Goal: Task Accomplishment & Management: Manage account settings

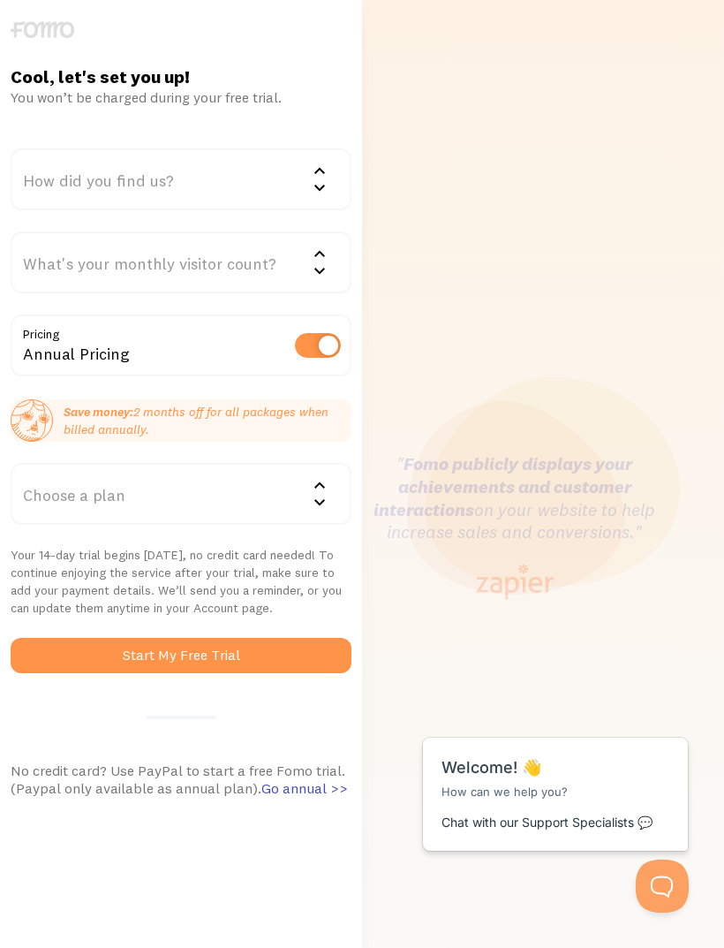
click at [57, 184] on div "How did you find us?" at bounding box center [181, 179] width 341 height 62
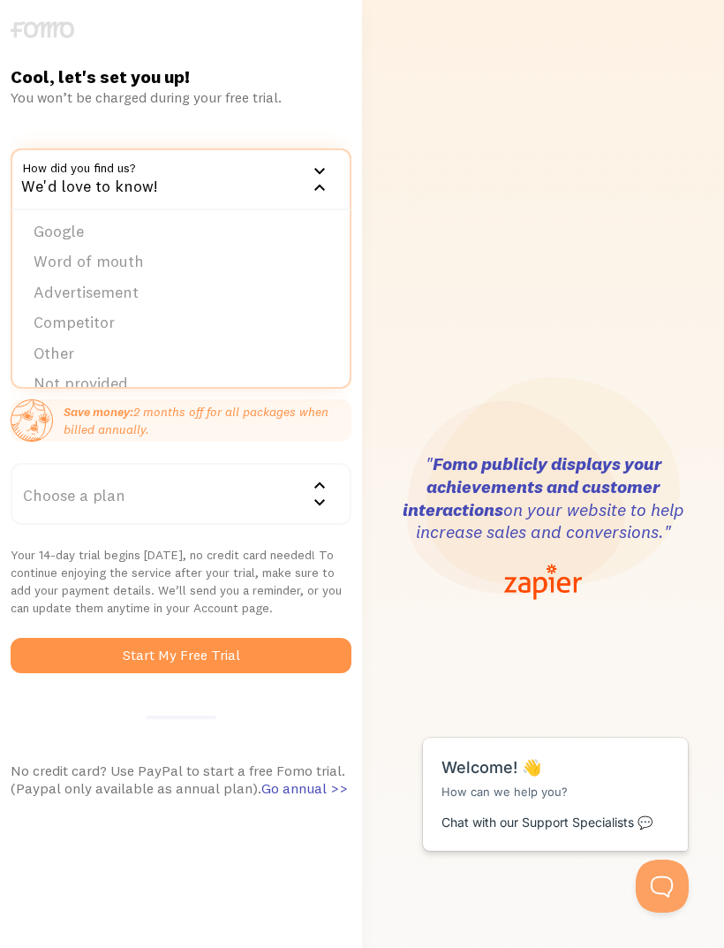
scroll to position [7, 0]
click at [43, 220] on li "Google" at bounding box center [180, 229] width 337 height 31
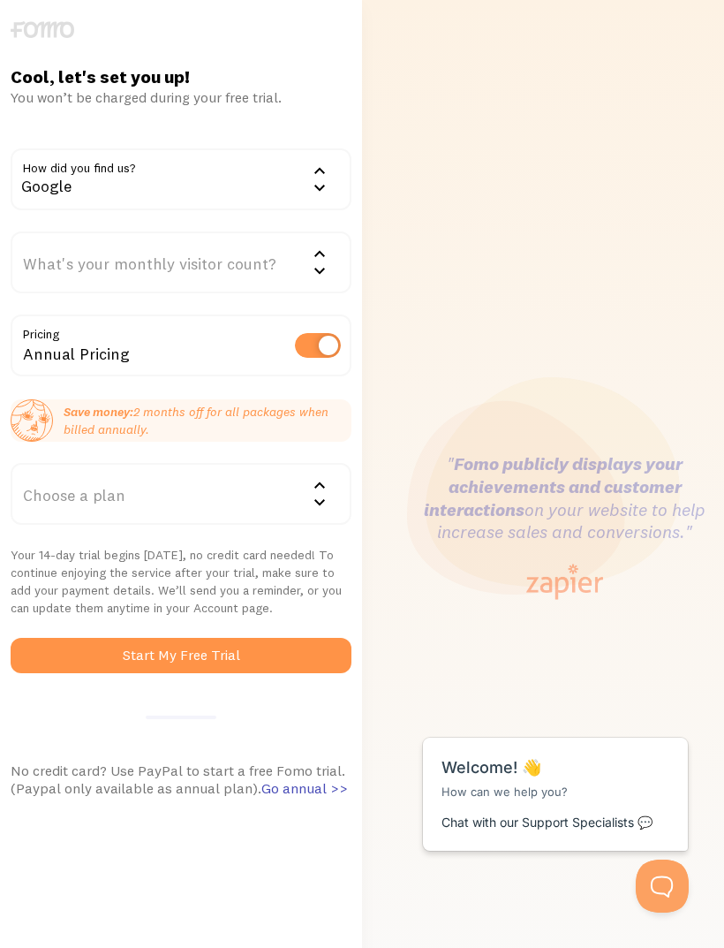
click at [79, 256] on div "What's your monthly visitor count?" at bounding box center [181, 262] width 341 height 62
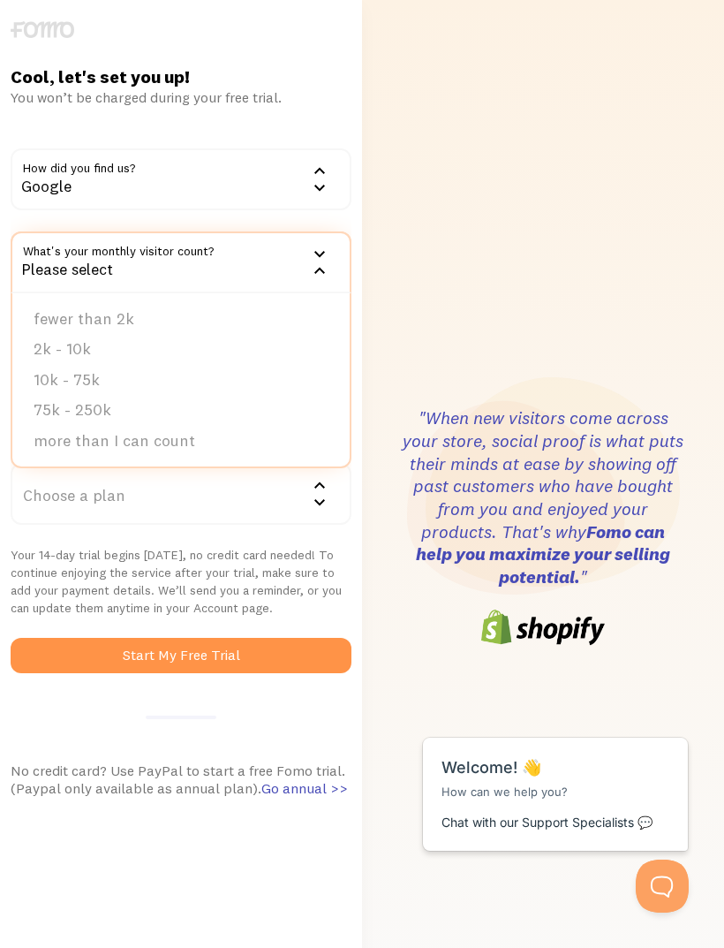
click at [74, 319] on li "fewer than 2k" at bounding box center [180, 319] width 337 height 31
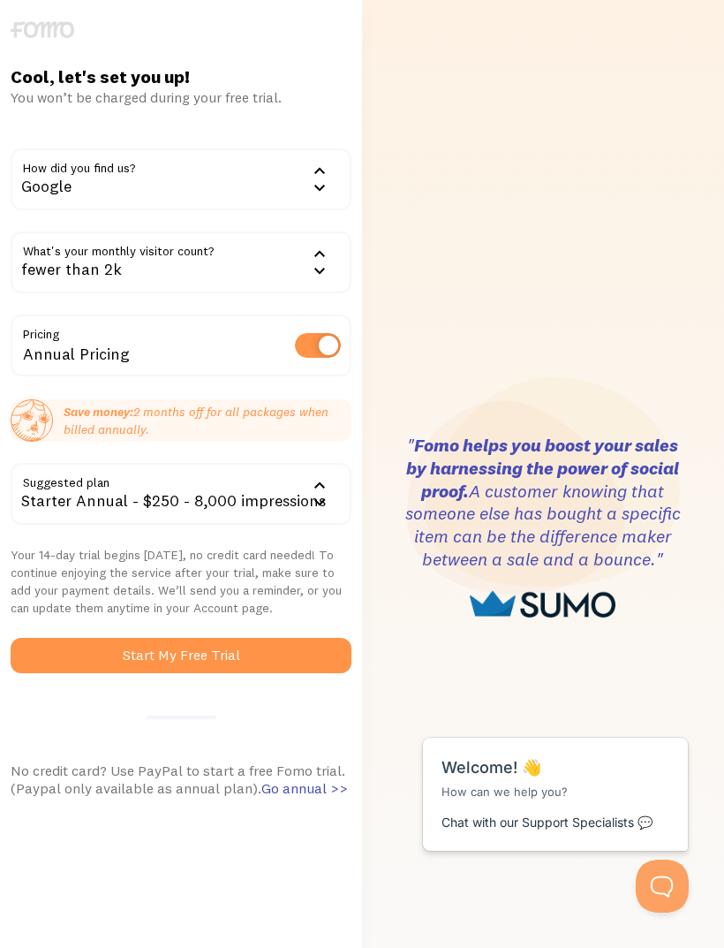
click at [189, 351] on div "Annual Pricing" at bounding box center [181, 347] width 341 height 64
click at [331, 346] on label at bounding box center [318, 345] width 46 height 25
click at [331, 346] on input "checkbox" at bounding box center [318, 345] width 46 height 25
click at [307, 340] on label at bounding box center [318, 345] width 46 height 25
click at [307, 340] on input "checkbox" at bounding box center [318, 345] width 46 height 25
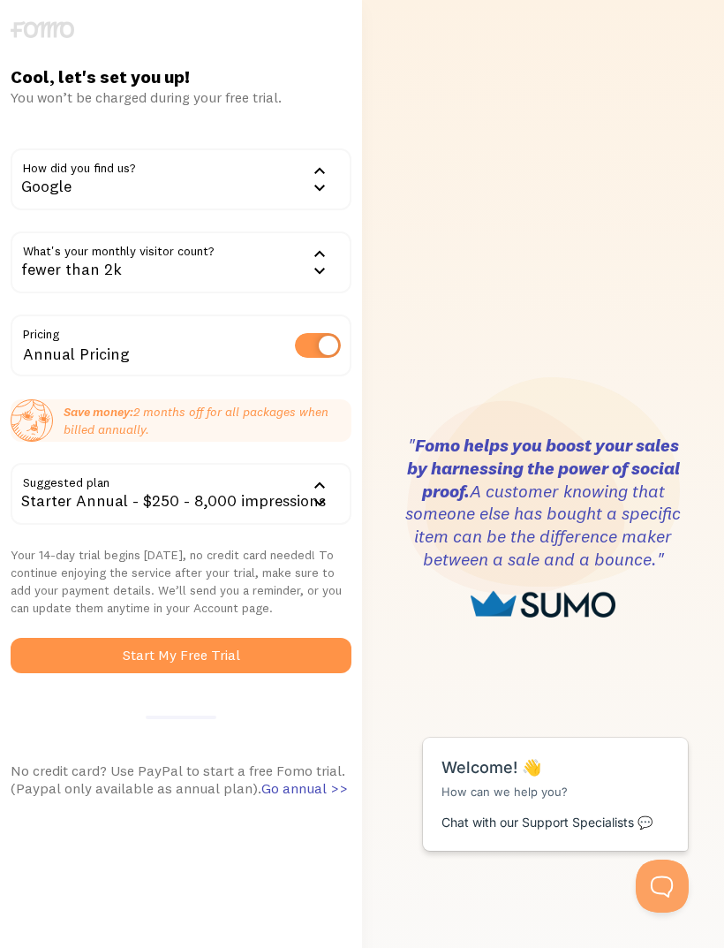
click at [326, 342] on label at bounding box center [318, 345] width 46 height 25
click at [326, 342] on input "checkbox" at bounding box center [318, 345] width 46 height 25
checkbox input "false"
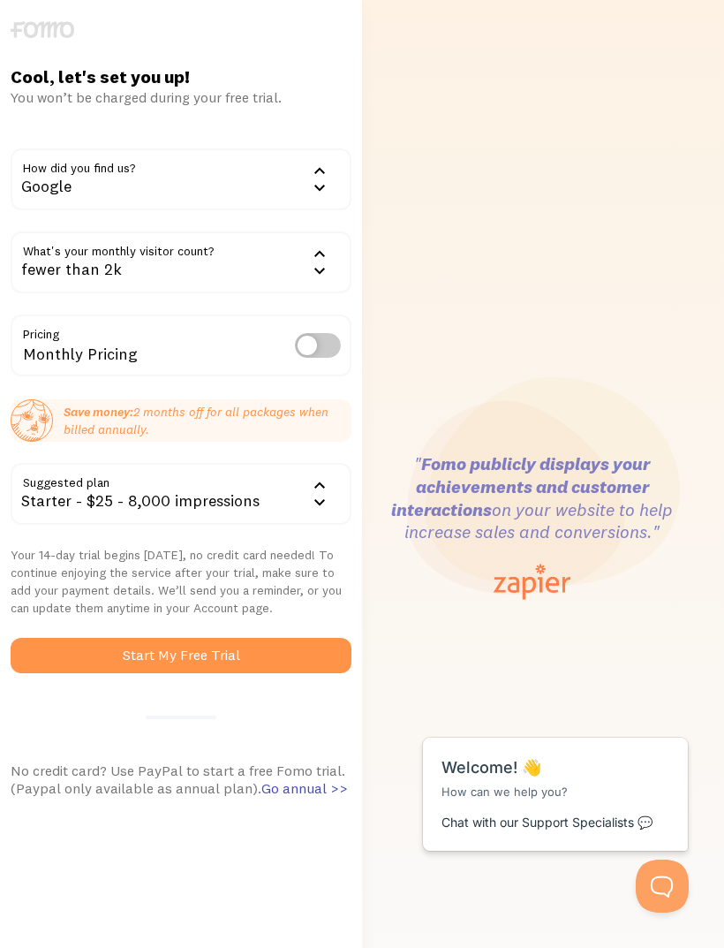
click at [193, 645] on button "Start My Free Trial" at bounding box center [181, 655] width 341 height 35
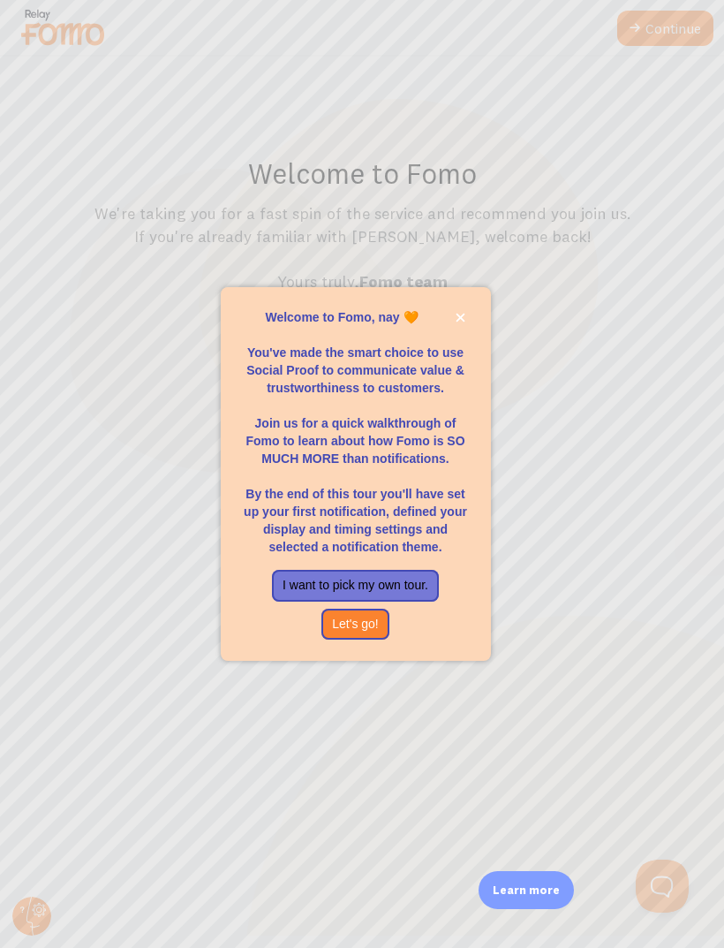
click at [447, 326] on p "Welcome to Fomo, nay 🧡" at bounding box center [356, 317] width 228 height 18
click at [329, 602] on button "I want to pick my own tour." at bounding box center [355, 586] width 167 height 32
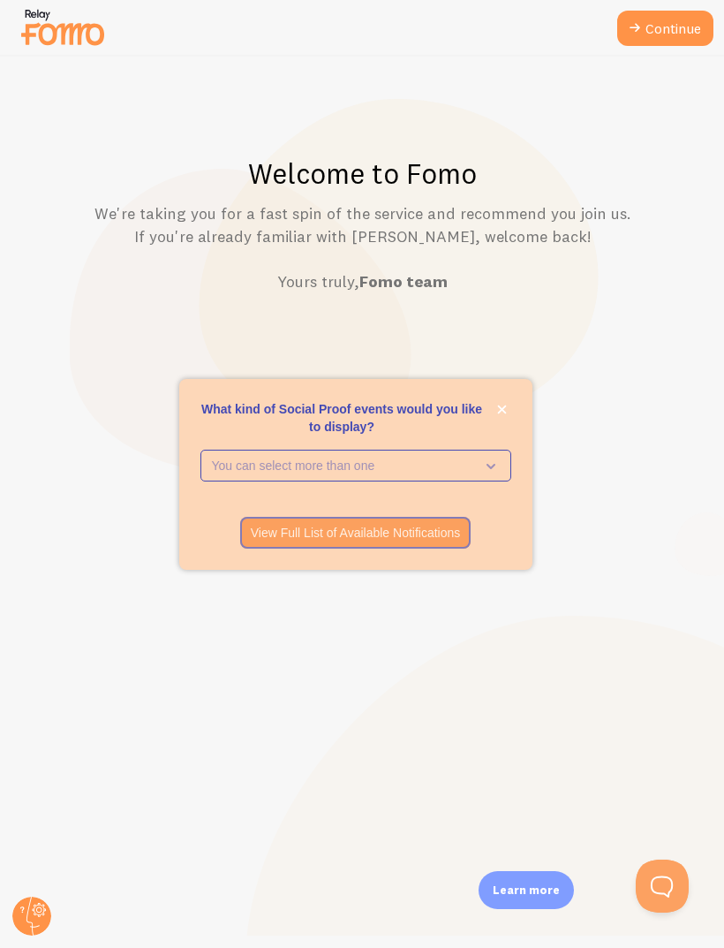
click at [254, 474] on p "You can select more than one" at bounding box center [343, 466] width 263 height 18
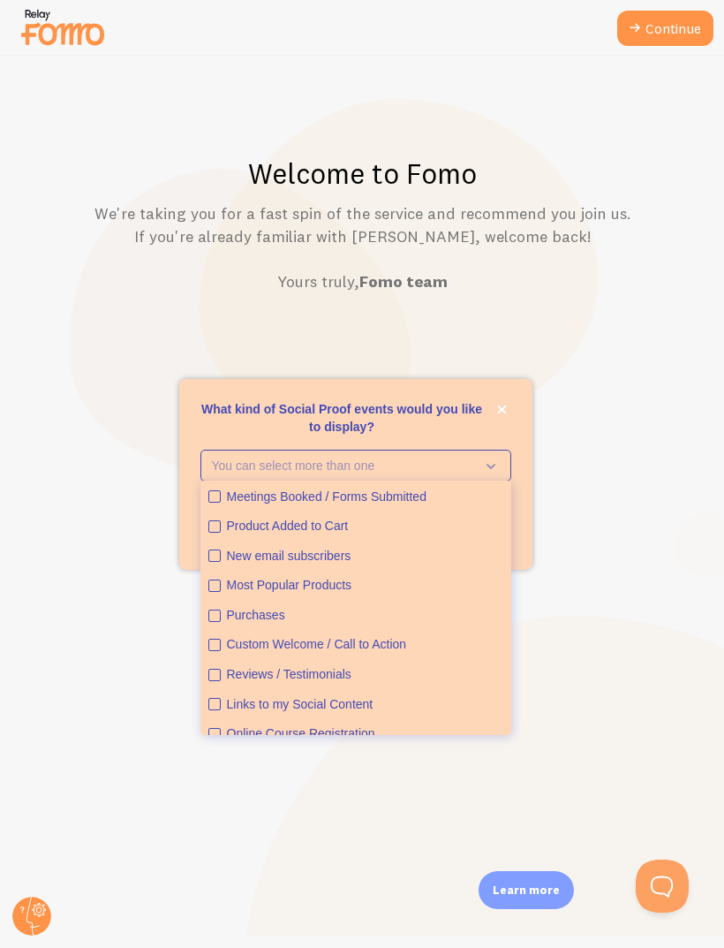
click at [194, 233] on p "We're taking you for a fast spin of the service and recommend you join us. If y…" at bounding box center [362, 247] width 639 height 91
click at [472, 170] on h1 "Welcome to Fomo" at bounding box center [362, 173] width 639 height 36
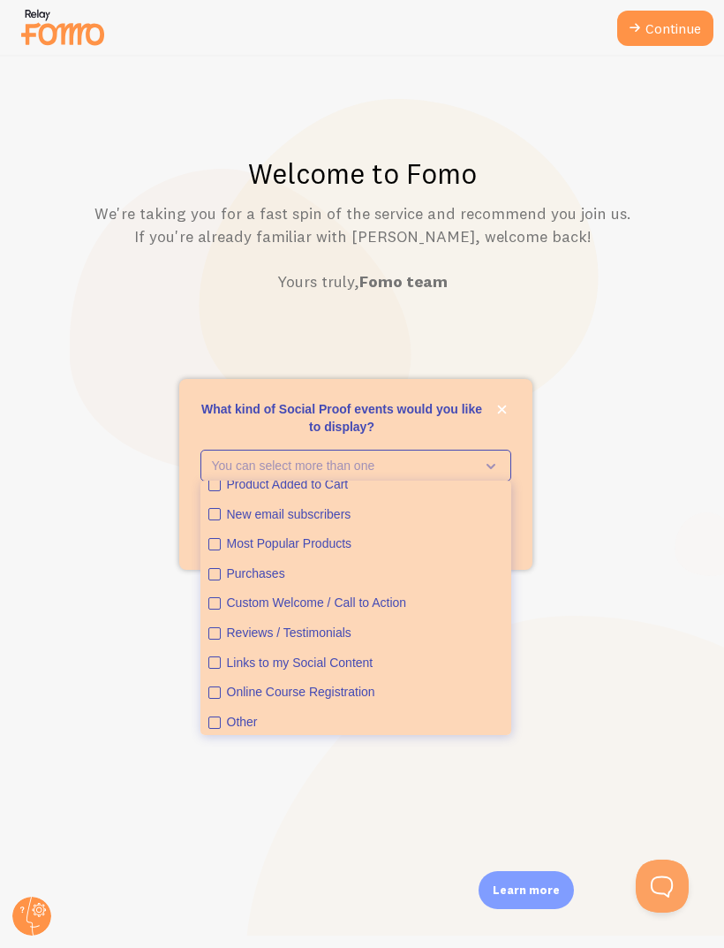
scroll to position [41, 0]
click at [211, 729] on icon "Other" at bounding box center [214, 723] width 11 height 11
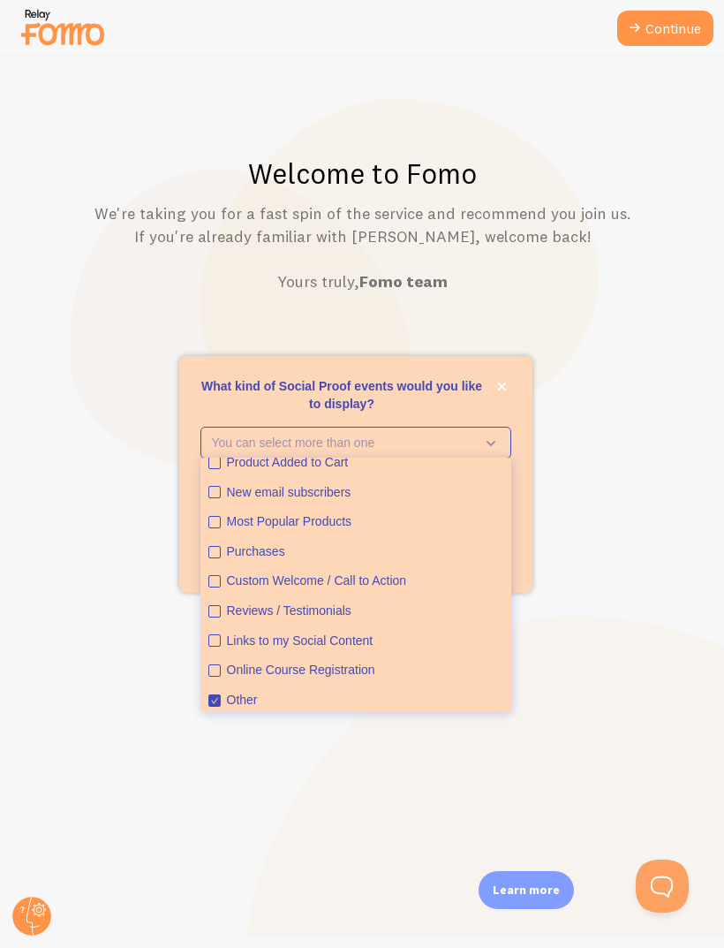
click at [166, 347] on div "Welcome to Fomo We're taking you for a fast spin of the service and recommend y…" at bounding box center [363, 502] width 724 height 891
click at [252, 459] on button "You can select more than one" at bounding box center [356, 443] width 311 height 32
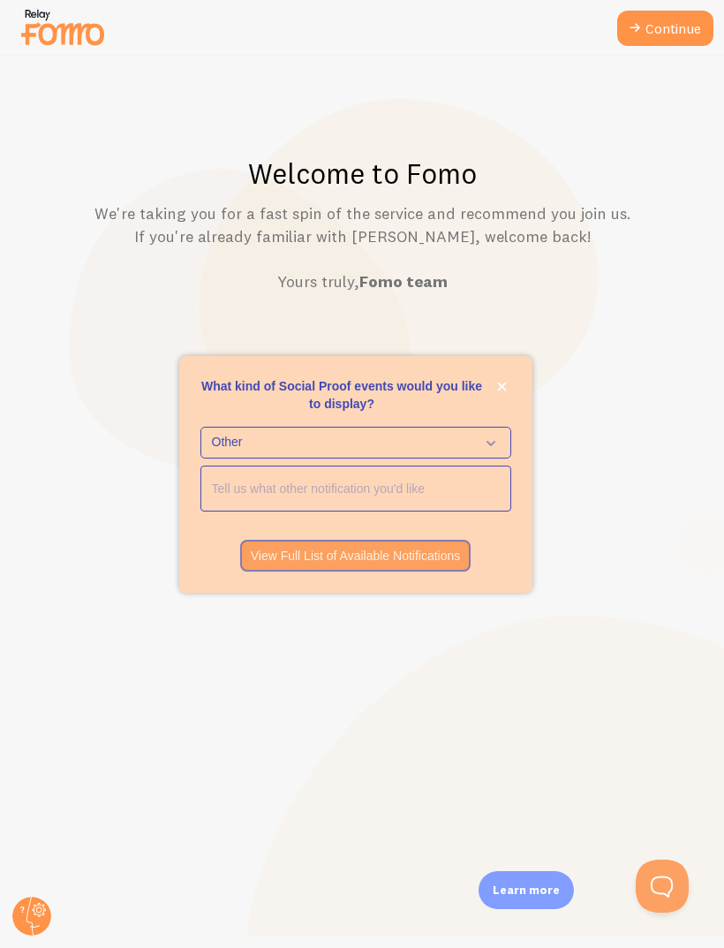
click at [642, 42] on link "Continue" at bounding box center [666, 28] width 96 height 35
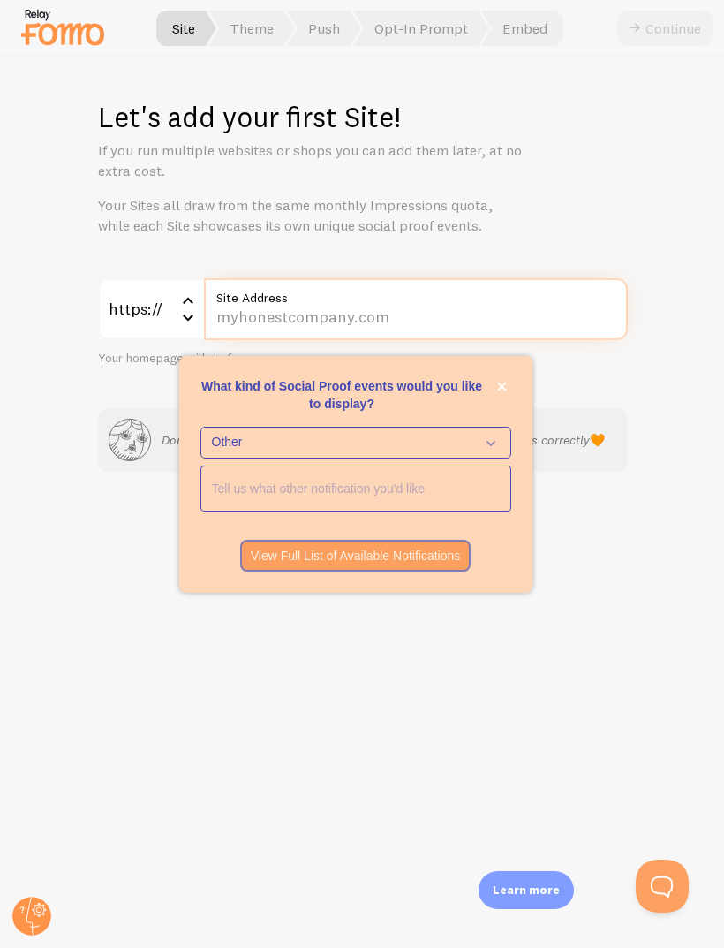
click at [262, 330] on input "Site Address" at bounding box center [416, 309] width 424 height 62
click at [244, 315] on input "Site Address" at bounding box center [416, 309] width 424 height 62
paste input "tplashsupply.square.site/"
type input "tplashsupply.square.site/"
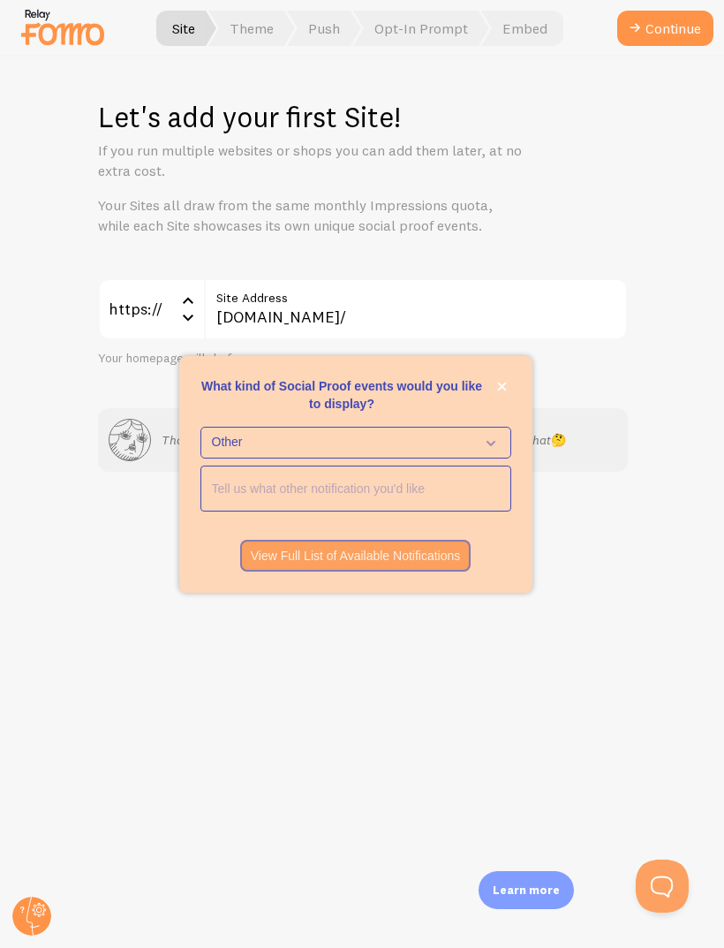
click at [649, 32] on button "Continue" at bounding box center [666, 28] width 96 height 35
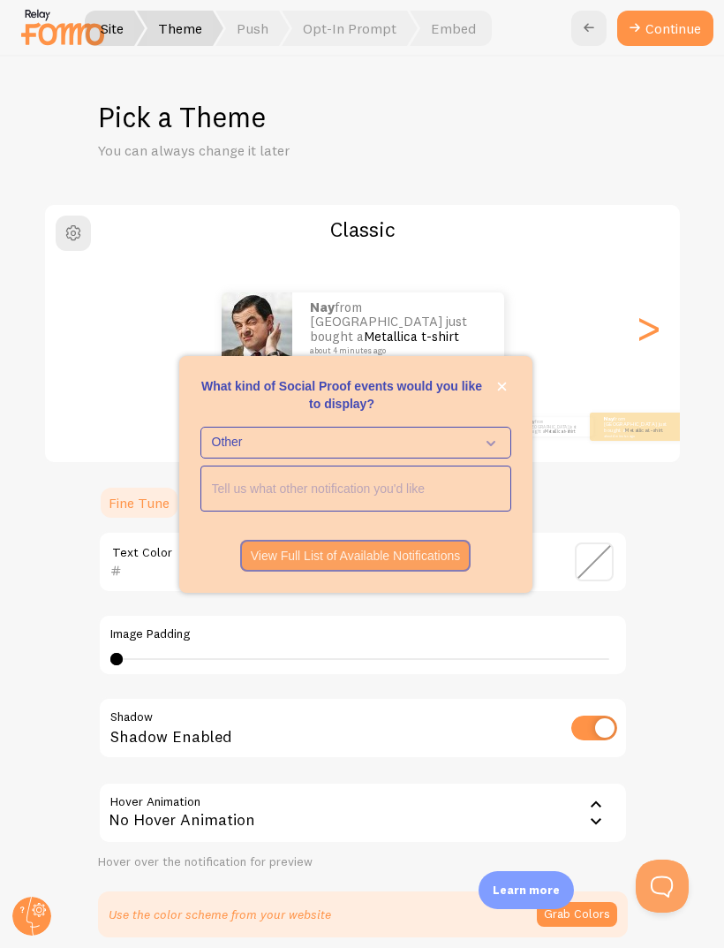
click at [500, 391] on icon "close," at bounding box center [502, 387] width 10 height 10
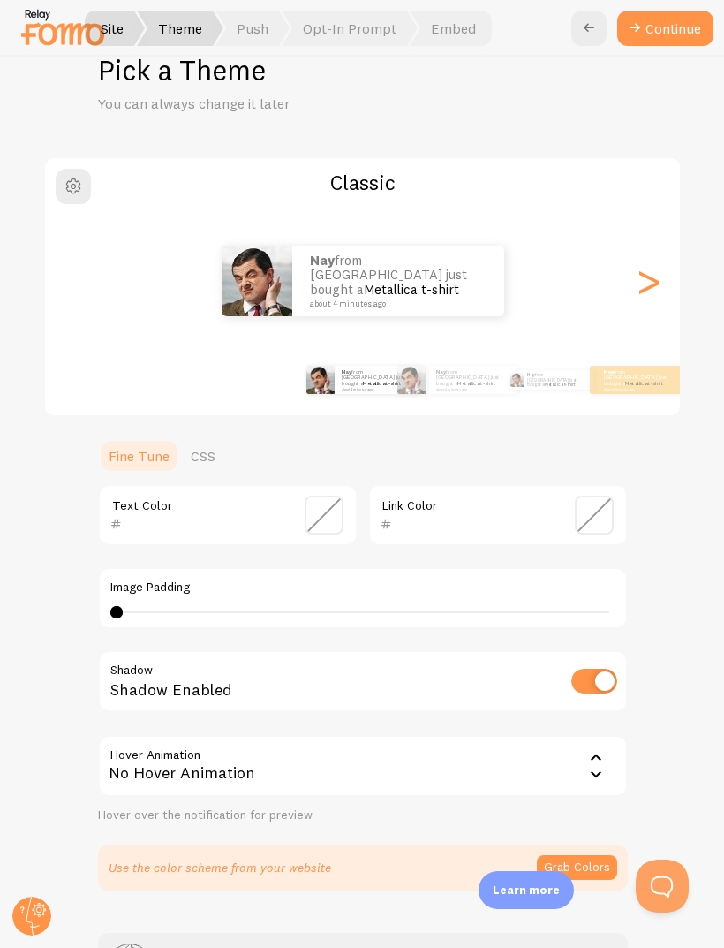
scroll to position [44, 0]
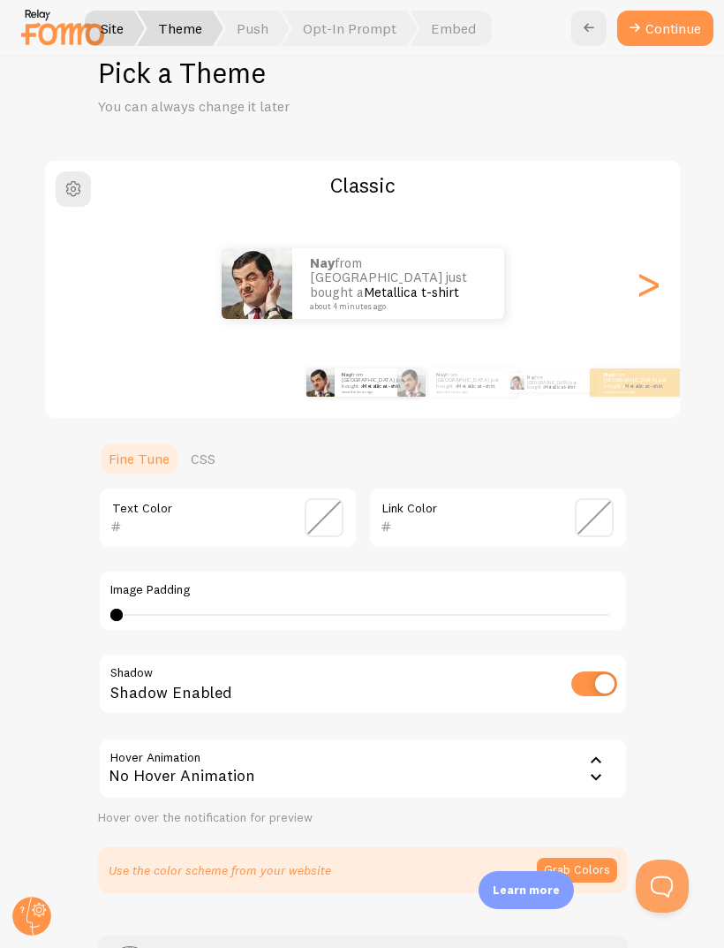
click at [659, 275] on div ">" at bounding box center [648, 283] width 21 height 127
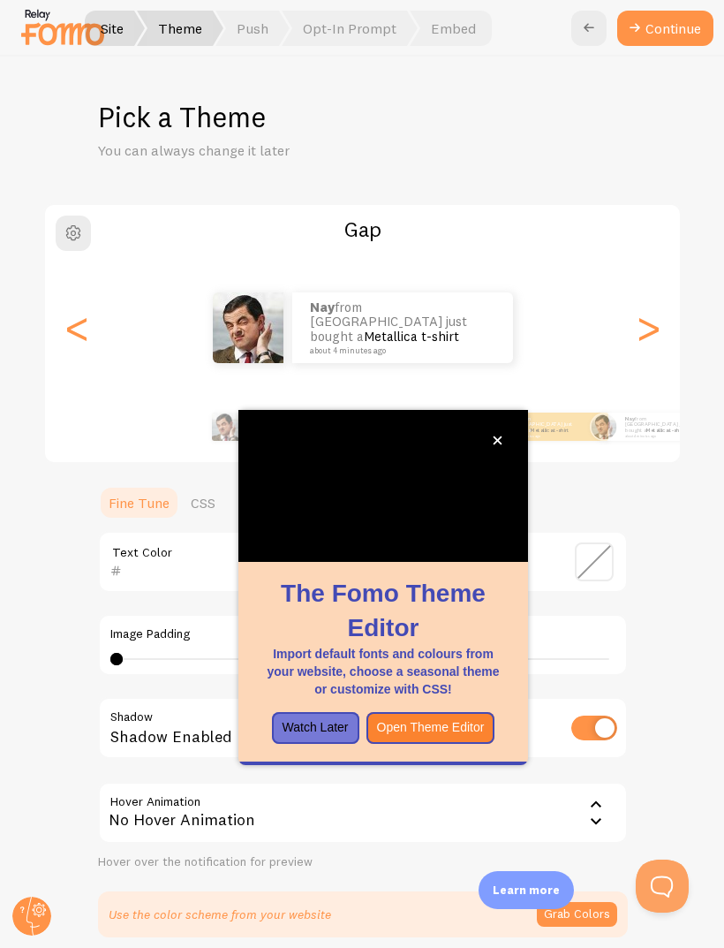
scroll to position [0, 0]
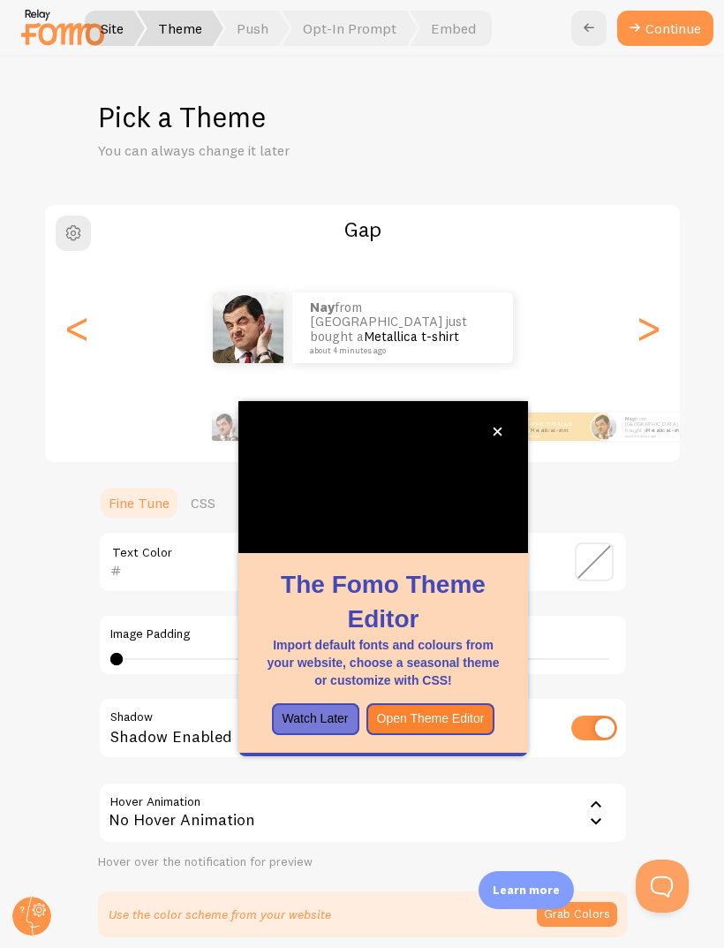
click at [654, 264] on div ">" at bounding box center [648, 327] width 21 height 127
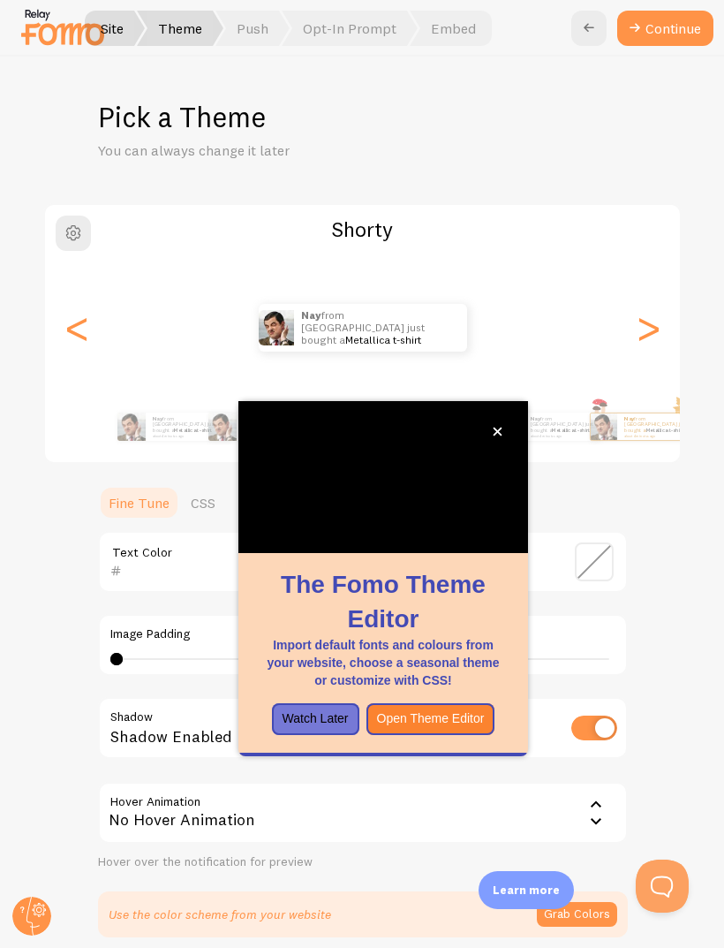
click at [651, 264] on div ">" at bounding box center [648, 327] width 21 height 127
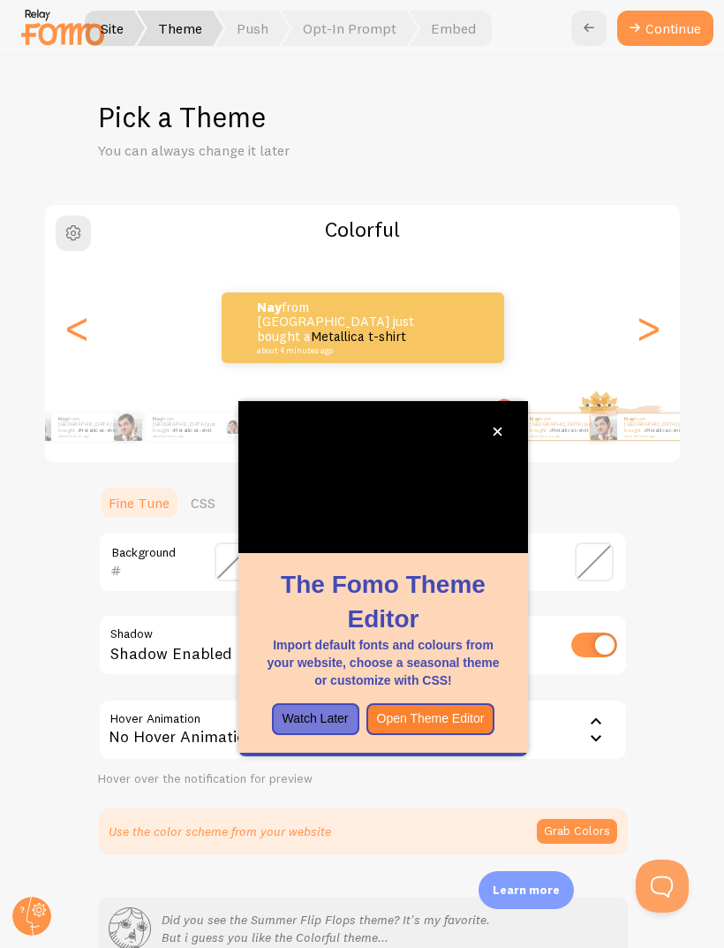
click at [640, 269] on div ">" at bounding box center [648, 327] width 21 height 127
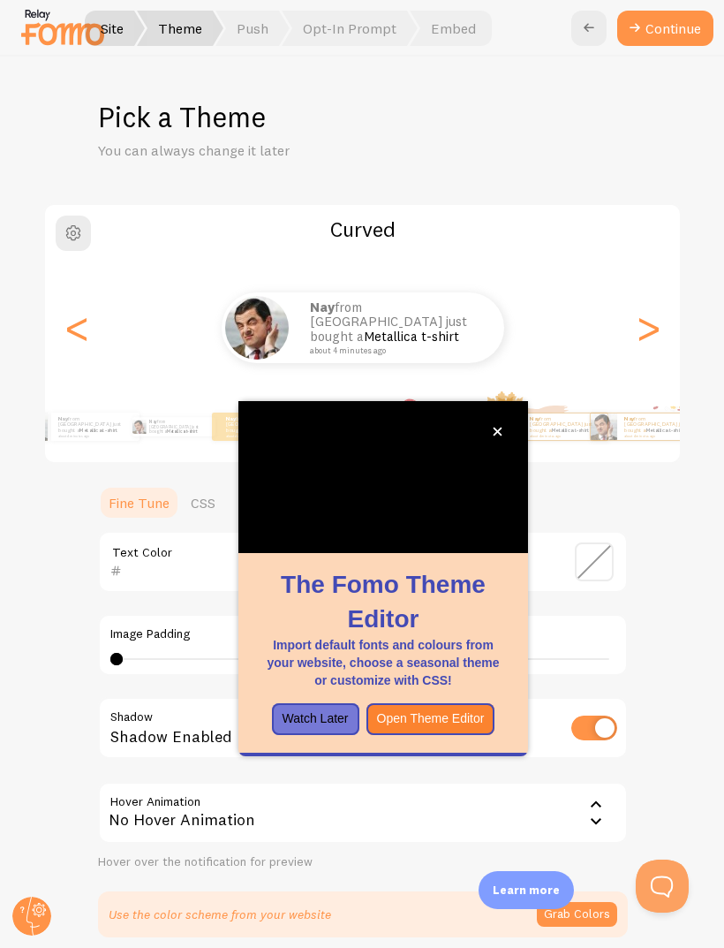
click at [652, 264] on div ">" at bounding box center [648, 327] width 21 height 127
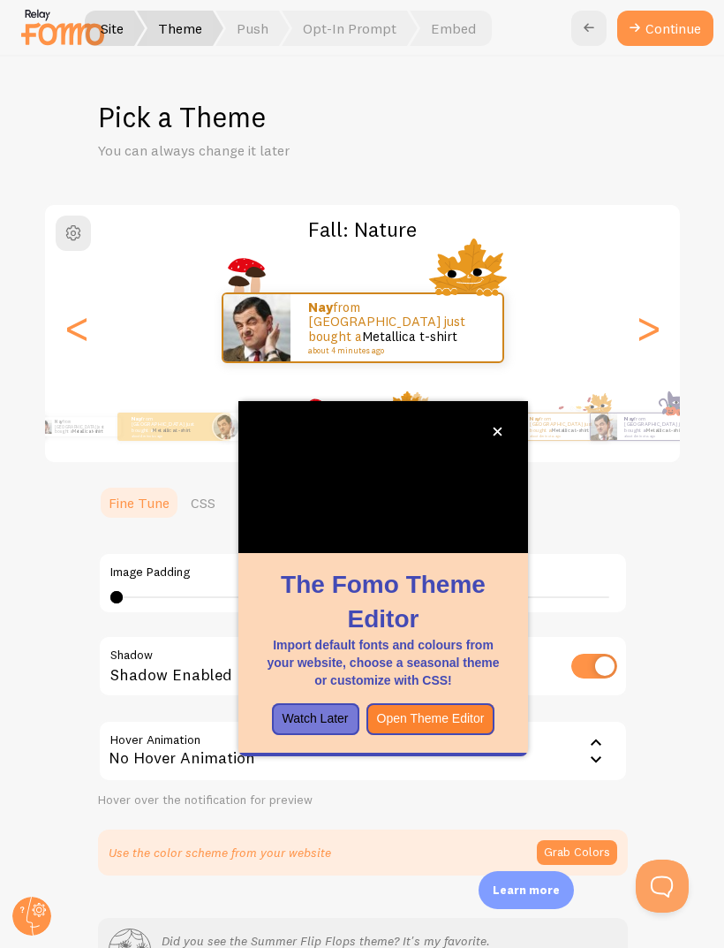
type input "0"
click at [656, 271] on div ">" at bounding box center [648, 327] width 21 height 127
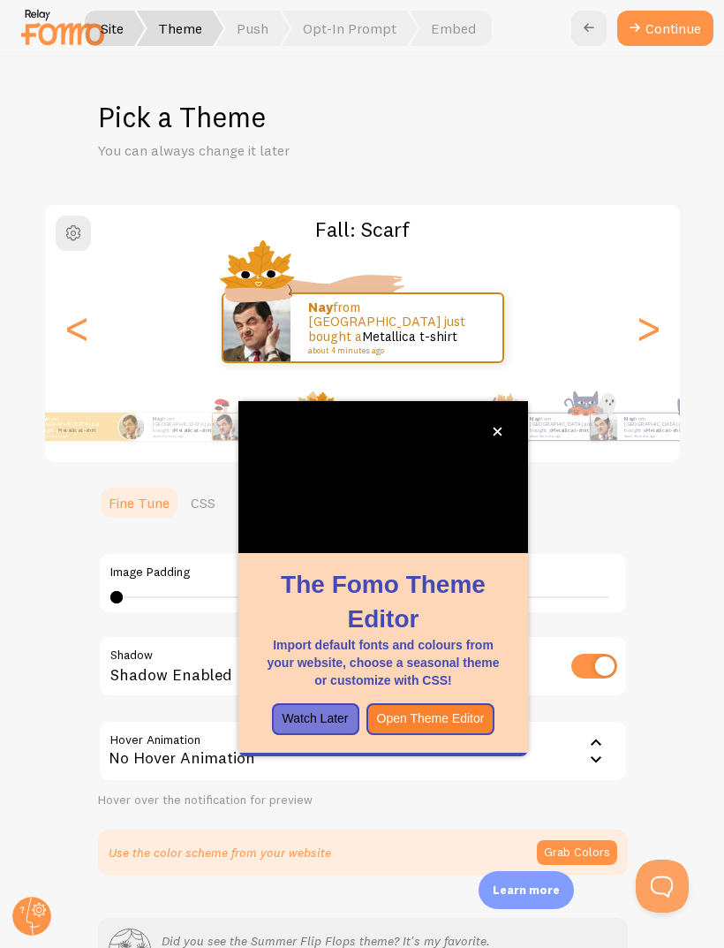
click at [638, 264] on div ">" at bounding box center [648, 327] width 21 height 127
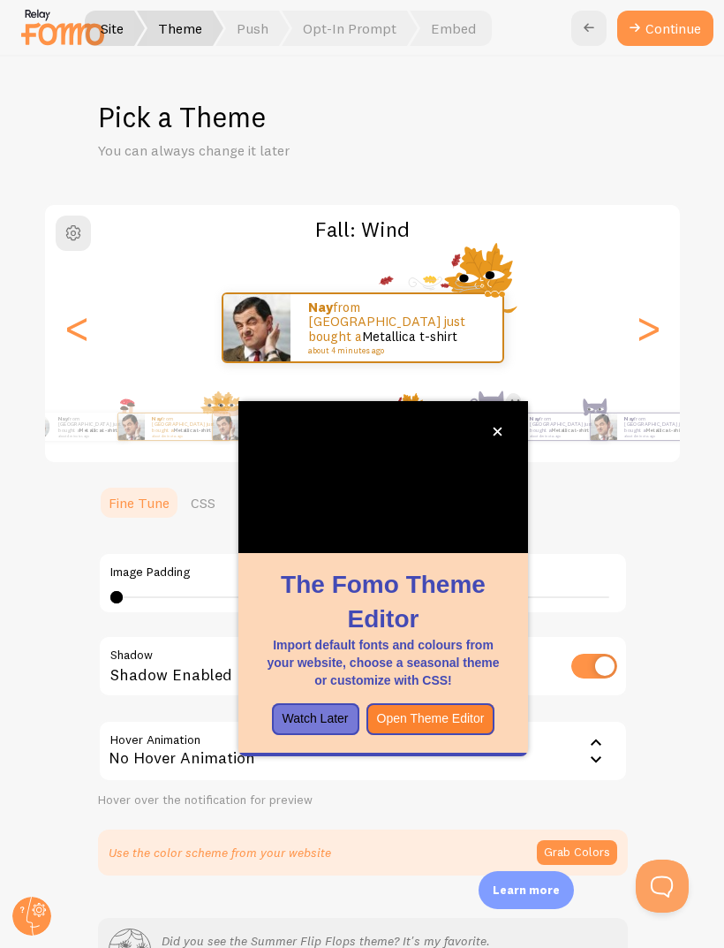
click at [66, 293] on div "<" at bounding box center [76, 327] width 21 height 127
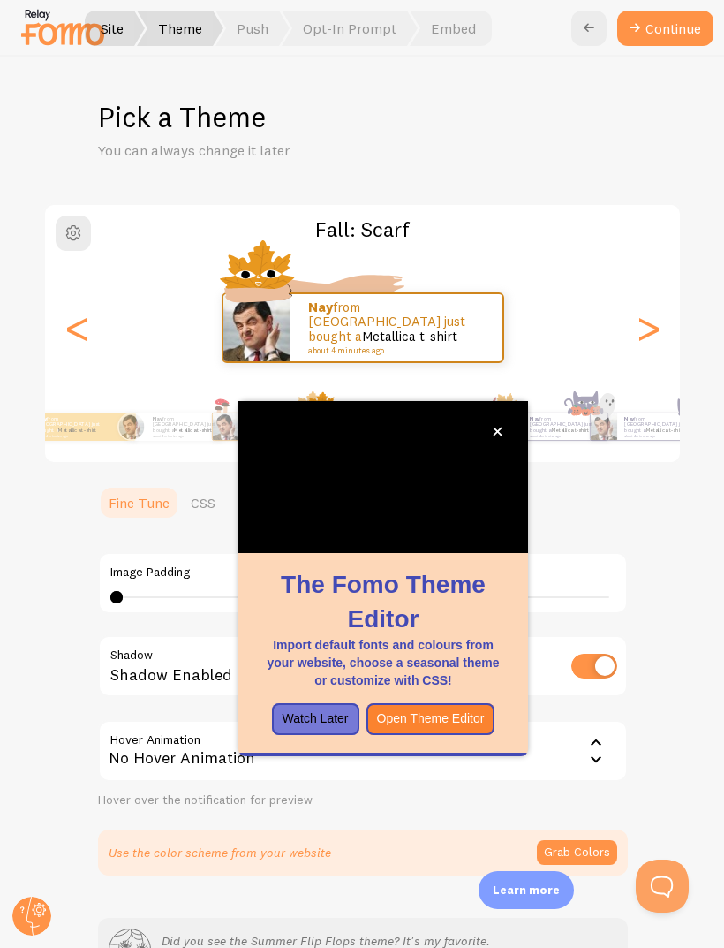
click at [87, 271] on div "<" at bounding box center [76, 327] width 21 height 127
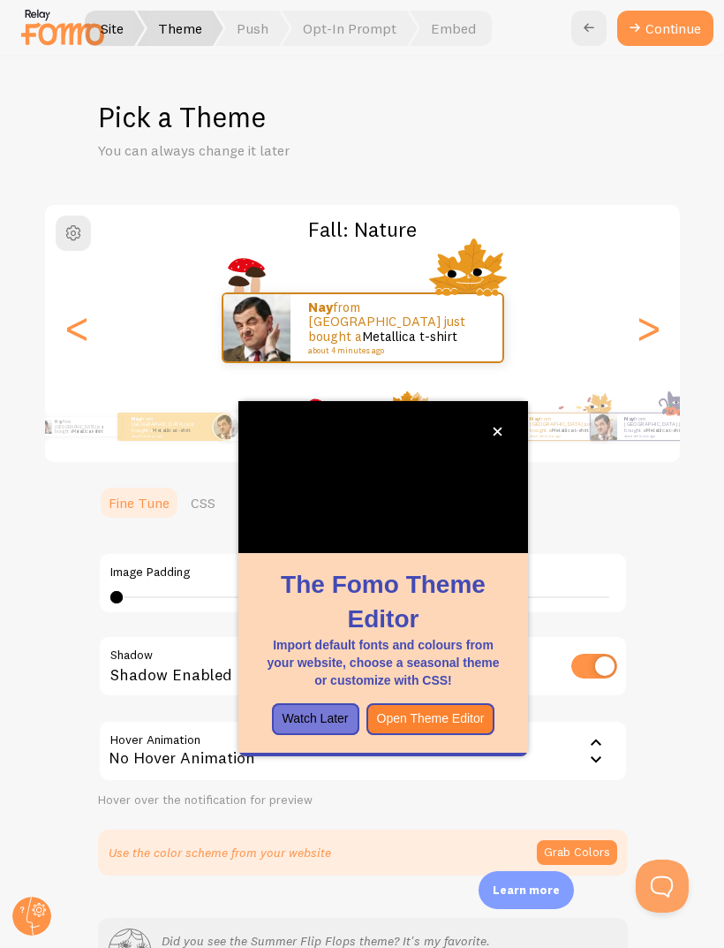
click at [80, 269] on div "<" at bounding box center [76, 327] width 21 height 127
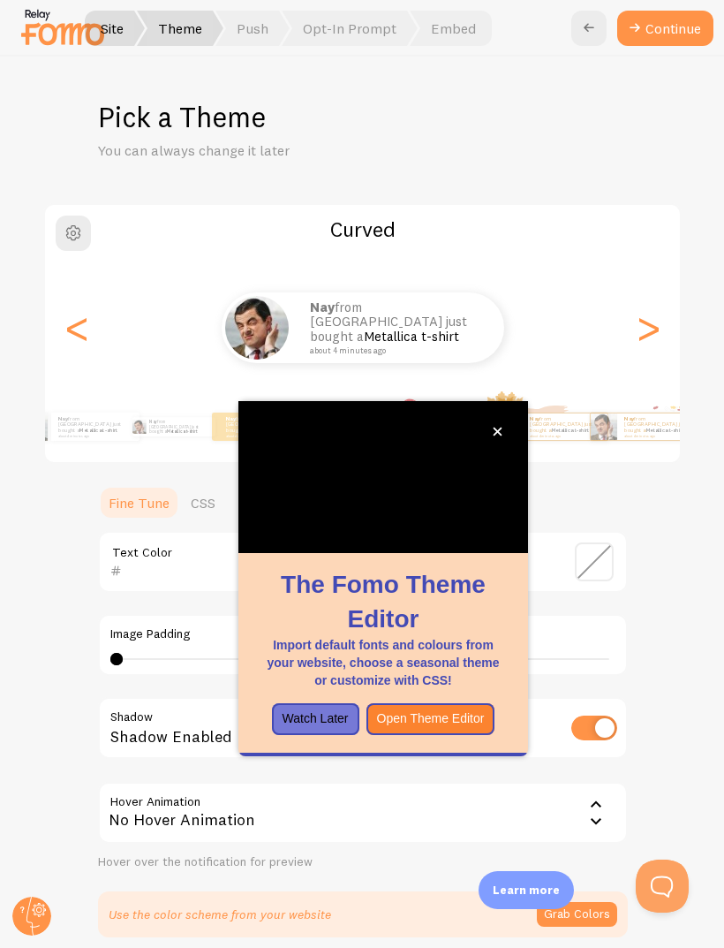
click at [87, 264] on div "<" at bounding box center [76, 327] width 21 height 127
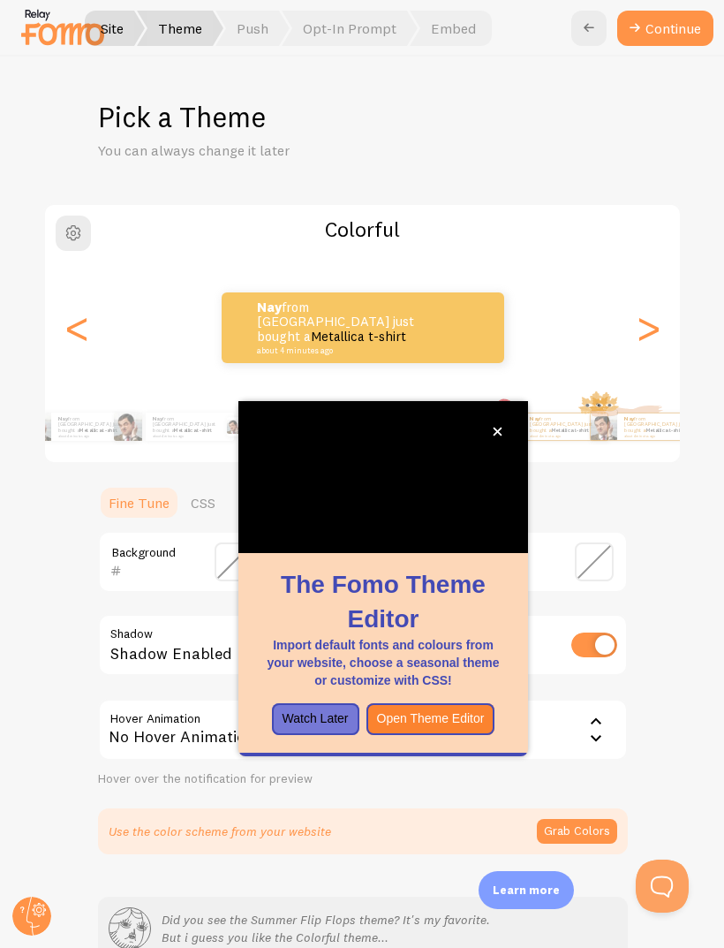
click at [80, 269] on div "<" at bounding box center [76, 327] width 21 height 127
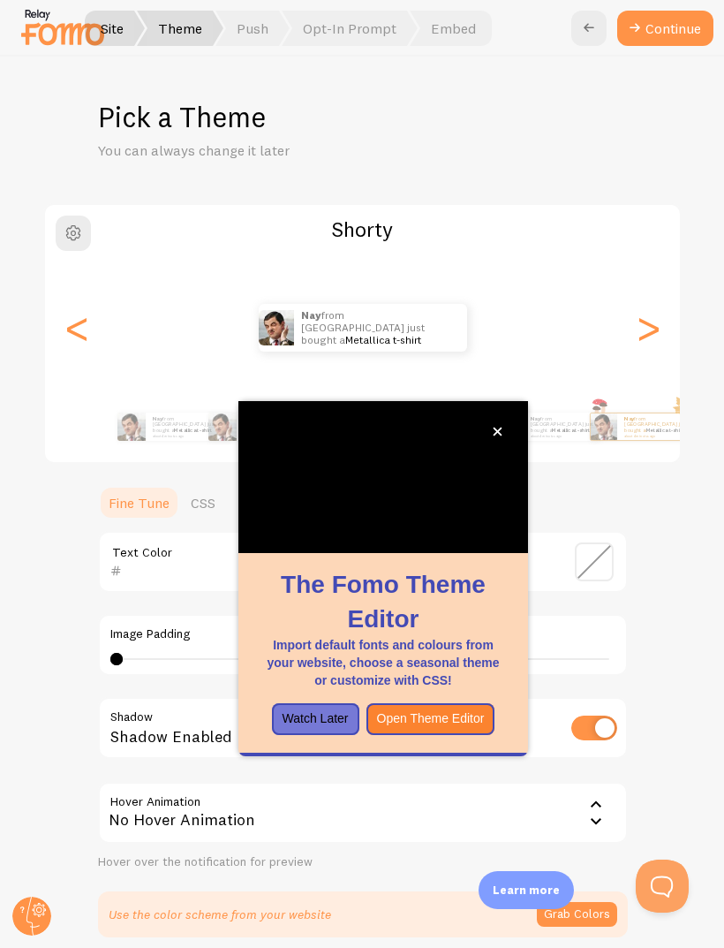
click at [70, 268] on div "<" at bounding box center [76, 327] width 21 height 127
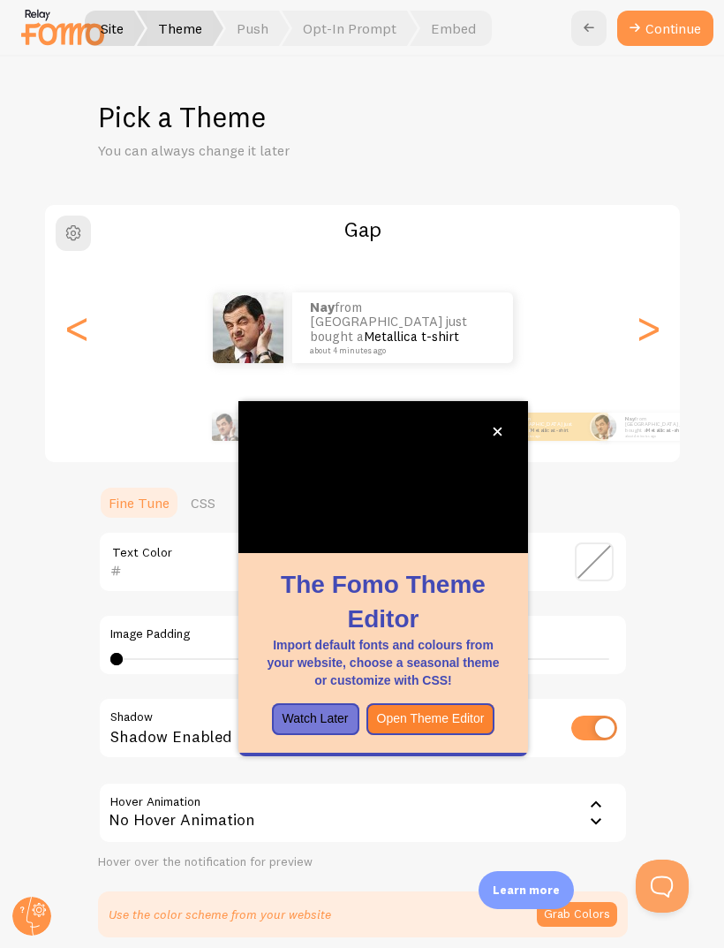
click at [659, 269] on div ">" at bounding box center [648, 327] width 21 height 127
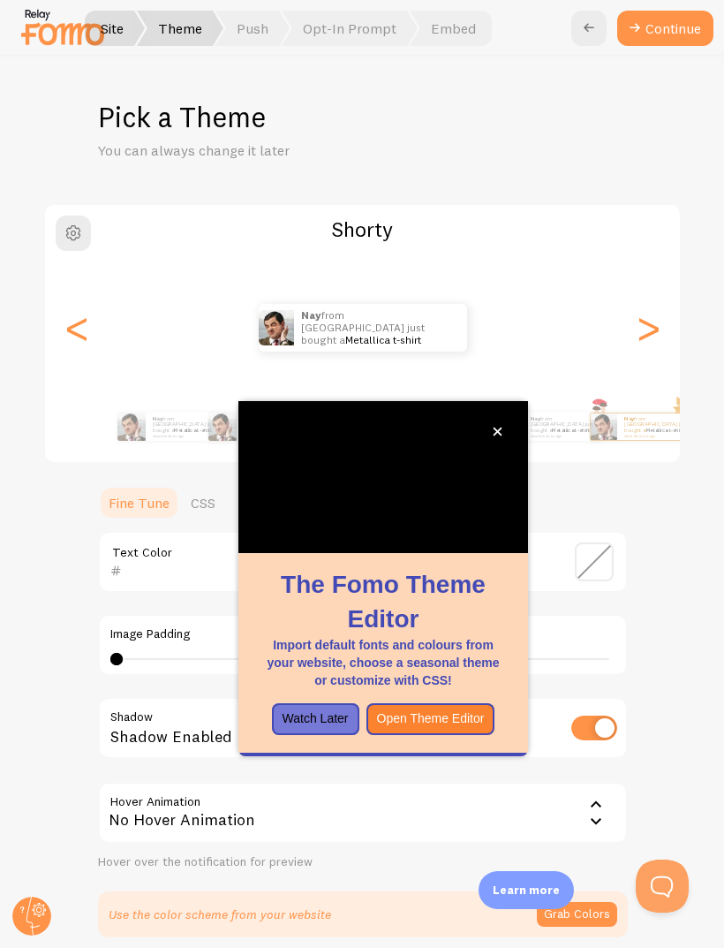
click at [659, 282] on div ">" at bounding box center [648, 327] width 21 height 127
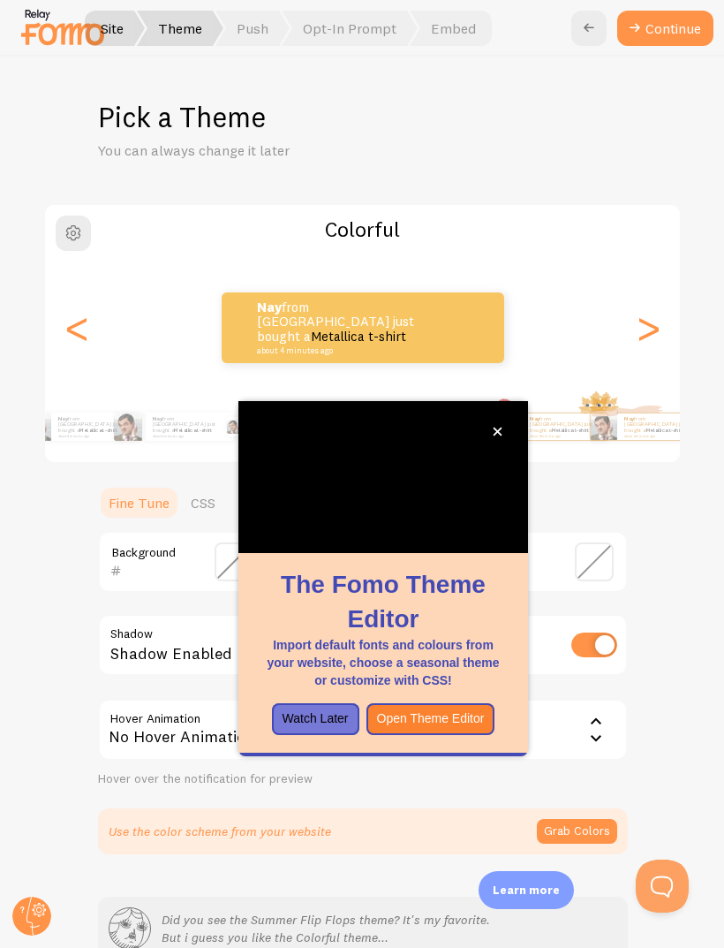
click at [497, 428] on icon "close," at bounding box center [498, 432] width 9 height 9
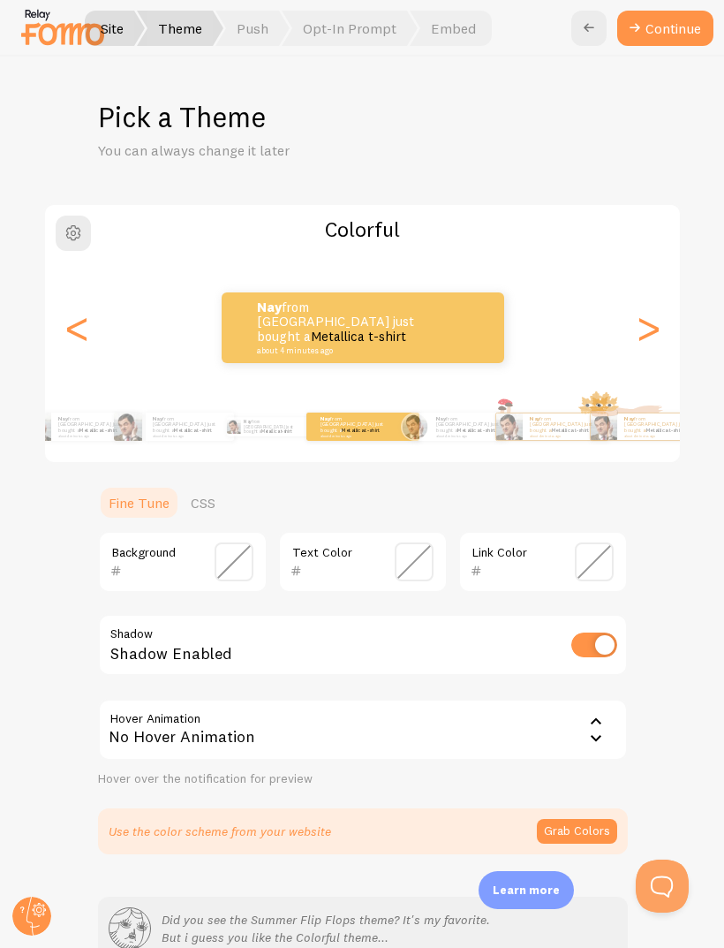
click at [109, 292] on div "nay from United States just bought a Metallica t-shirt about 4 minutes ago" at bounding box center [362, 327] width 635 height 71
click at [75, 274] on div "<" at bounding box center [76, 327] width 21 height 127
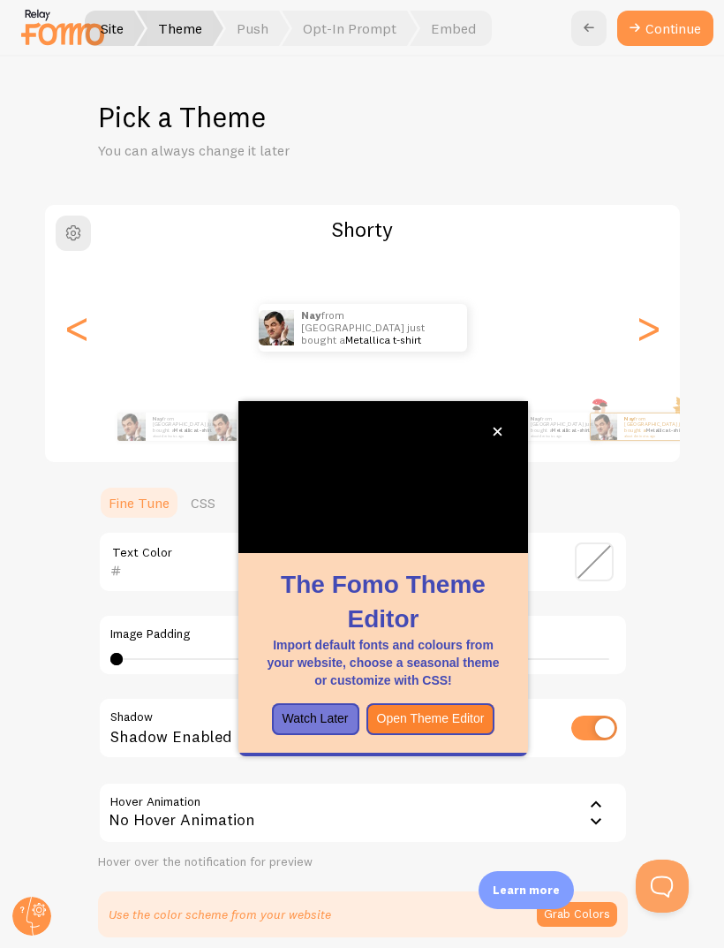
scroll to position [57, 0]
click at [489, 422] on button "close," at bounding box center [498, 431] width 19 height 19
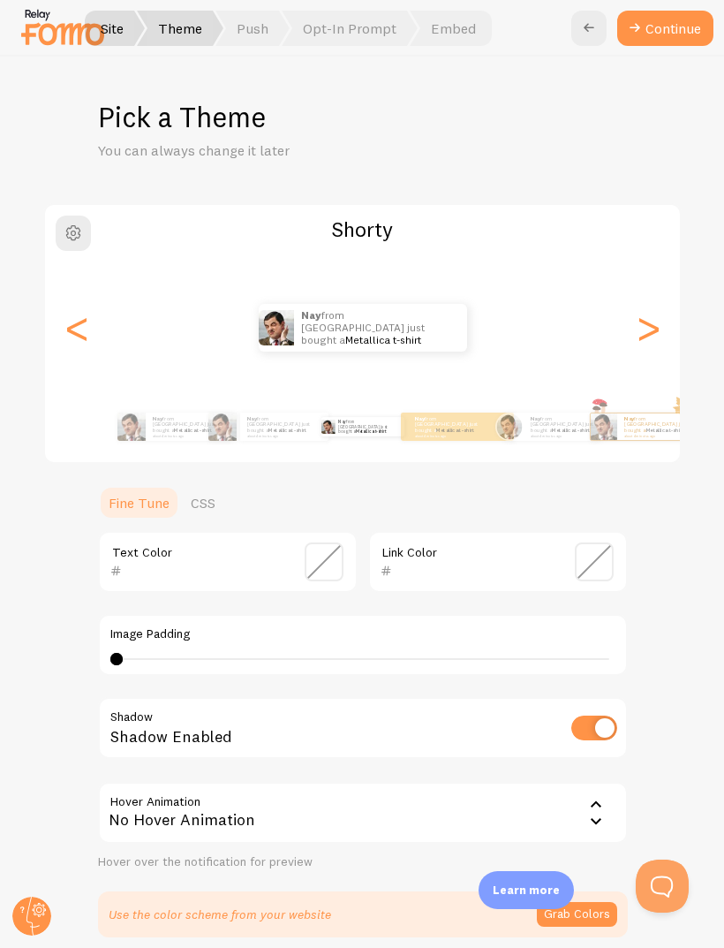
click at [139, 203] on div "Shorty nay from United States just bought a Metallica t-shirt about 4 minutes a…" at bounding box center [362, 333] width 639 height 261
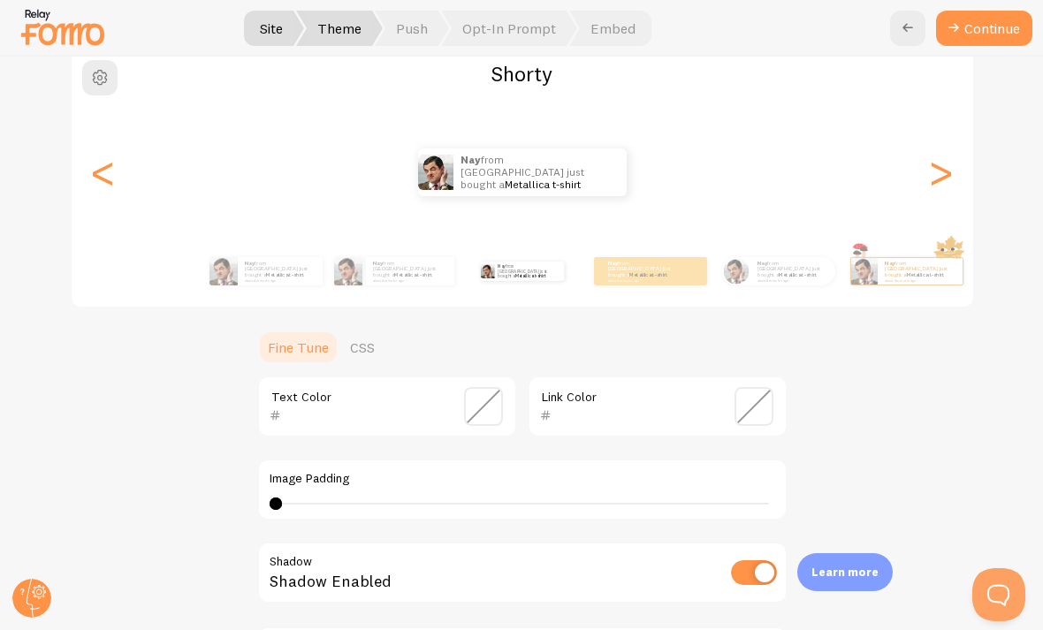
scroll to position [173, 0]
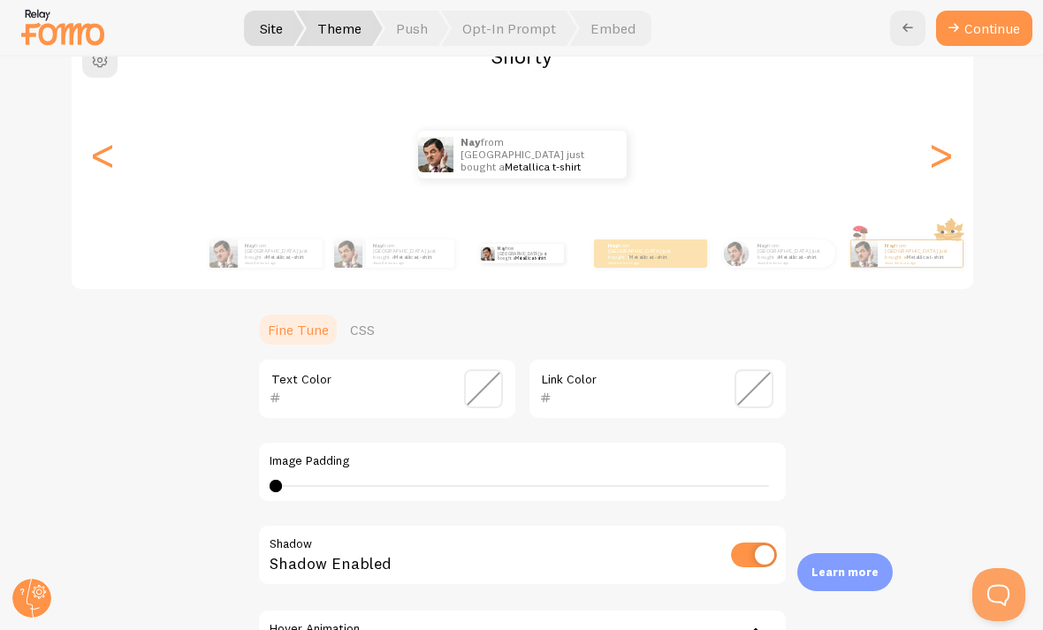
click at [724, 557] on div "Pick a Theme You can always change it later Shorty nay from United States just …" at bounding box center [522, 343] width 1042 height 573
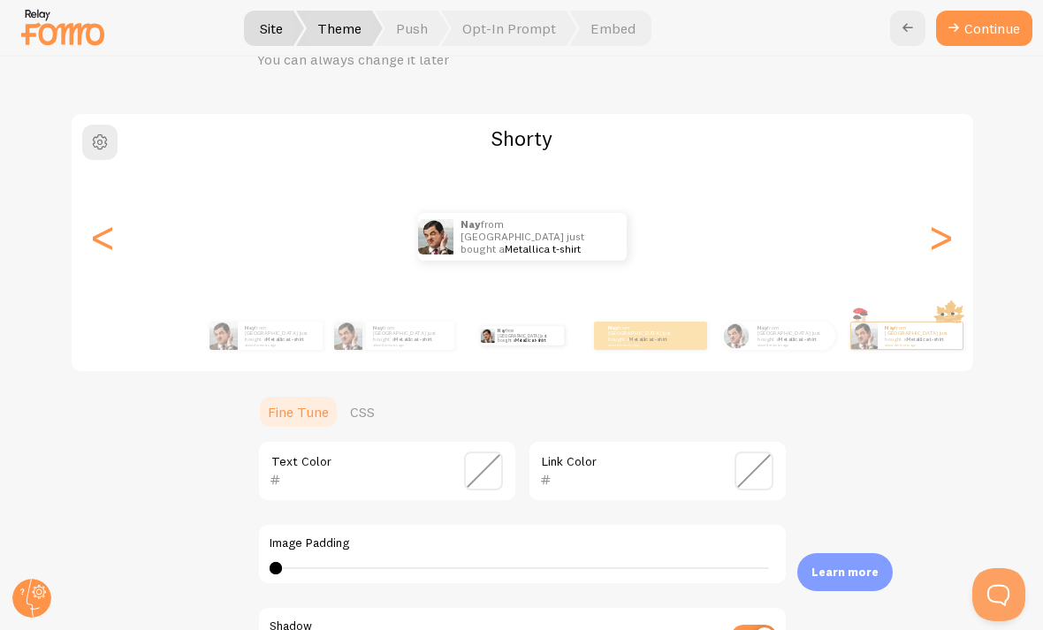
scroll to position [90, 0]
click at [93, 183] on div "<" at bounding box center [103, 237] width 21 height 127
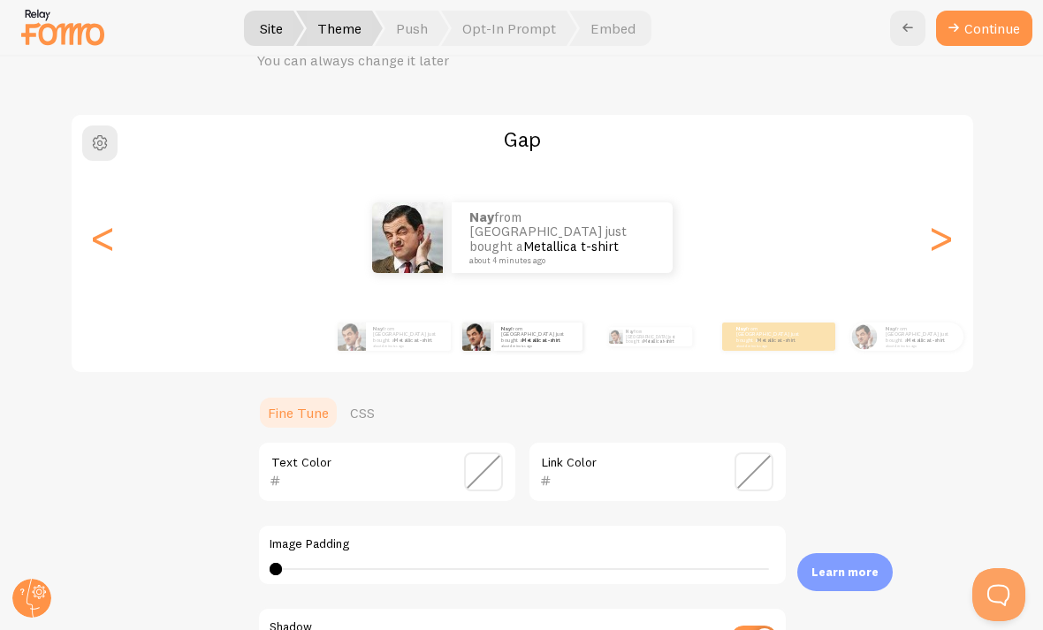
click at [724, 202] on div "nay from United States just bought a Metallica t-shirt about 4 minutes ago" at bounding box center [522, 237] width 901 height 71
click at [724, 175] on div ">" at bounding box center [940, 237] width 21 height 127
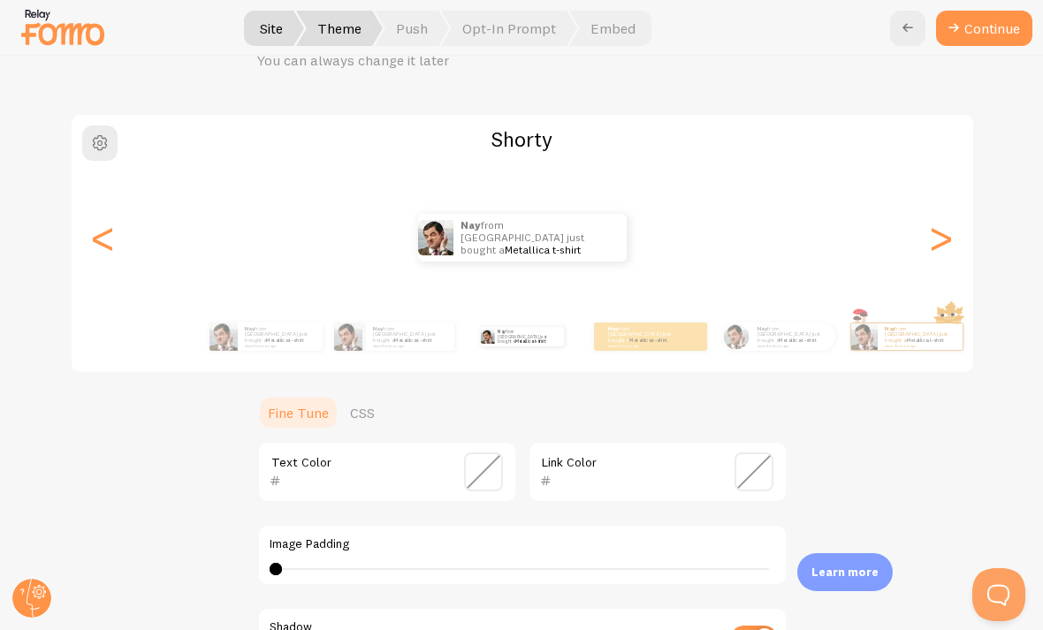
click at [108, 194] on div "<" at bounding box center [103, 237] width 21 height 127
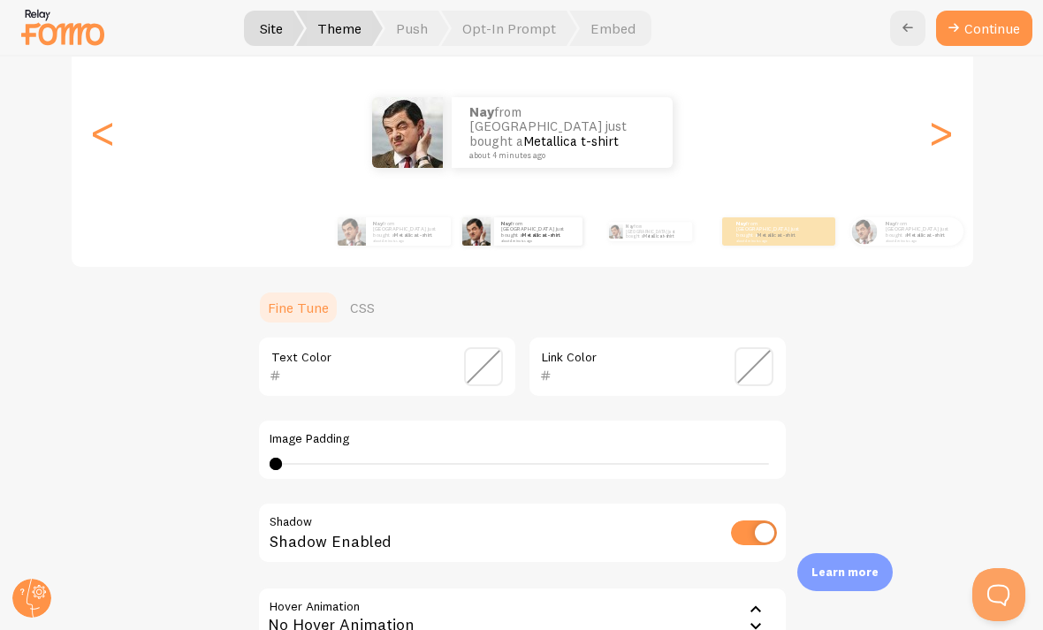
scroll to position [194, 0]
click at [474, 348] on span at bounding box center [483, 367] width 39 height 39
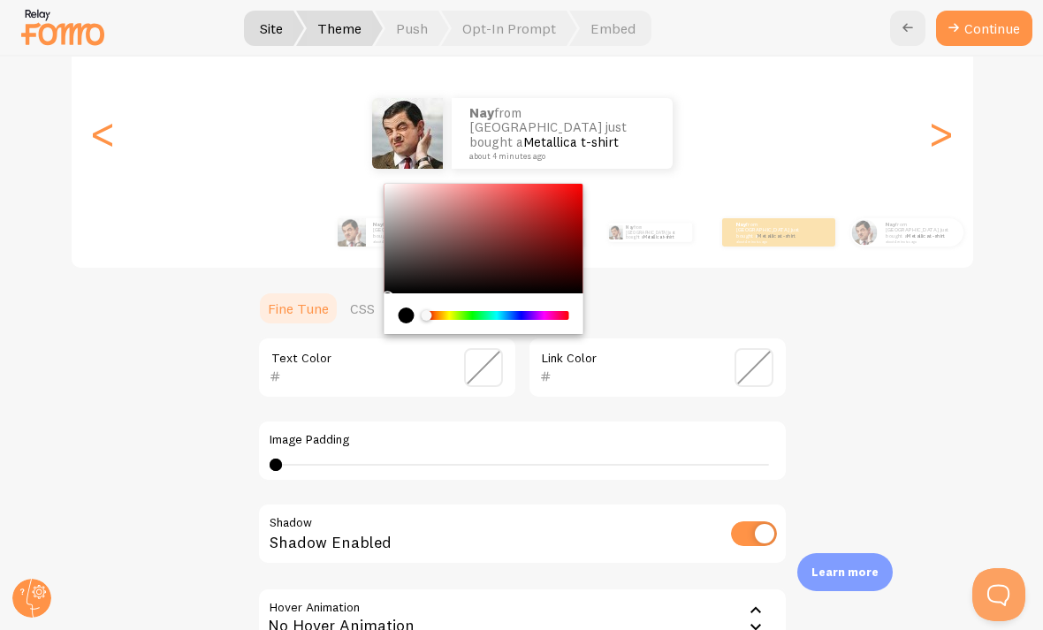
click at [724, 348] on span at bounding box center [753, 367] width 39 height 39
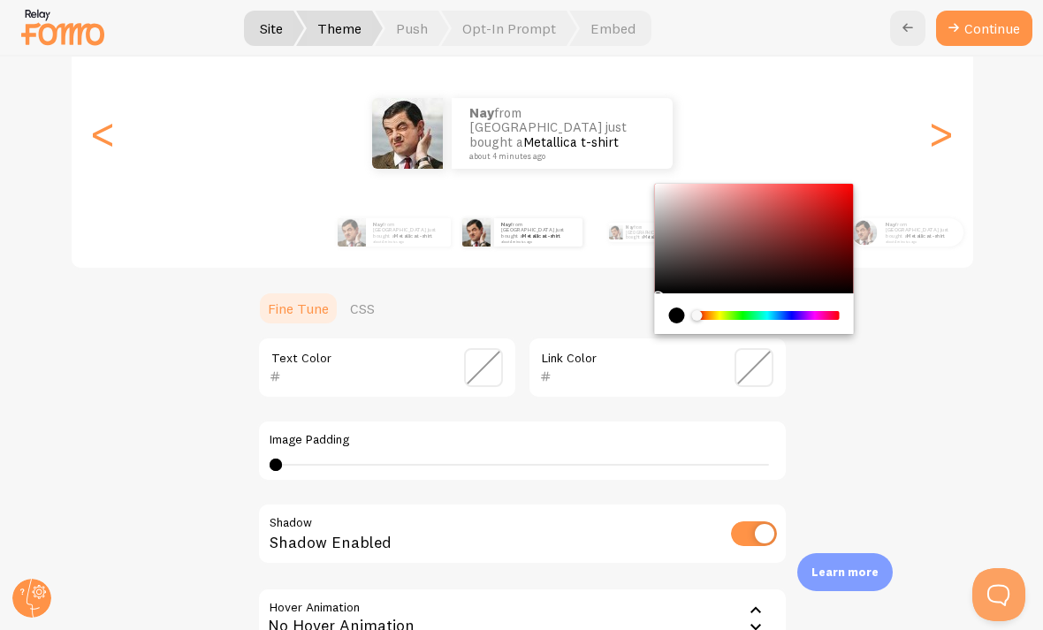
click at [724, 307] on div "Chrome color picker" at bounding box center [766, 315] width 144 height 16
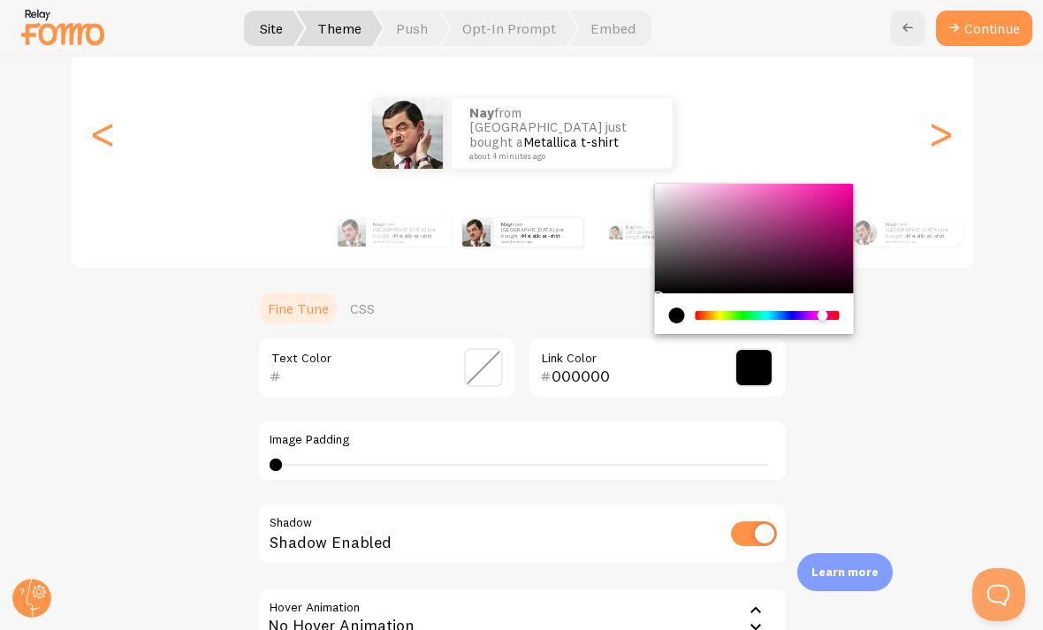
click at [712, 119] on div "nay from United States just bought a Metallica t-shirt about 4 minutes ago nay …" at bounding box center [522, 133] width 901 height 127
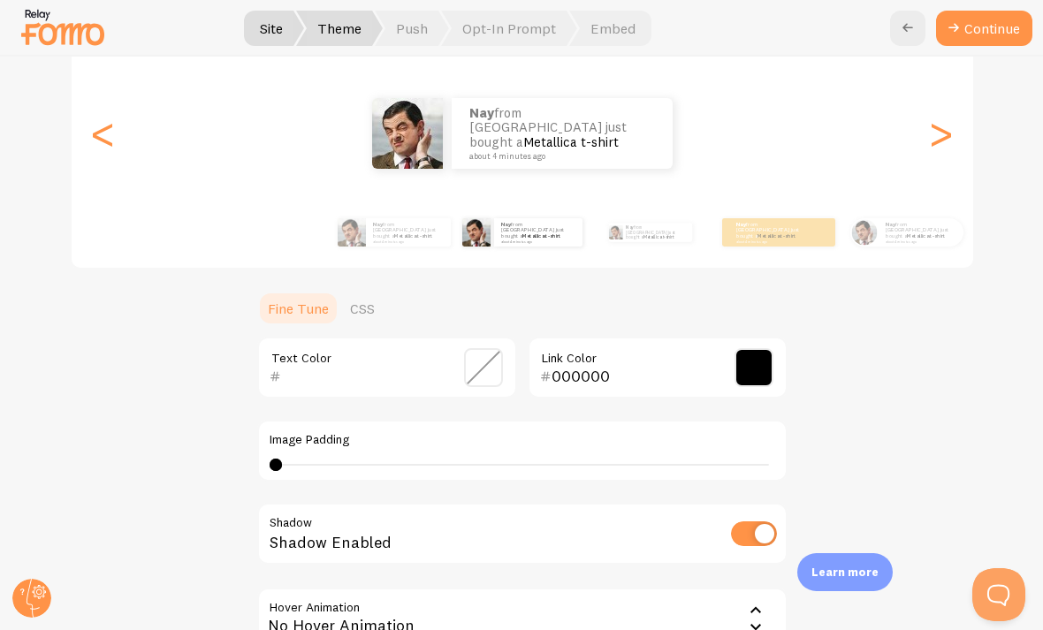
click at [724, 348] on span at bounding box center [753, 367] width 39 height 39
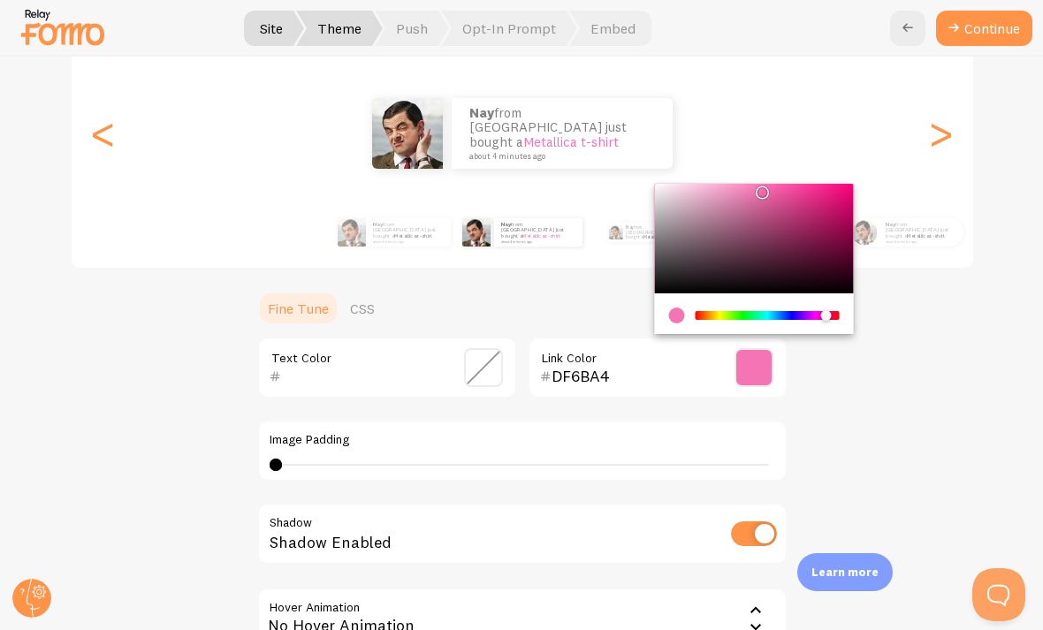
type input "F575B4"
click at [724, 383] on div "Gap nay from United States just bought a Metallica t-shirt about 4 minutes ago …" at bounding box center [521, 376] width 957 height 734
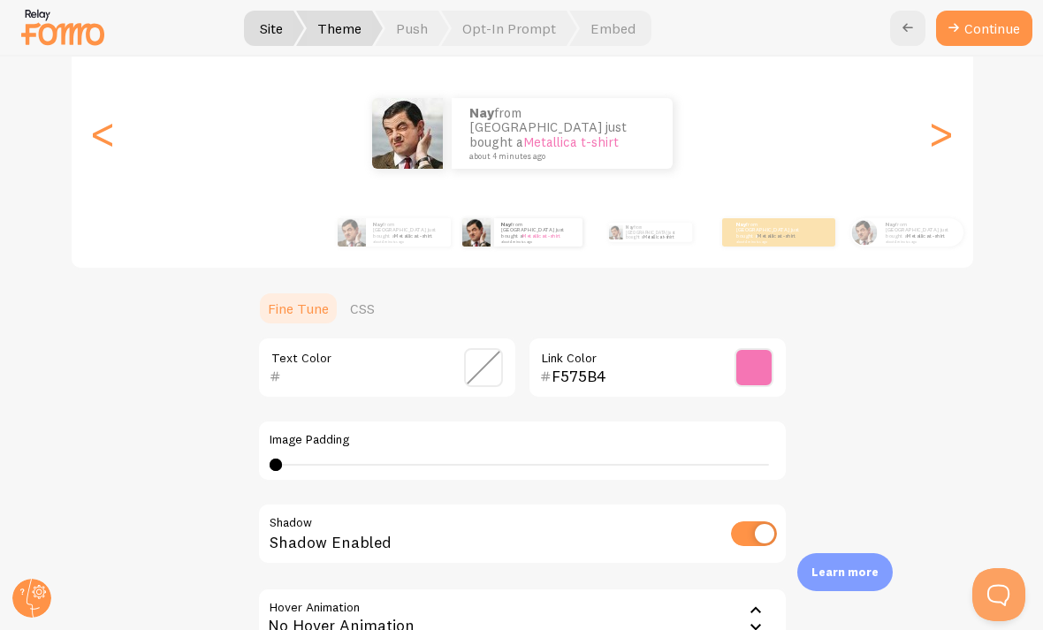
click at [478, 348] on span at bounding box center [483, 367] width 39 height 39
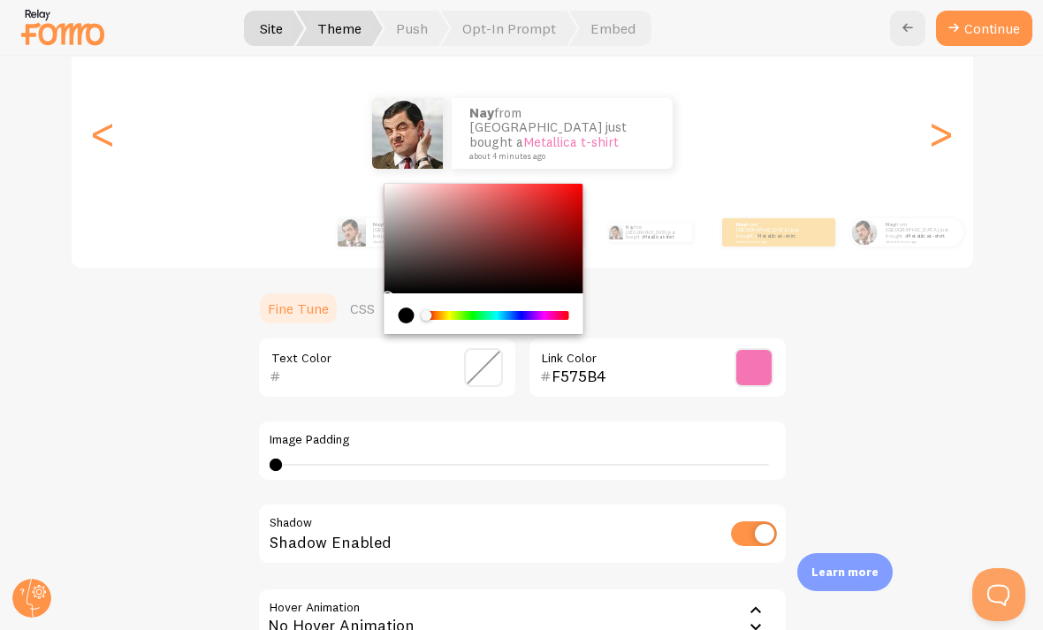
click at [408, 307] on div "current color is #000000" at bounding box center [406, 315] width 16 height 16
click at [398, 293] on div "Chrome color picker" at bounding box center [482, 313] width 199 height 41
click at [724, 360] on div "Gap nay from United States just bought a Metallica t-shirt about 4 minutes ago …" at bounding box center [521, 376] width 957 height 734
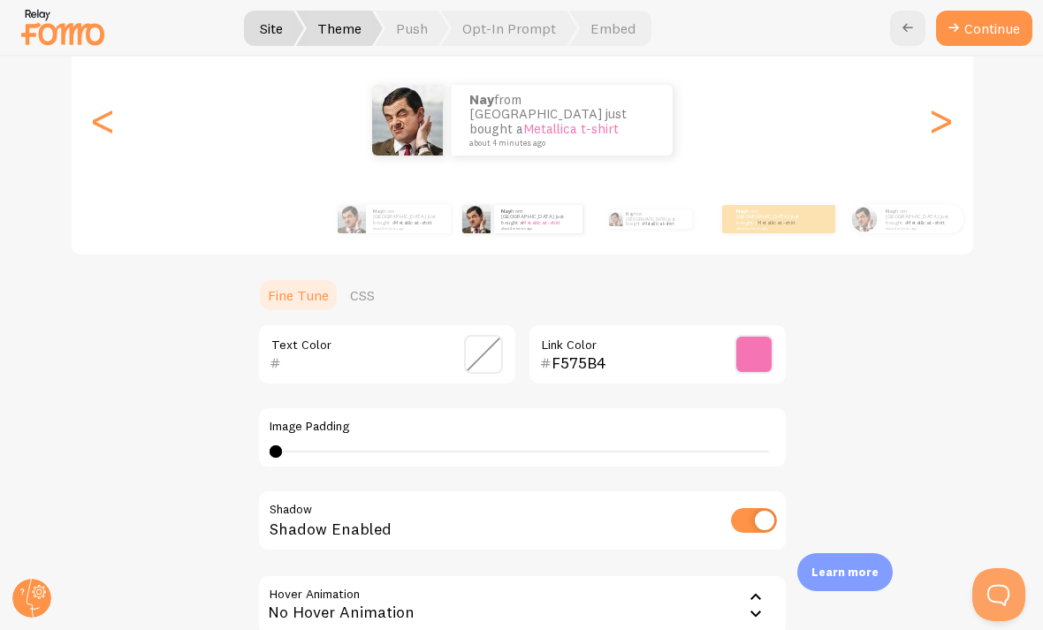
scroll to position [209, 0]
click at [724, 507] on input "checkbox" at bounding box center [754, 519] width 46 height 25
checkbox input "true"
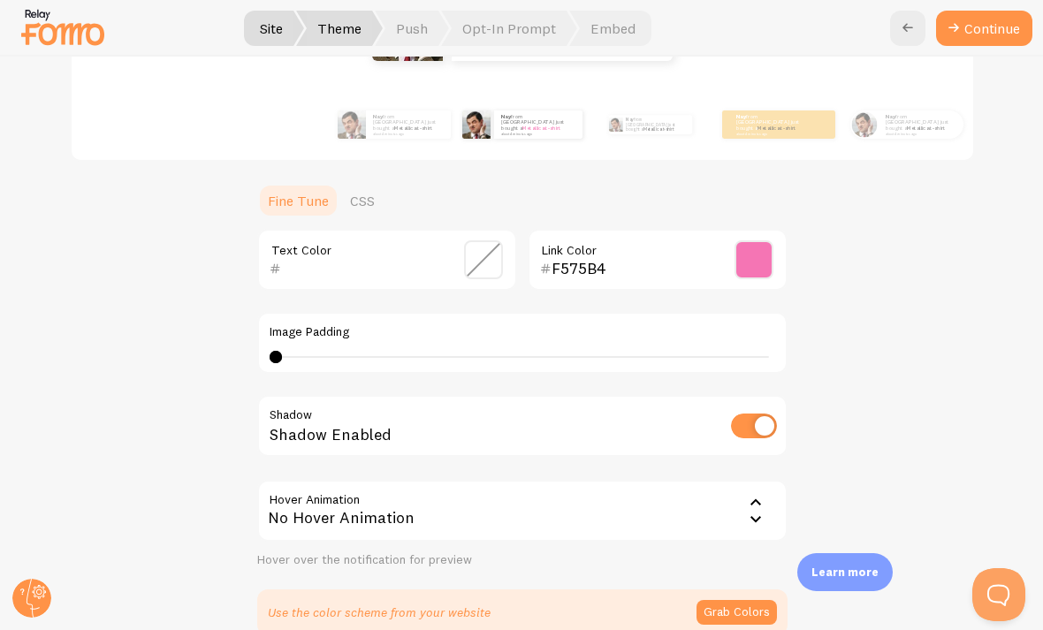
scroll to position [304, 0]
click at [724, 490] on icon at bounding box center [755, 500] width 21 height 21
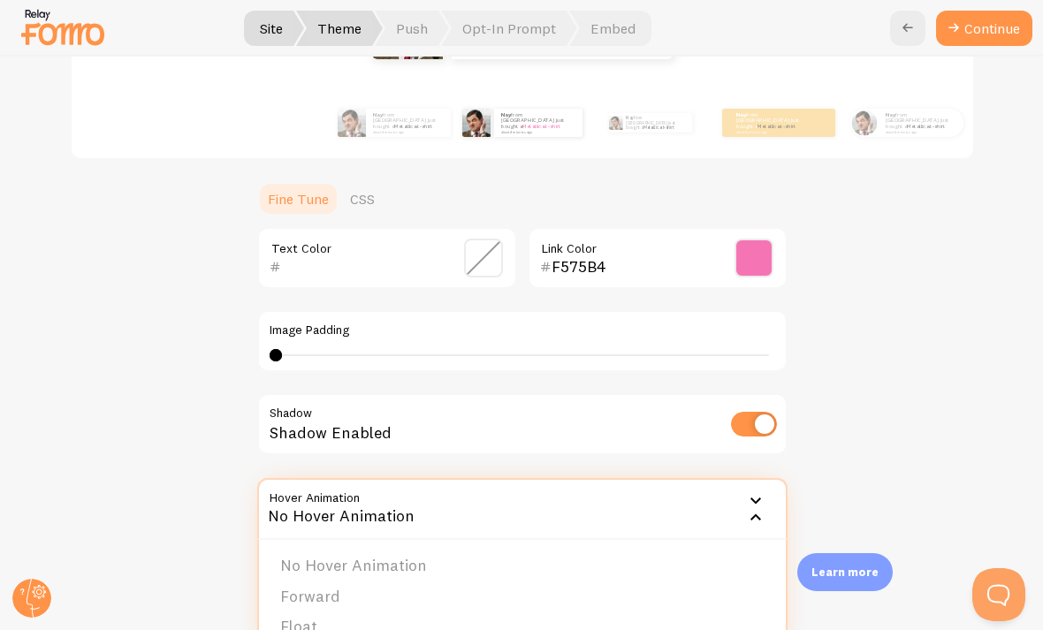
click at [724, 550] on li "No Hover Animation" at bounding box center [522, 565] width 527 height 31
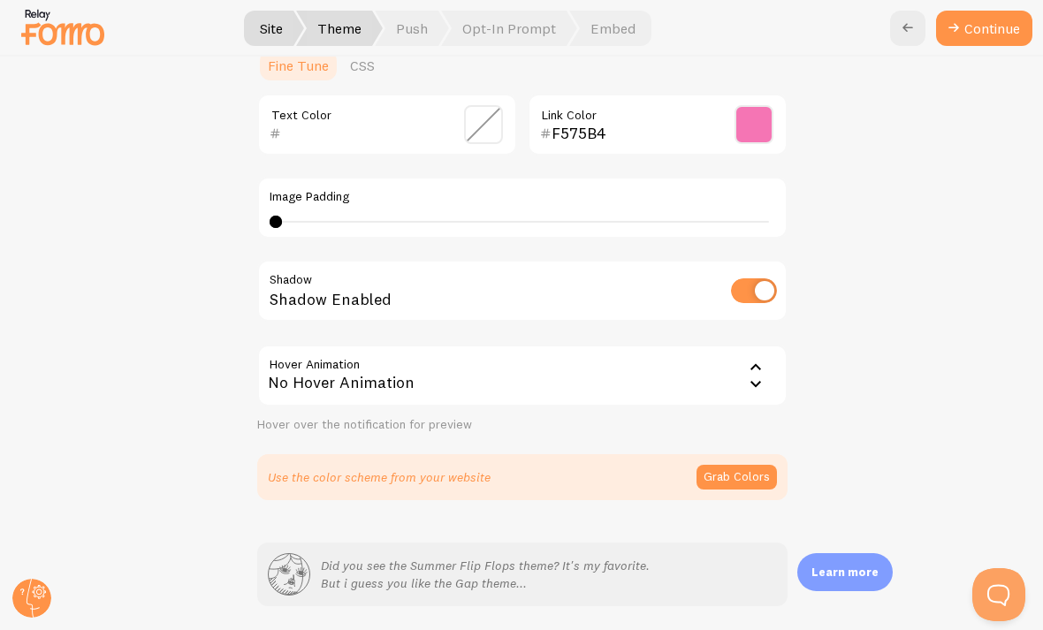
scroll to position [436, 0]
click at [724, 358] on icon at bounding box center [755, 368] width 21 height 21
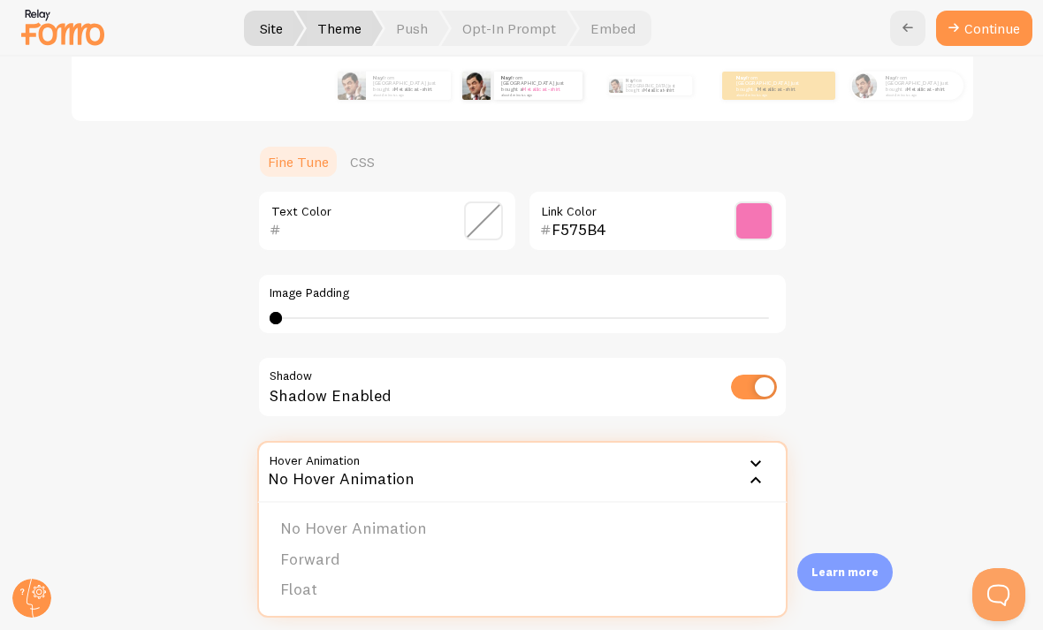
scroll to position [369, 0]
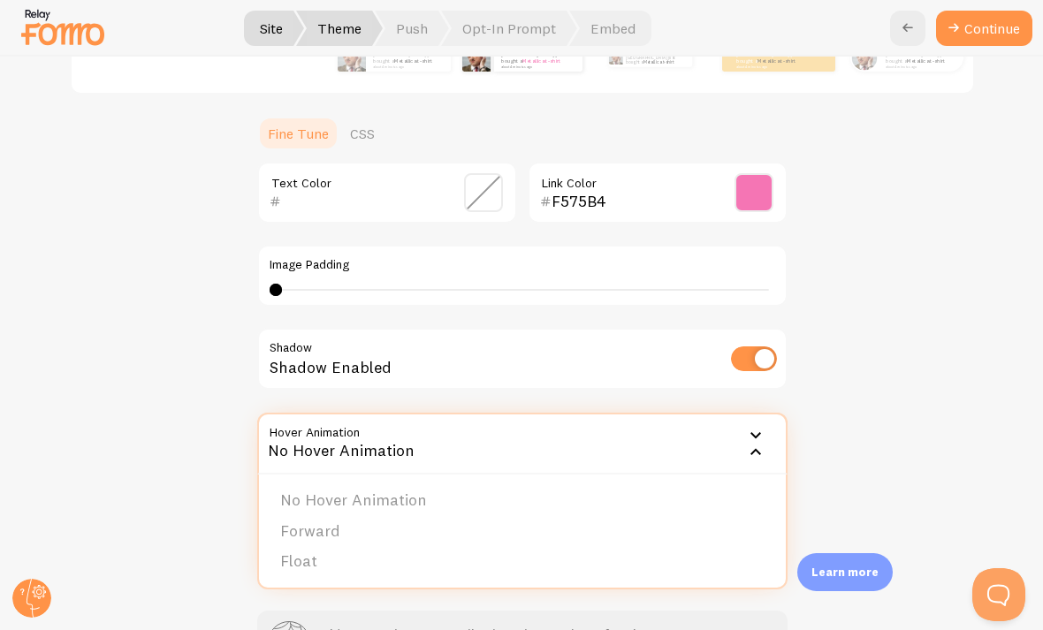
click at [629, 516] on li "Forward" at bounding box center [522, 531] width 527 height 31
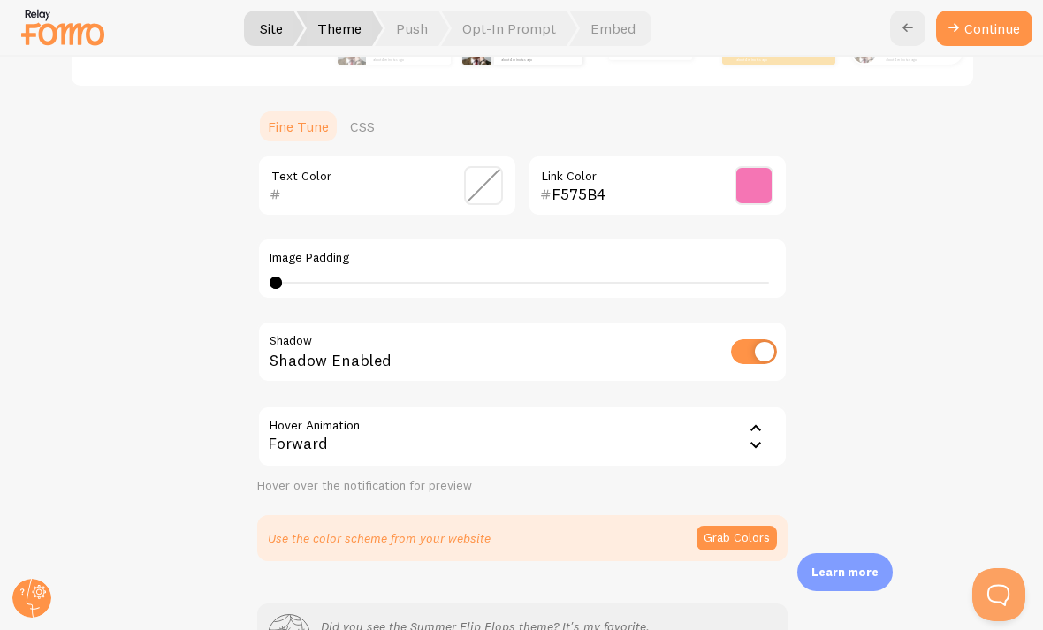
scroll to position [378, 0]
click at [724, 433] on icon at bounding box center [755, 443] width 21 height 21
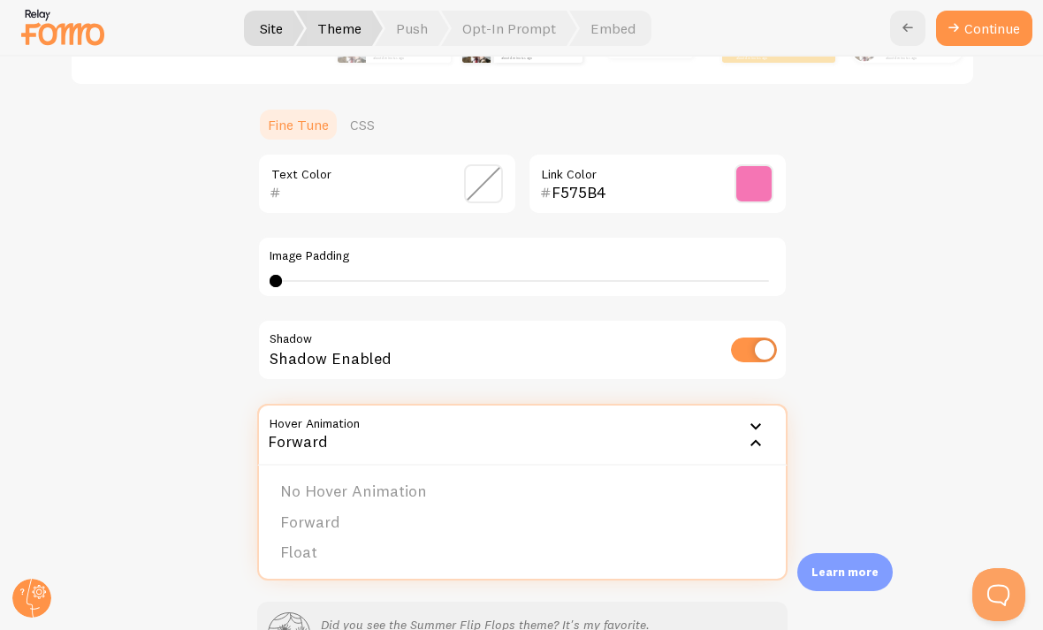
click at [547, 537] on li "Float" at bounding box center [522, 552] width 527 height 31
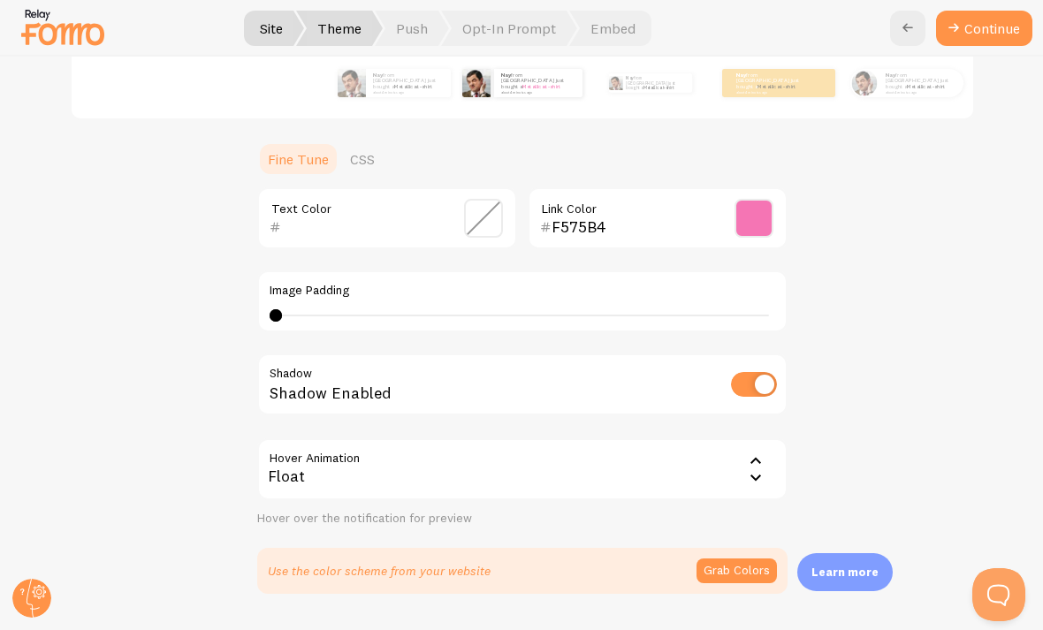
scroll to position [361, 0]
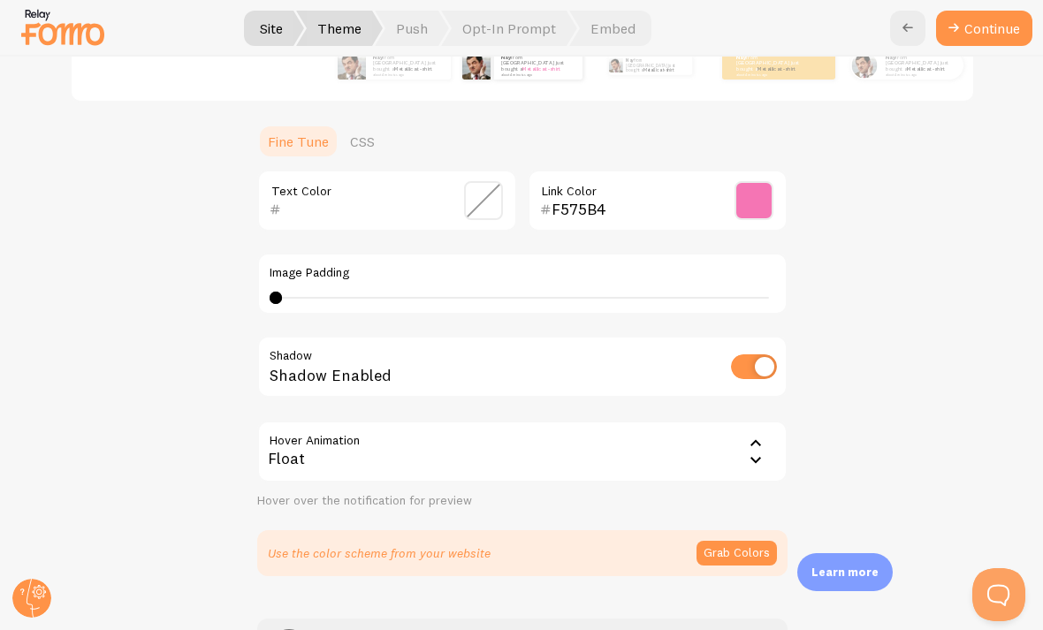
click at [724, 421] on div "Float" at bounding box center [522, 452] width 530 height 62
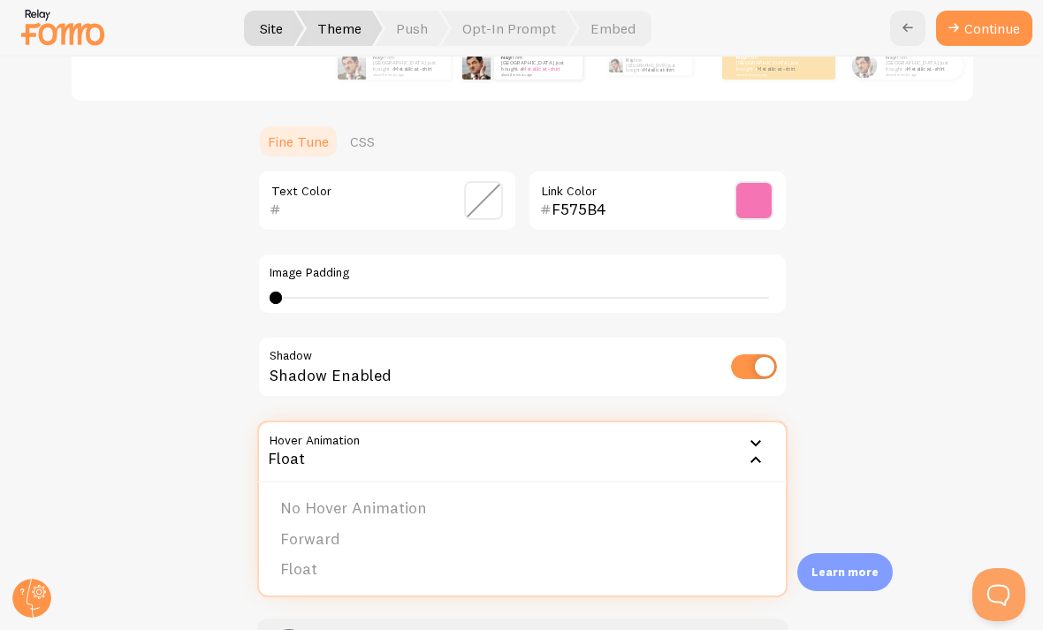
click at [673, 493] on li "No Hover Animation" at bounding box center [522, 508] width 527 height 31
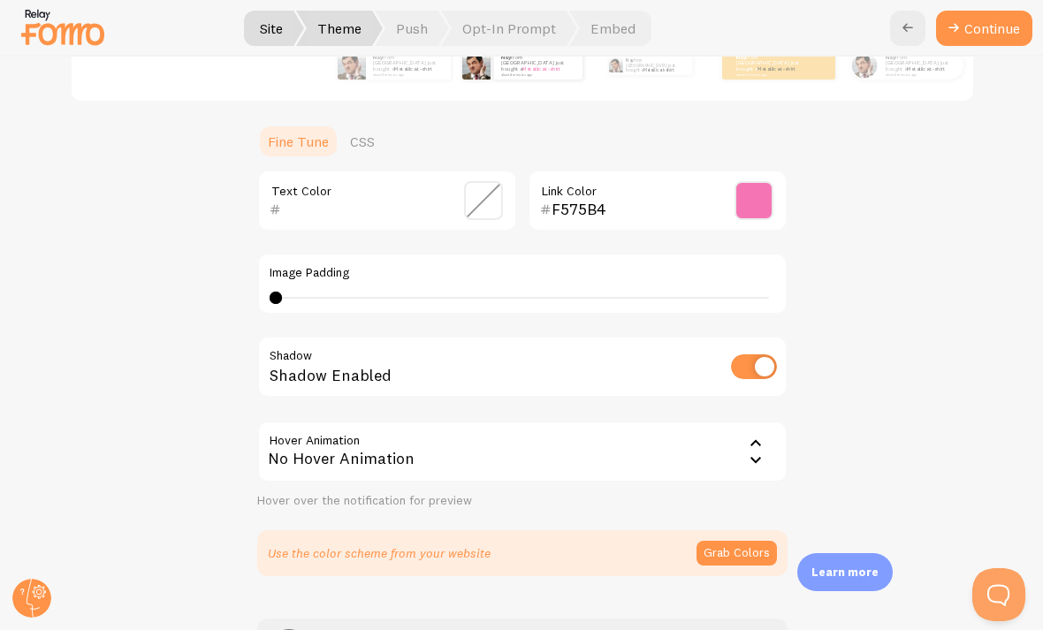
click at [724, 241] on div "Gap nay from United States just bought a Metallica t-shirt about 4 minutes ago …" at bounding box center [521, 209] width 957 height 734
click at [724, 41] on button "Continue" at bounding box center [984, 28] width 96 height 35
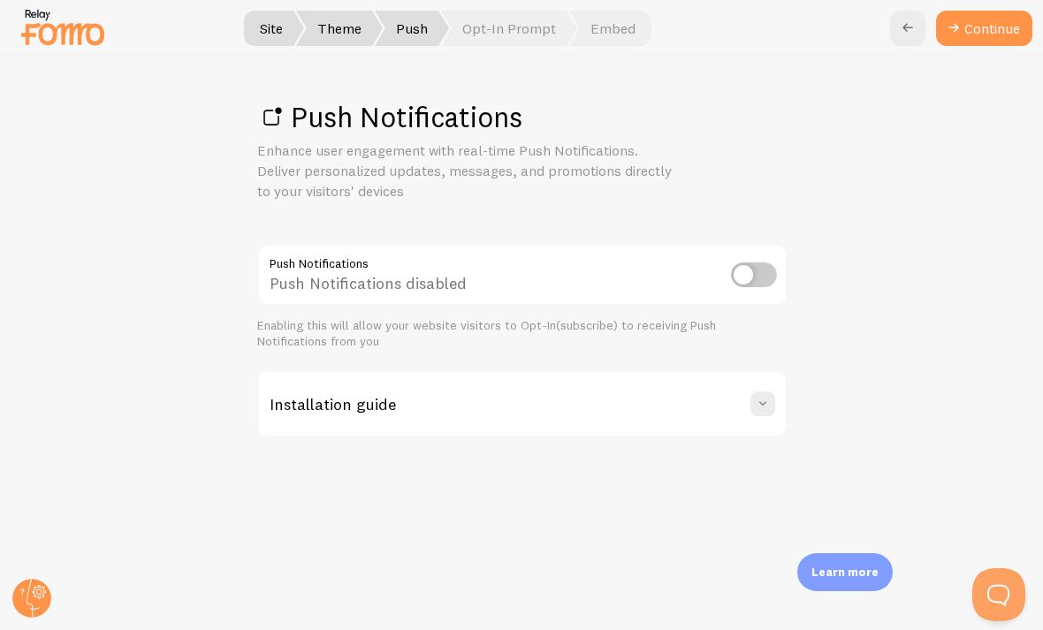
click at [724, 284] on input "checkbox" at bounding box center [754, 274] width 46 height 25
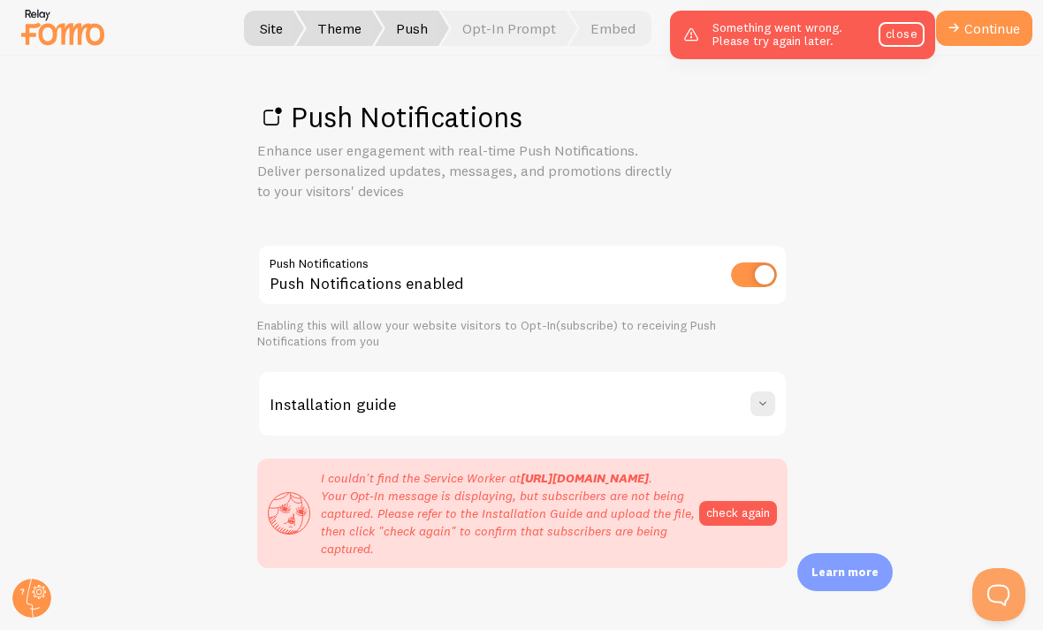
click at [724, 526] on button "check again" at bounding box center [738, 513] width 78 height 25
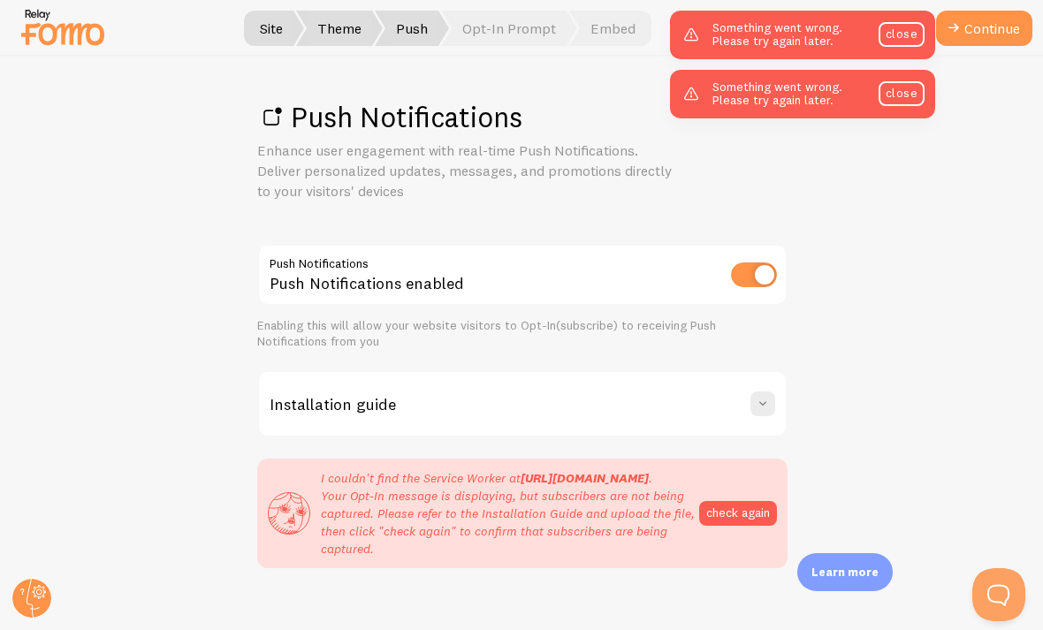
click at [724, 525] on button "check again" at bounding box center [738, 513] width 78 height 25
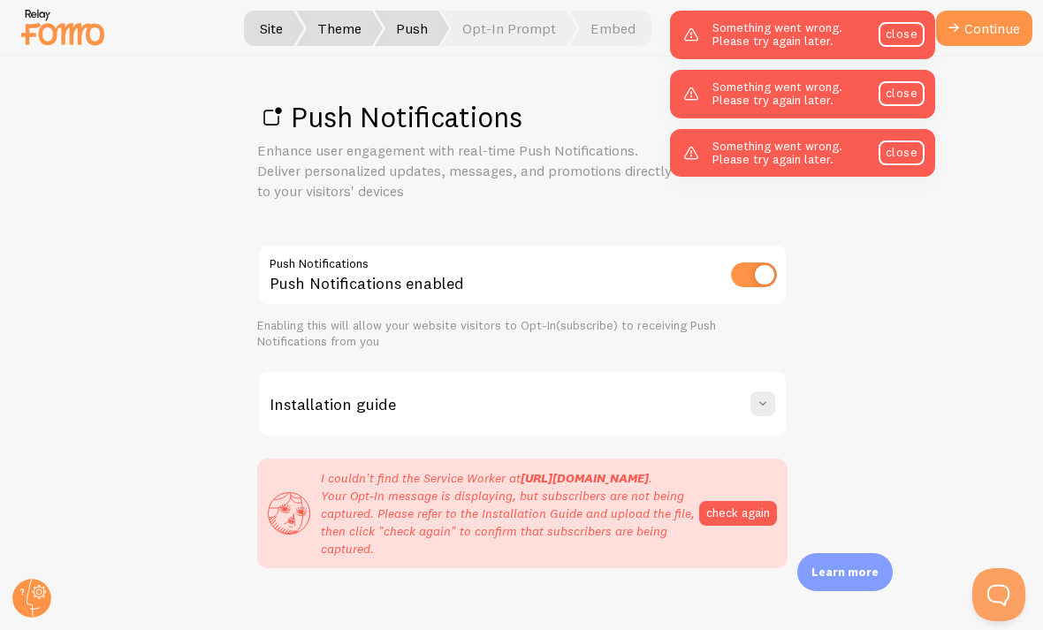
click at [724, 262] on input "checkbox" at bounding box center [754, 274] width 46 height 25
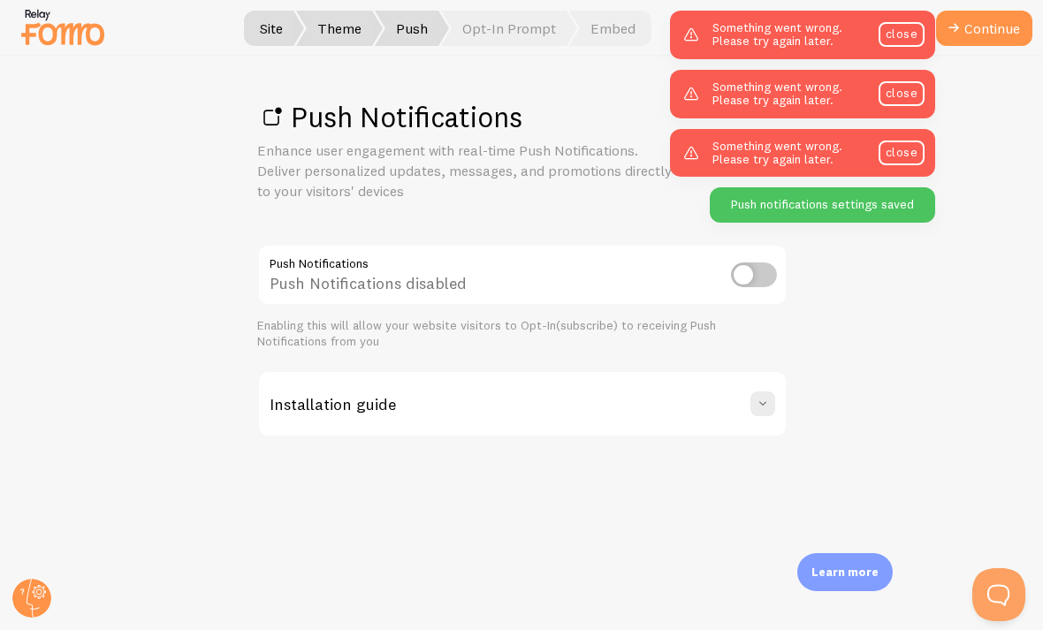
click at [724, 264] on input "checkbox" at bounding box center [754, 274] width 46 height 25
checkbox input "true"
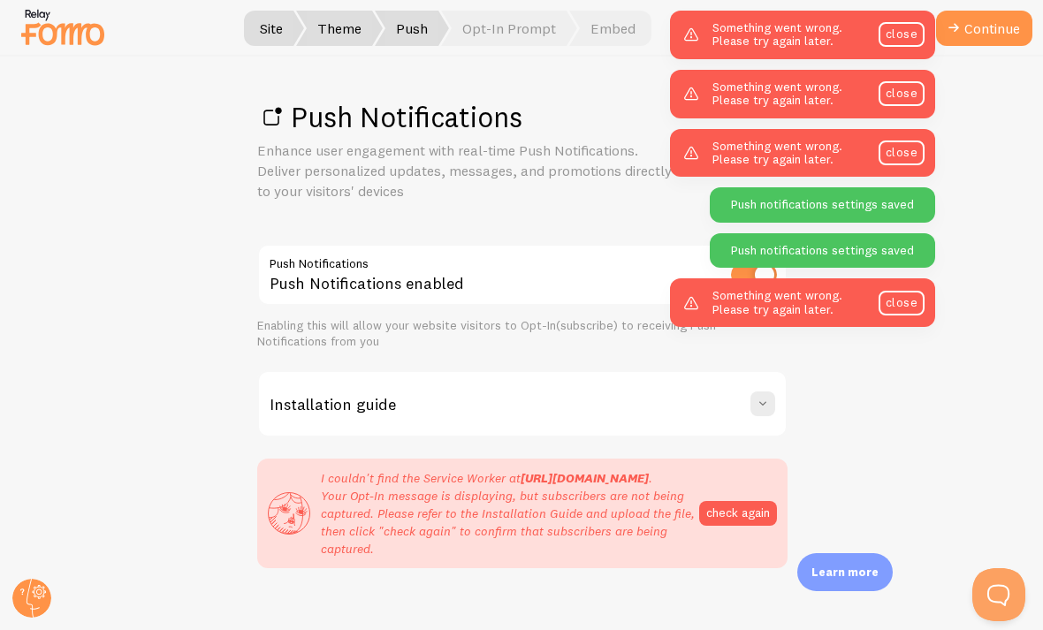
click at [724, 272] on div "Something went wrong. Please try again later. close Something went wrong. Pleas…" at bounding box center [802, 163] width 265 height 327
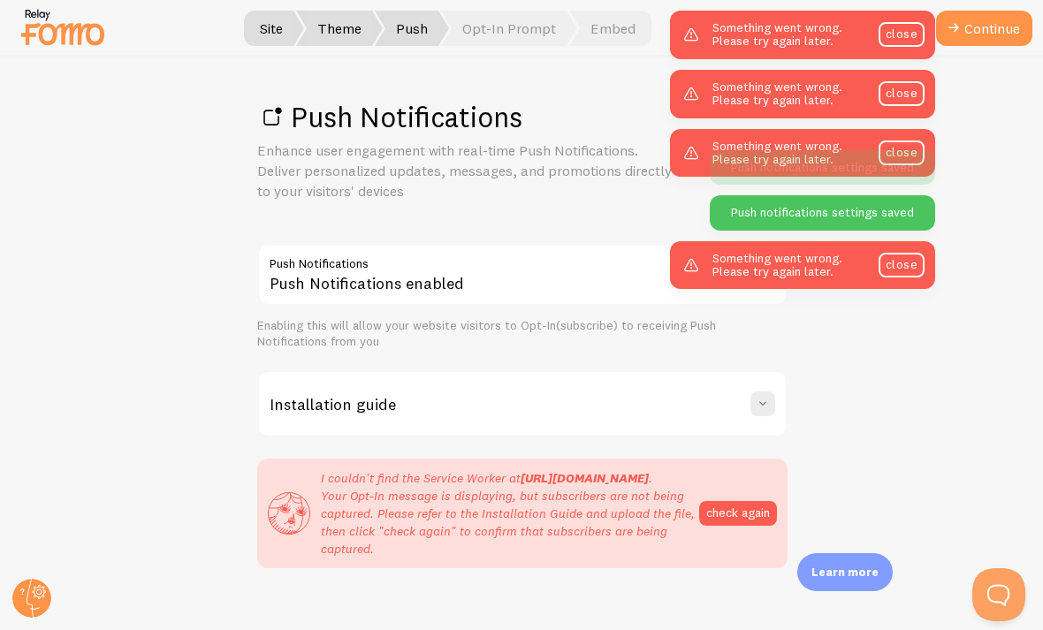
click at [724, 41] on link "Continue" at bounding box center [984, 28] width 96 height 35
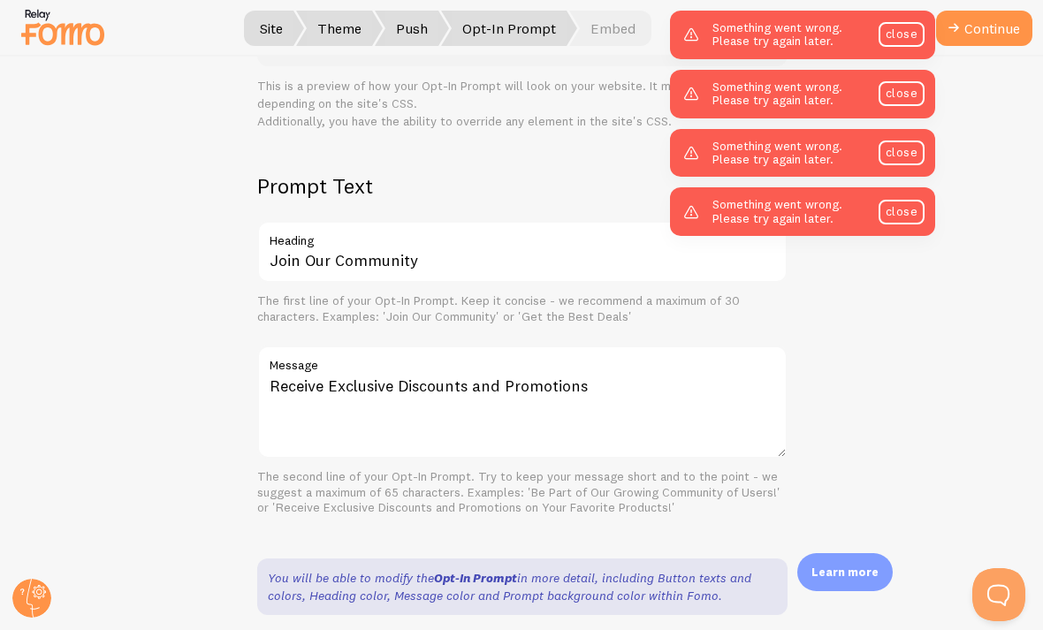
scroll to position [368, 0]
click at [724, 34] on button "Continue" at bounding box center [984, 28] width 96 height 35
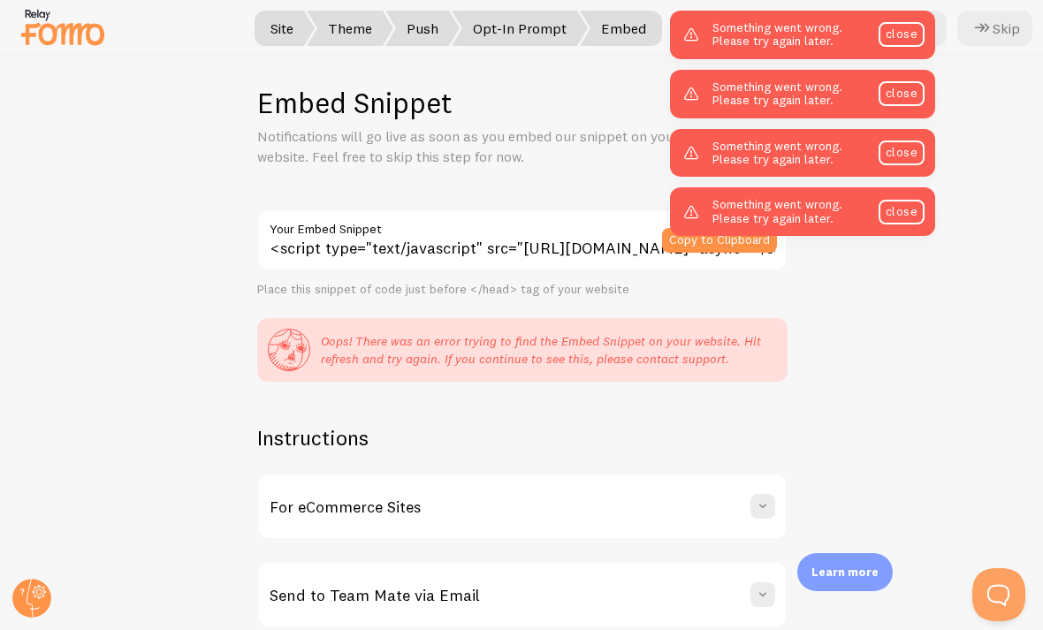
click at [724, 206] on link "close" at bounding box center [901, 212] width 46 height 25
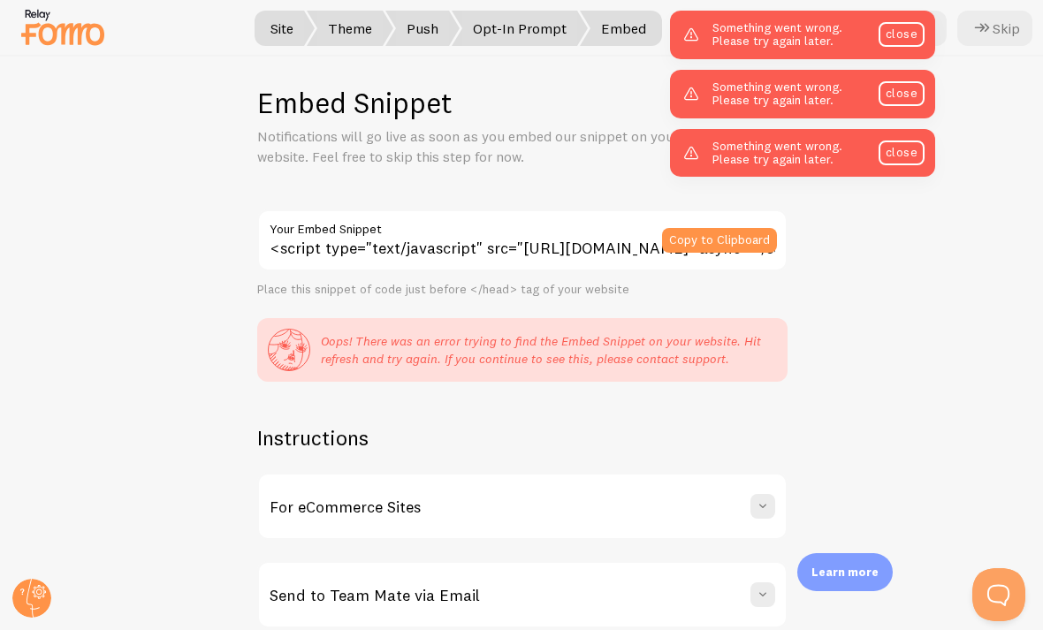
click at [724, 154] on link "close" at bounding box center [901, 152] width 46 height 25
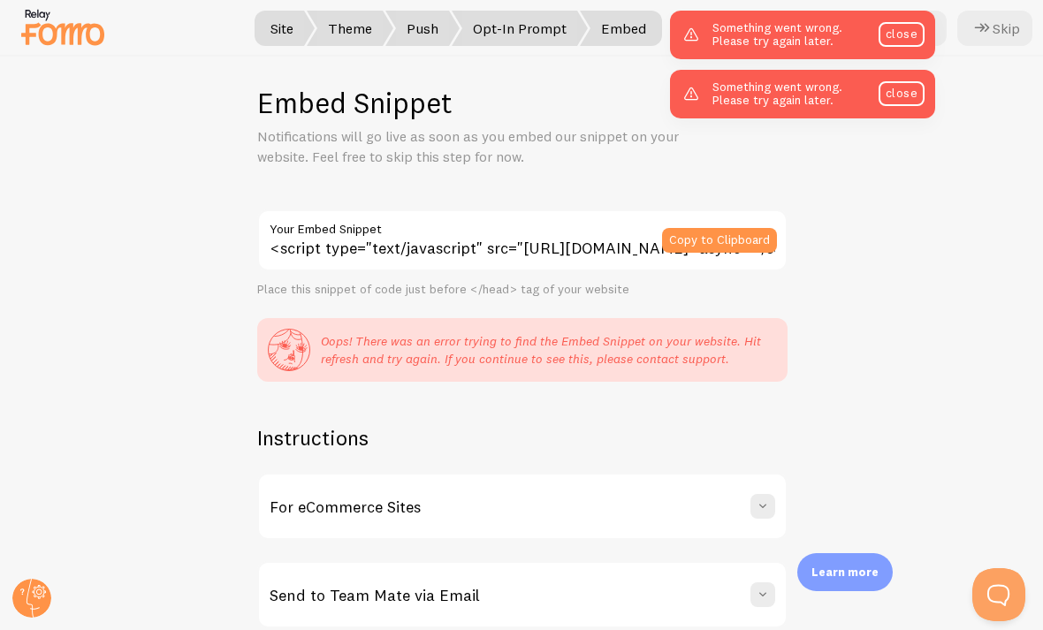
click at [724, 101] on link "close" at bounding box center [901, 93] width 46 height 25
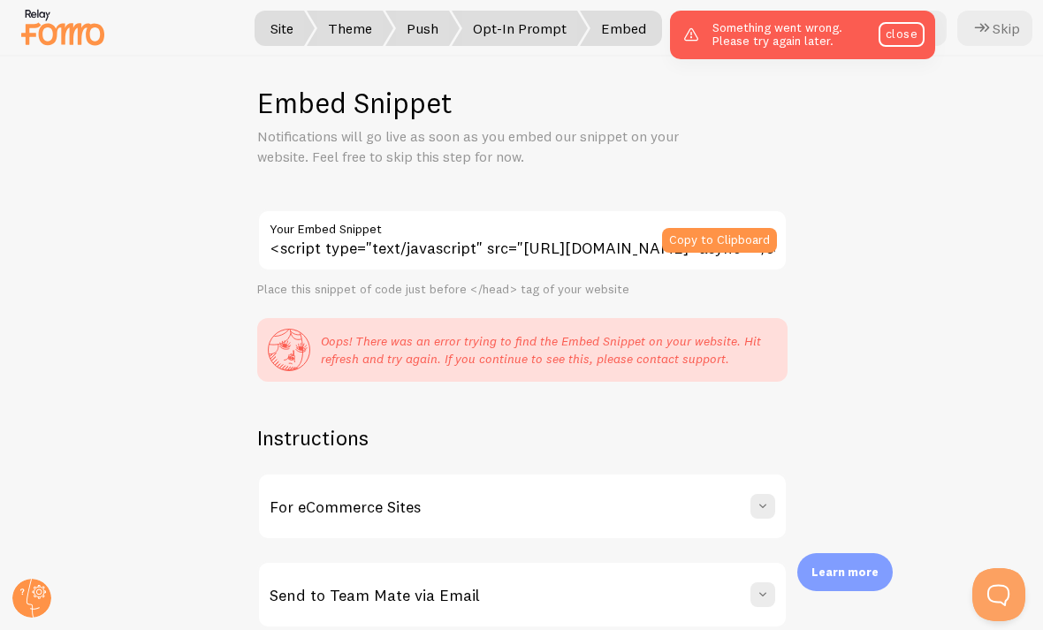
click at [724, 44] on link "close" at bounding box center [901, 34] width 46 height 25
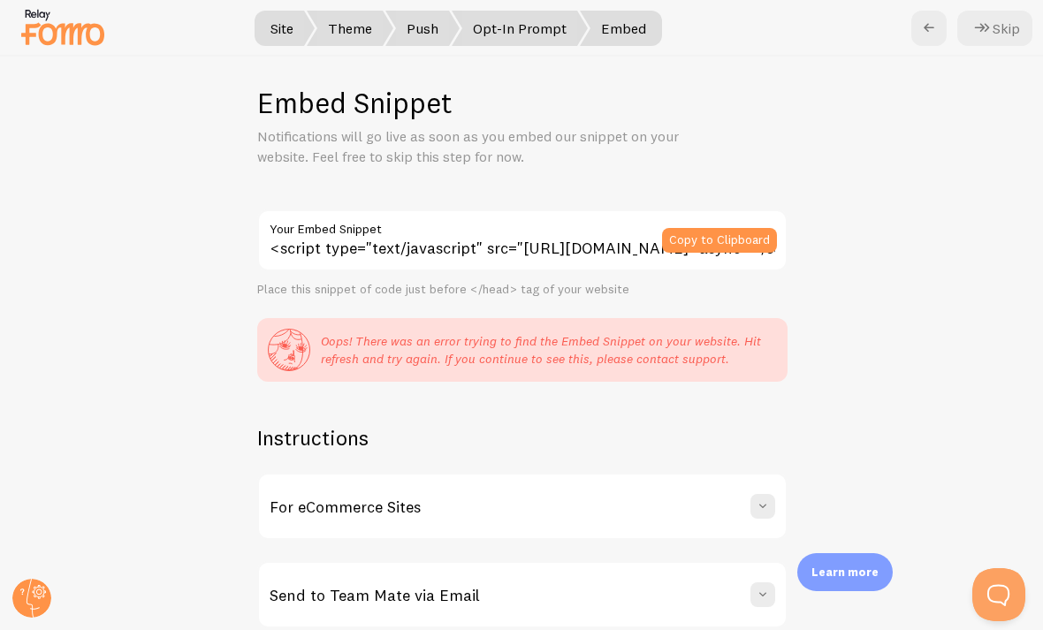
click at [724, 40] on button "Skip" at bounding box center [994, 28] width 75 height 35
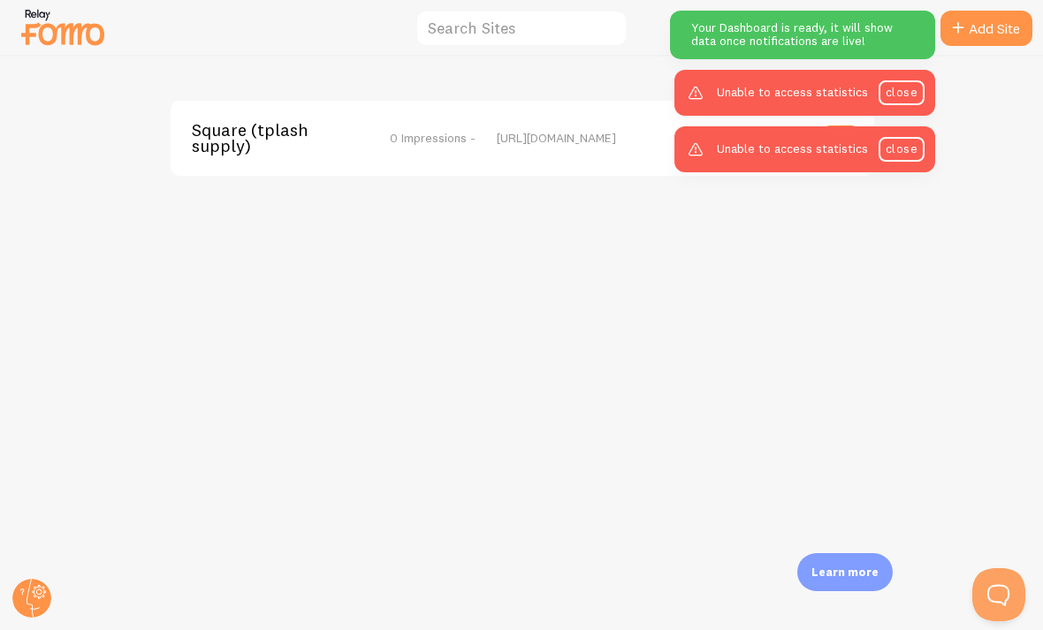
click at [724, 146] on link "close" at bounding box center [901, 149] width 46 height 25
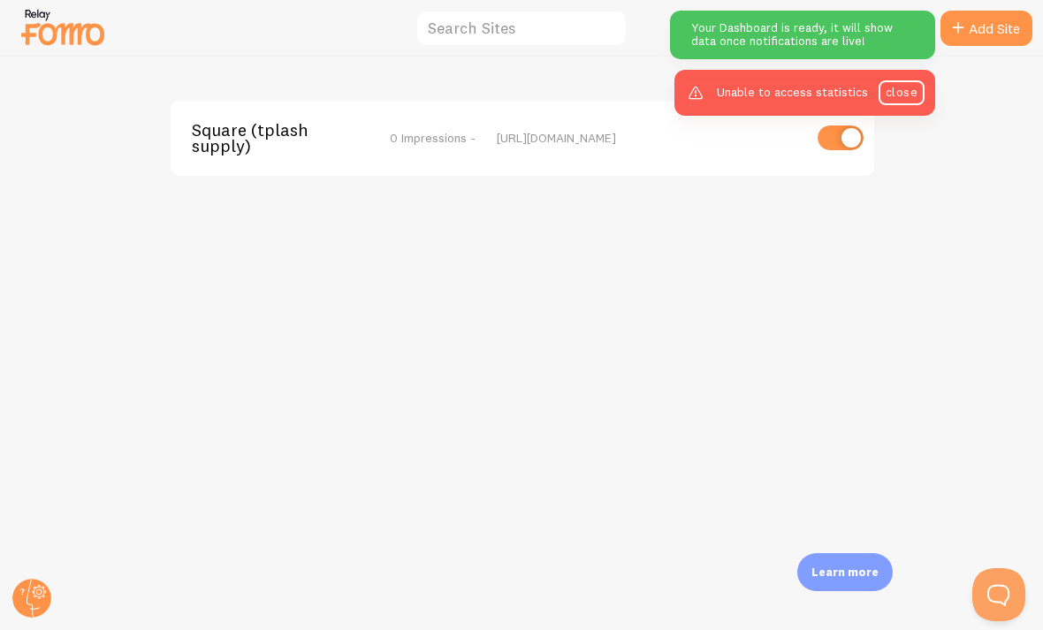
click at [724, 93] on link "close" at bounding box center [901, 92] width 46 height 25
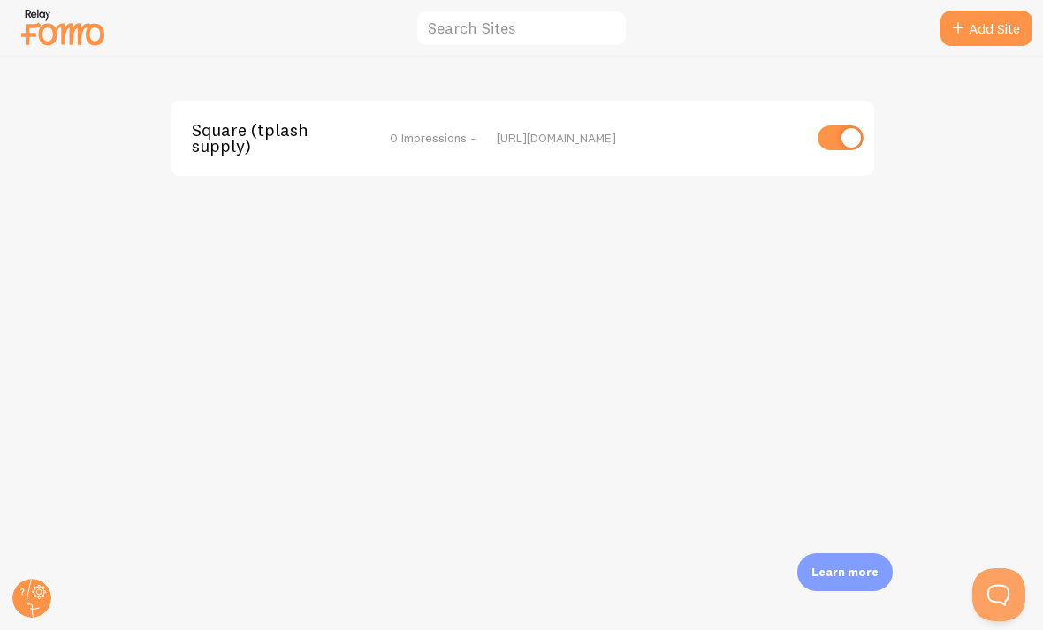
click at [211, 132] on span "Square (tplashsupply)" at bounding box center [263, 138] width 142 height 33
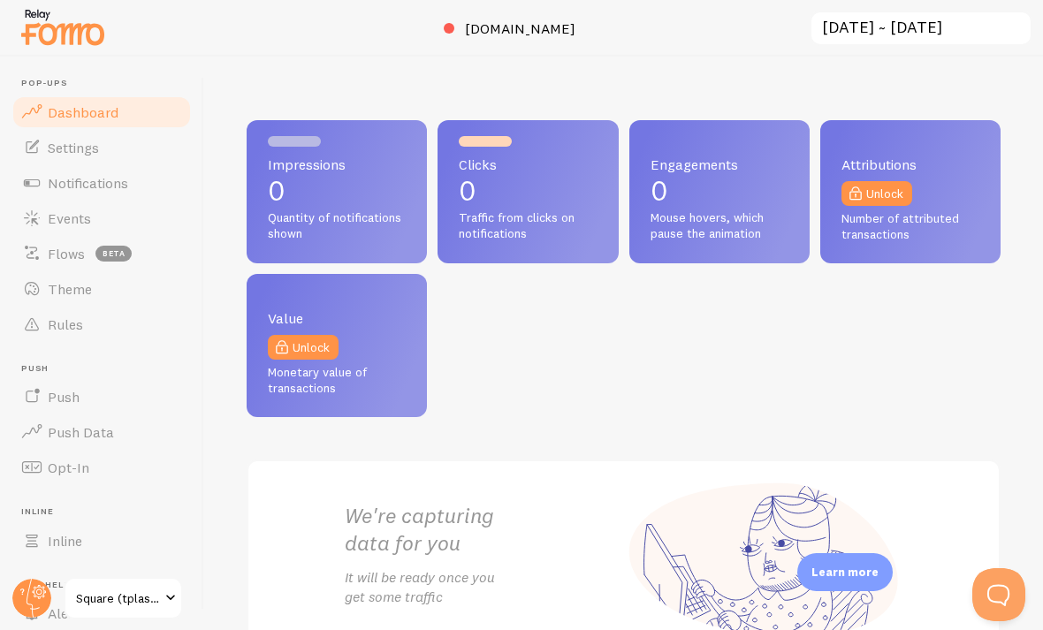
click at [80, 178] on span "Notifications" at bounding box center [88, 183] width 80 height 18
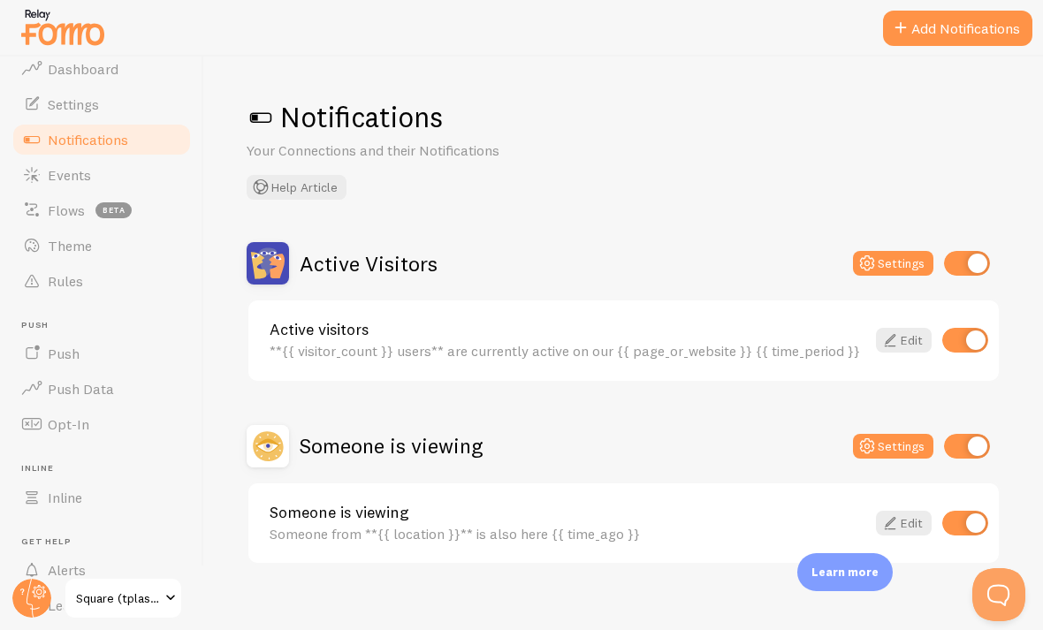
scroll to position [42, 0]
click at [47, 158] on link "Events" at bounding box center [102, 175] width 182 height 35
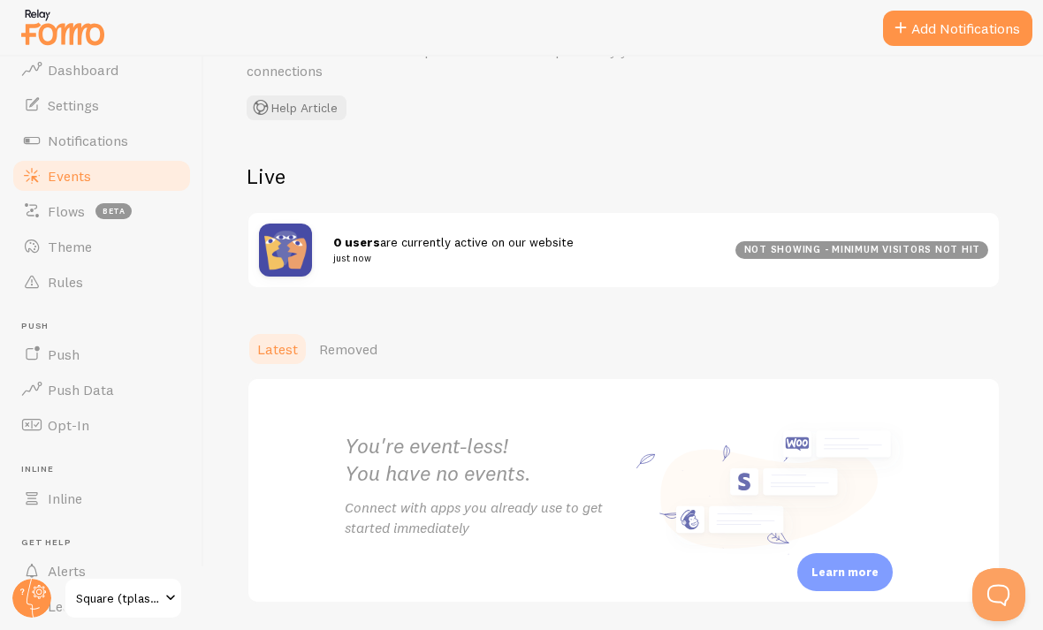
scroll to position [96, 0]
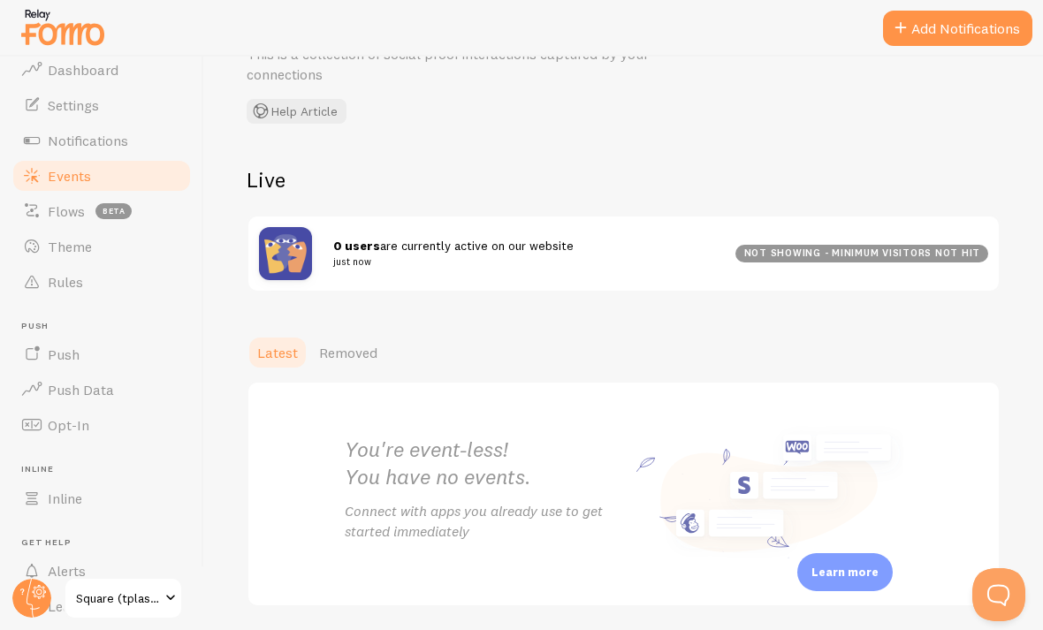
click at [62, 238] on span "Theme" at bounding box center [70, 247] width 44 height 18
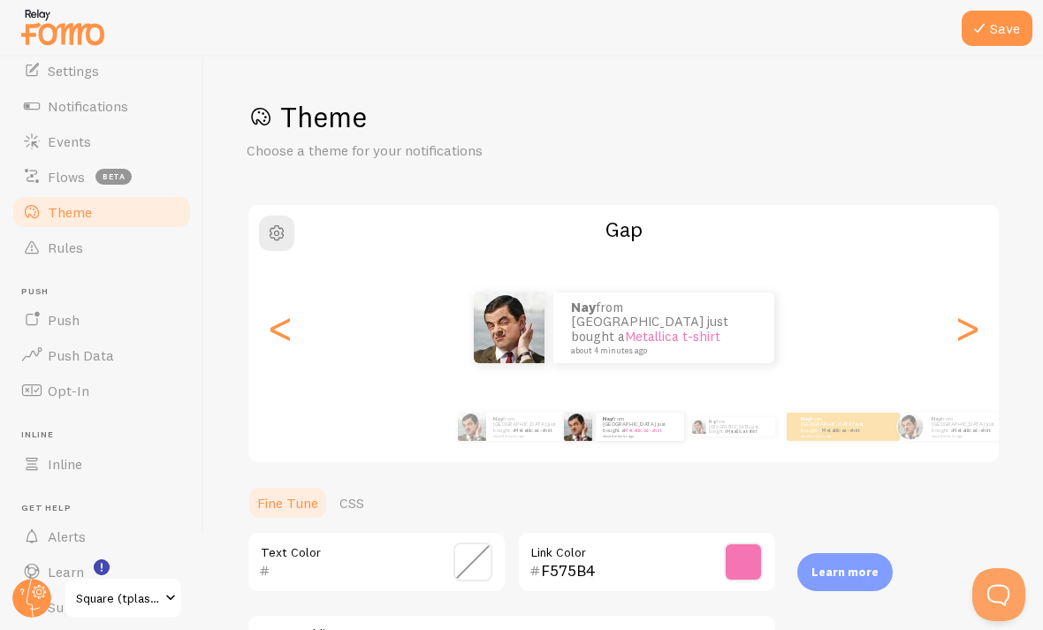
scroll to position [74, 0]
click at [49, 543] on span "Alerts" at bounding box center [67, 539] width 38 height 18
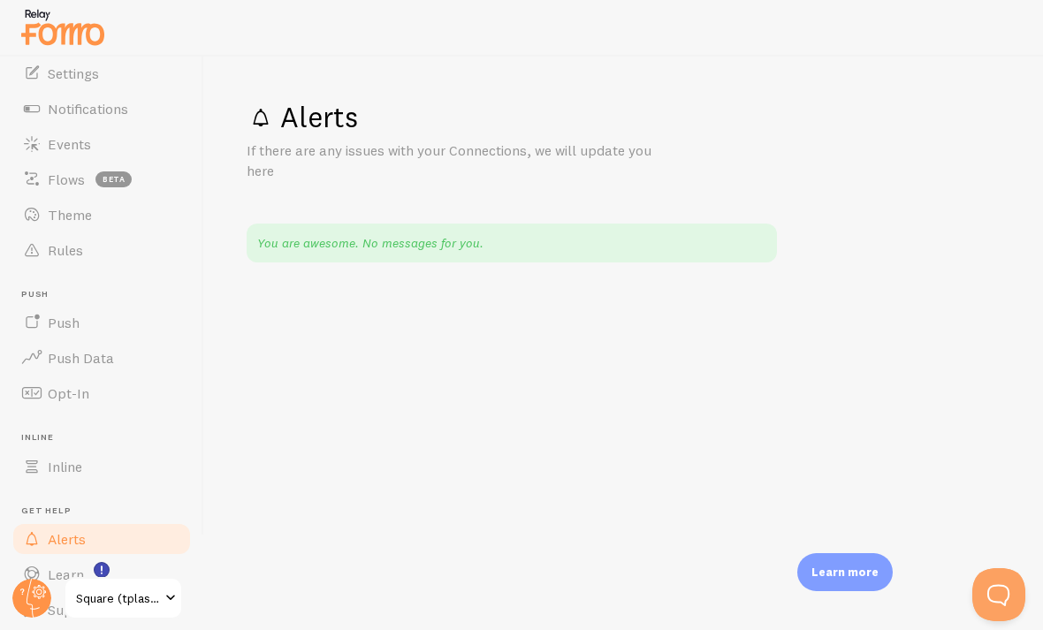
click at [65, 353] on span "Push Data" at bounding box center [81, 358] width 66 height 18
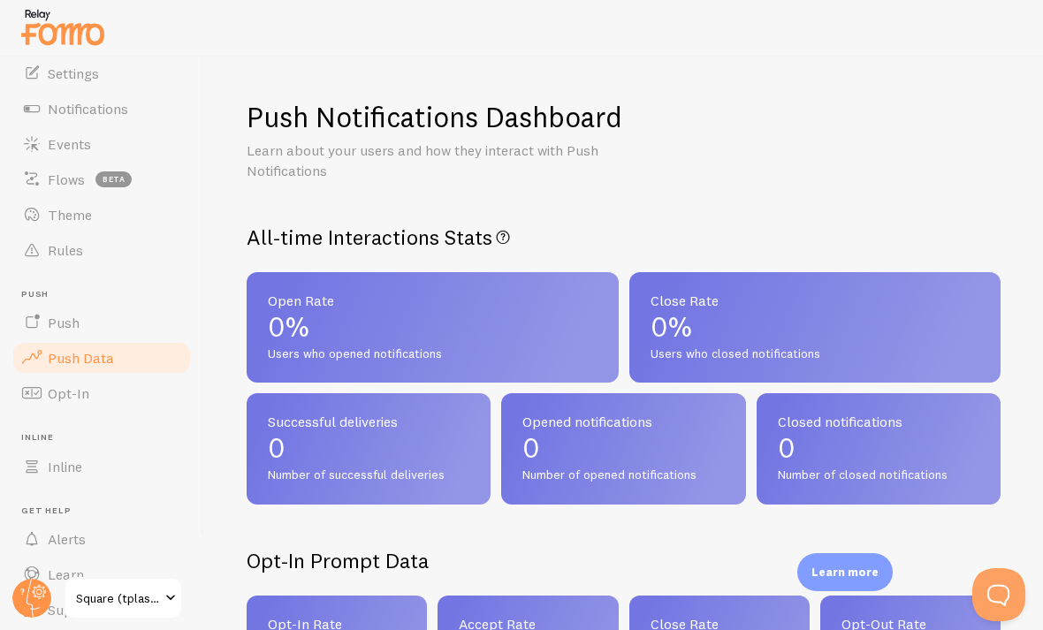
click at [57, 305] on link "Push" at bounding box center [102, 322] width 182 height 35
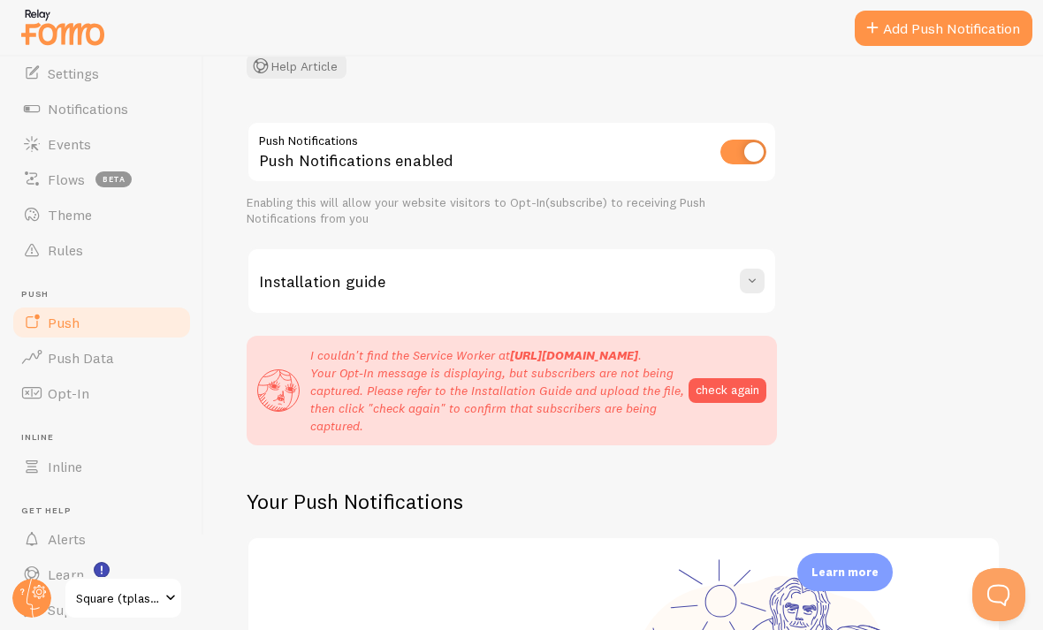
scroll to position [163, 0]
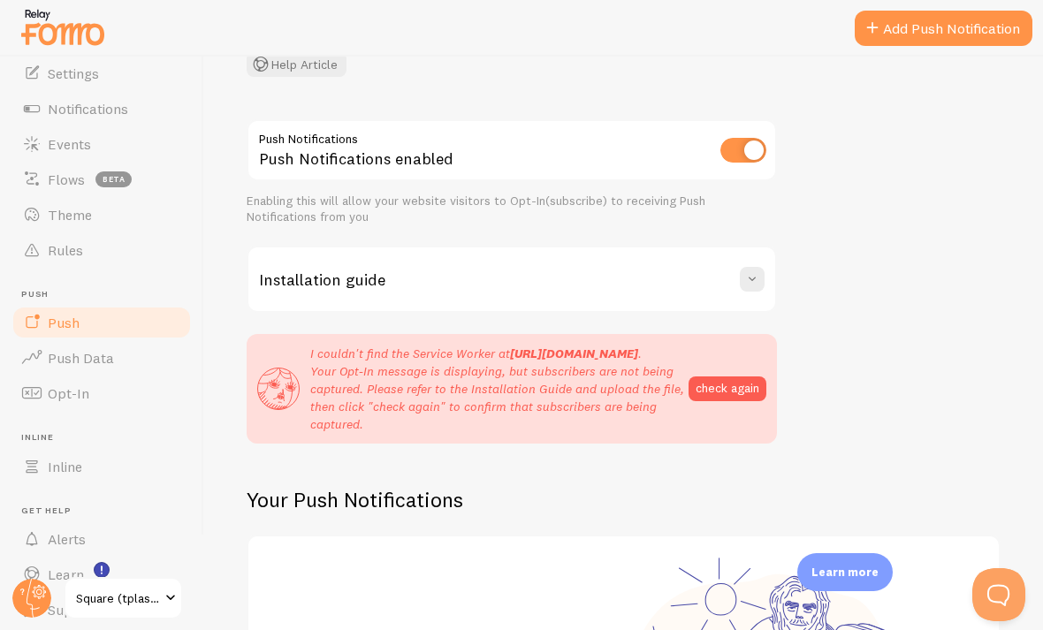
click at [709, 393] on button "check again" at bounding box center [727, 388] width 78 height 25
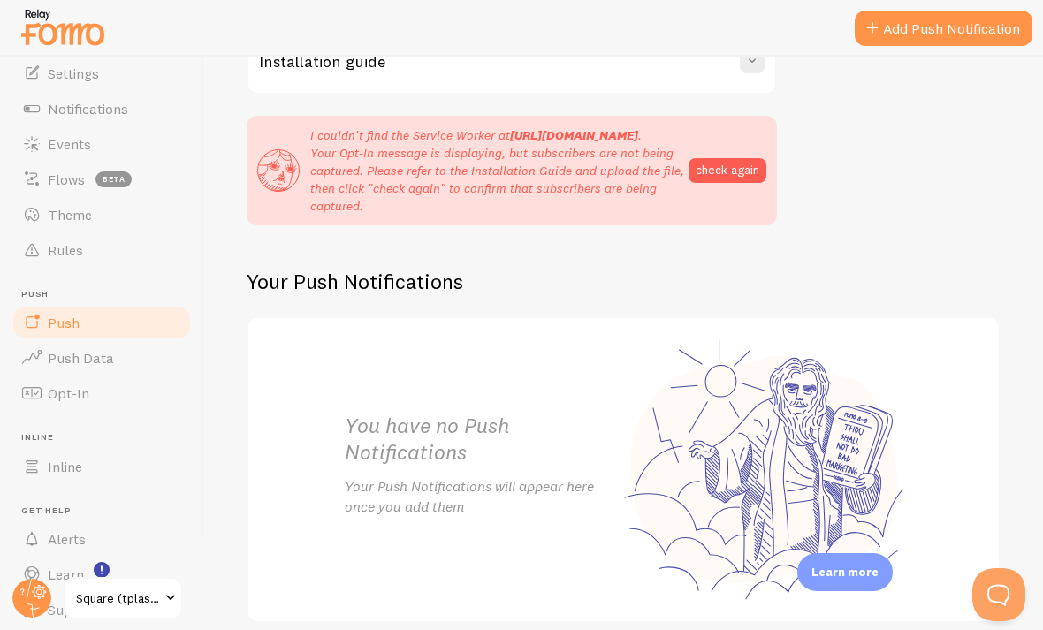
scroll to position [381, 0]
click at [57, 120] on link "Notifications" at bounding box center [102, 108] width 182 height 35
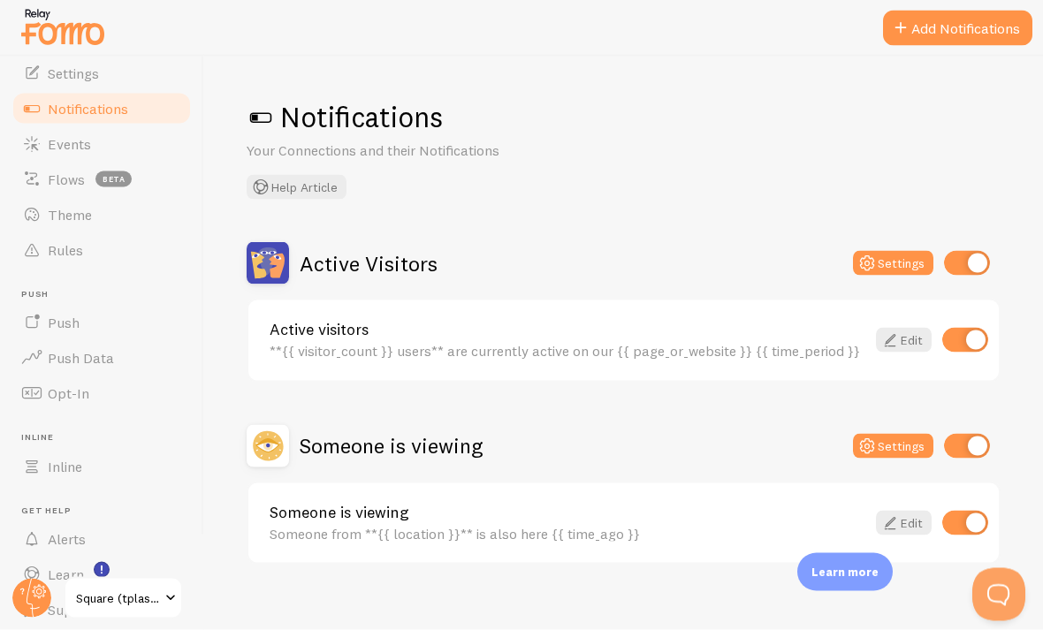
scroll to position [54, 0]
click at [74, 135] on span "Events" at bounding box center [69, 144] width 43 height 18
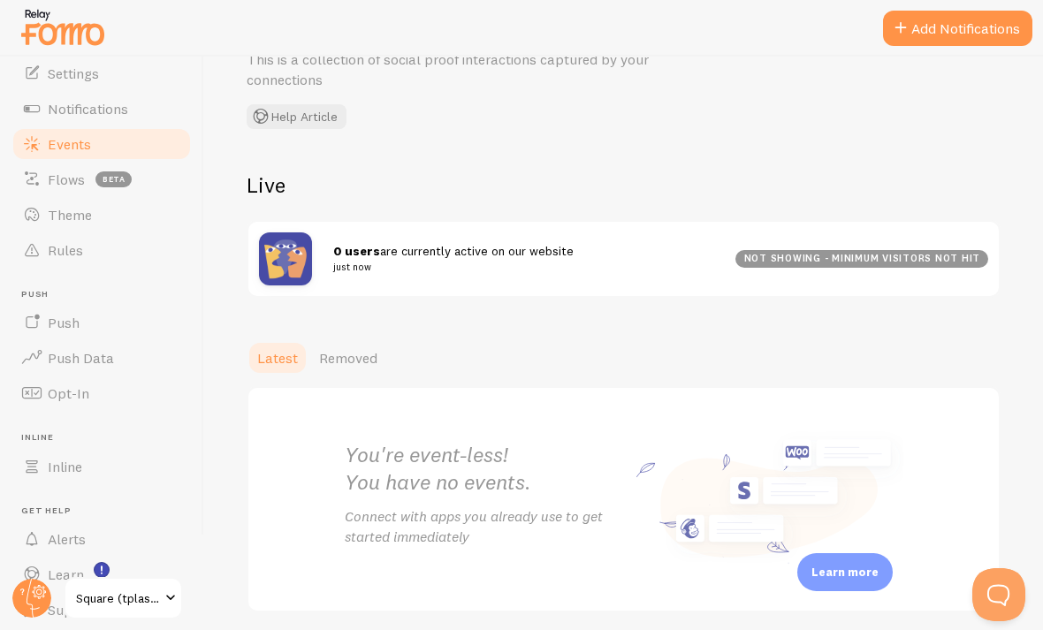
scroll to position [92, 0]
click at [345, 255] on strong "0 users" at bounding box center [356, 250] width 47 height 16
click at [360, 357] on span "Removed" at bounding box center [348, 357] width 58 height 18
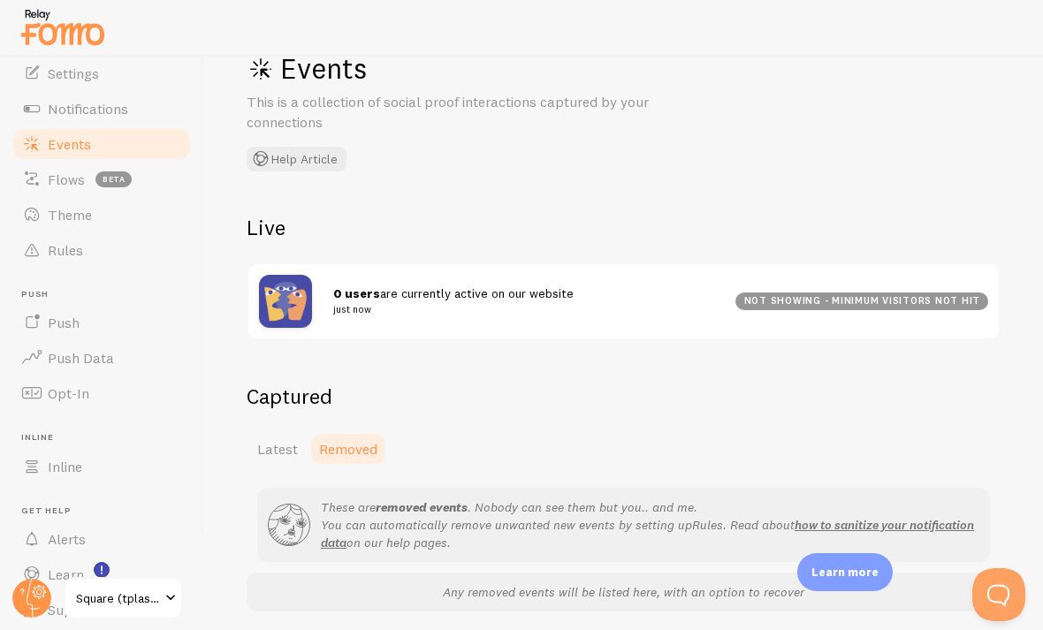
scroll to position [49, 0]
click at [264, 450] on span "Latest" at bounding box center [277, 449] width 41 height 18
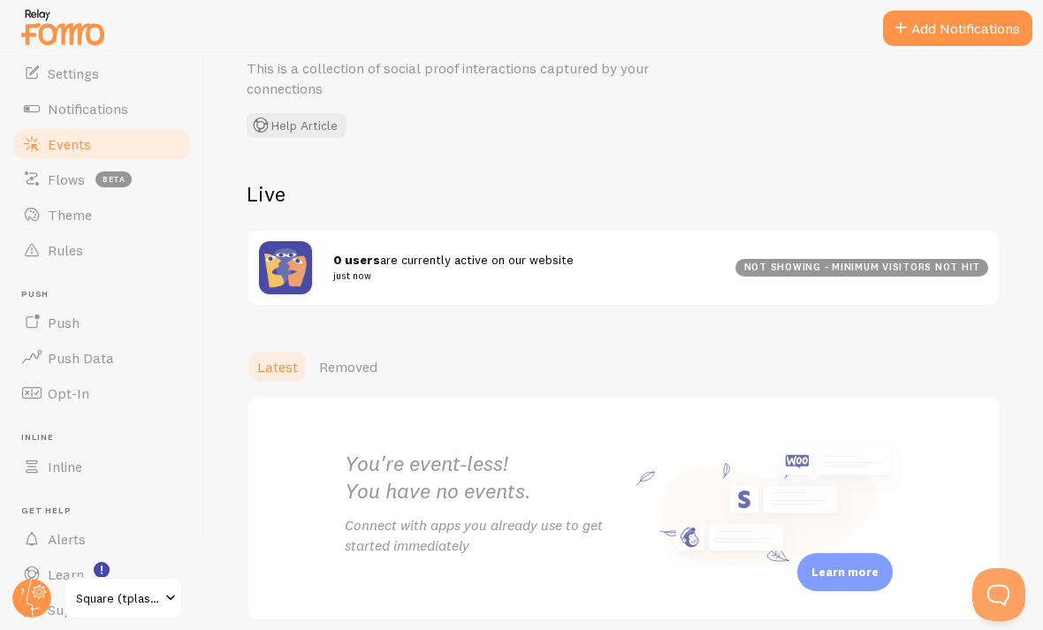
scroll to position [83, 0]
click at [724, 73] on div "Events This is a collection of social proof interactions captured by your conne…" at bounding box center [623, 343] width 838 height 573
click at [724, 86] on div "Events This is a collection of social proof interactions captured by your conne…" at bounding box center [623, 343] width 838 height 573
click at [724, 110] on div "Events This is a collection of social proof interactions captured by your conne…" at bounding box center [623, 343] width 838 height 573
click at [724, 90] on div "Events This is a collection of social proof interactions captured by your conne…" at bounding box center [623, 343] width 838 height 573
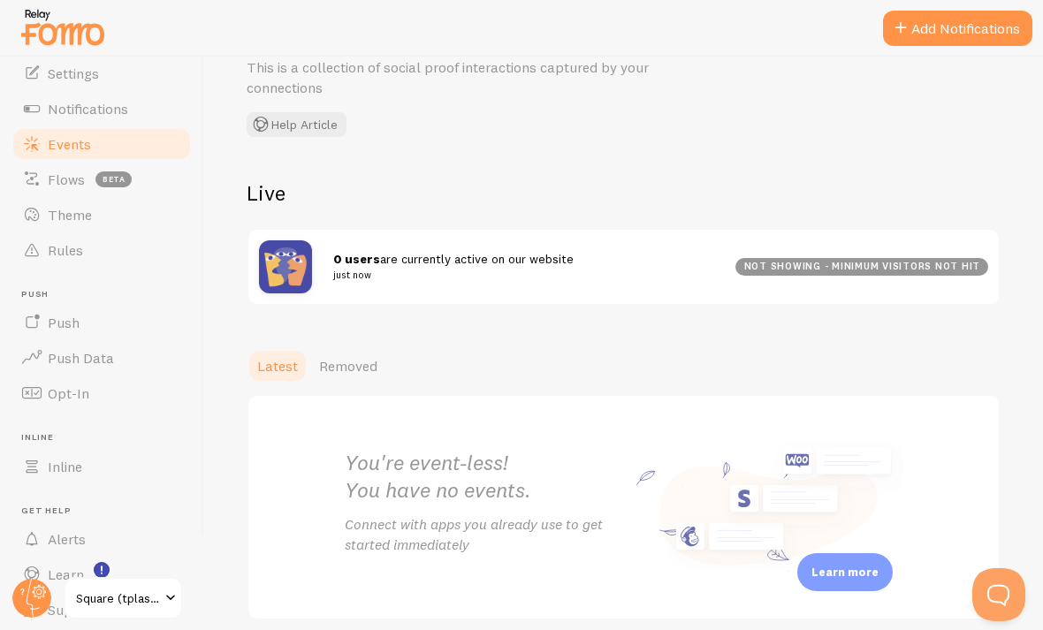
click at [724, 79] on div "Events This is a collection of social proof interactions captured by your conne…" at bounding box center [623, 343] width 838 height 573
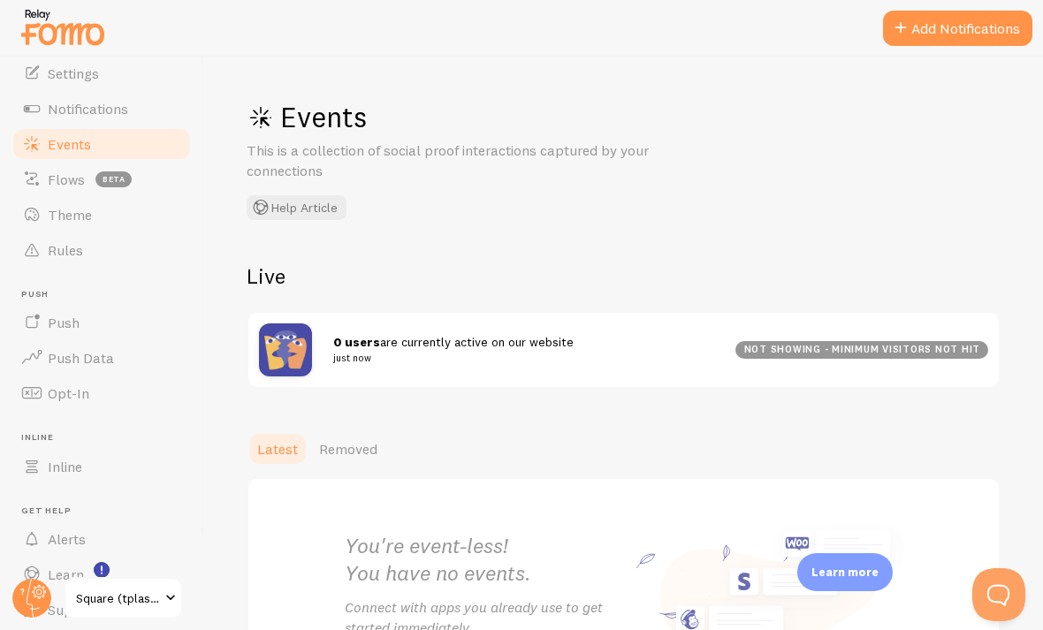
scroll to position [0, 0]
click at [62, 114] on span "Notifications" at bounding box center [88, 109] width 80 height 18
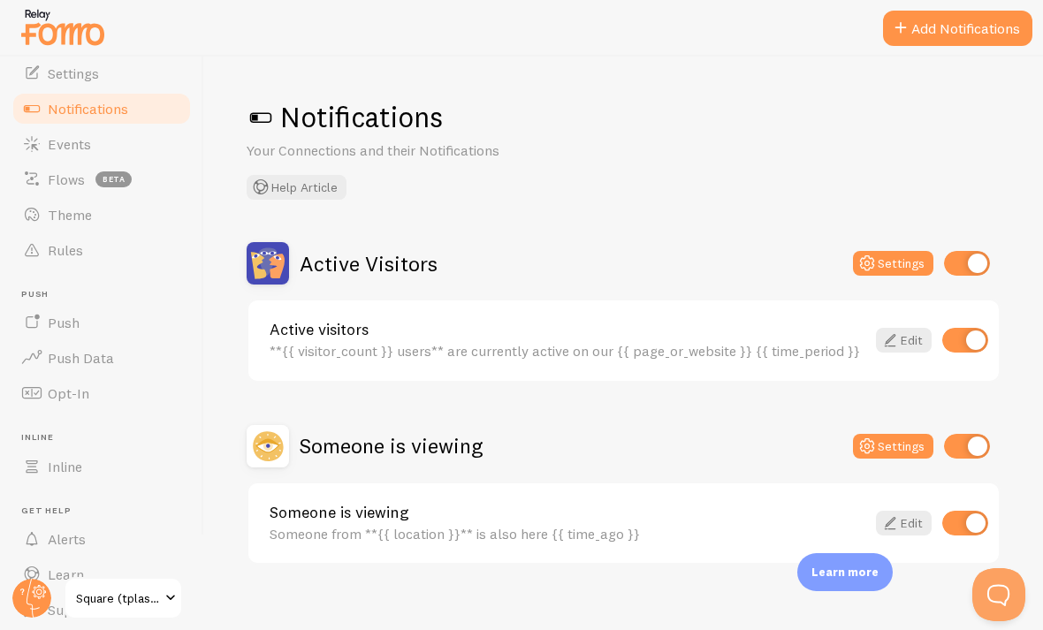
click at [82, 77] on span "Settings" at bounding box center [73, 73] width 51 height 18
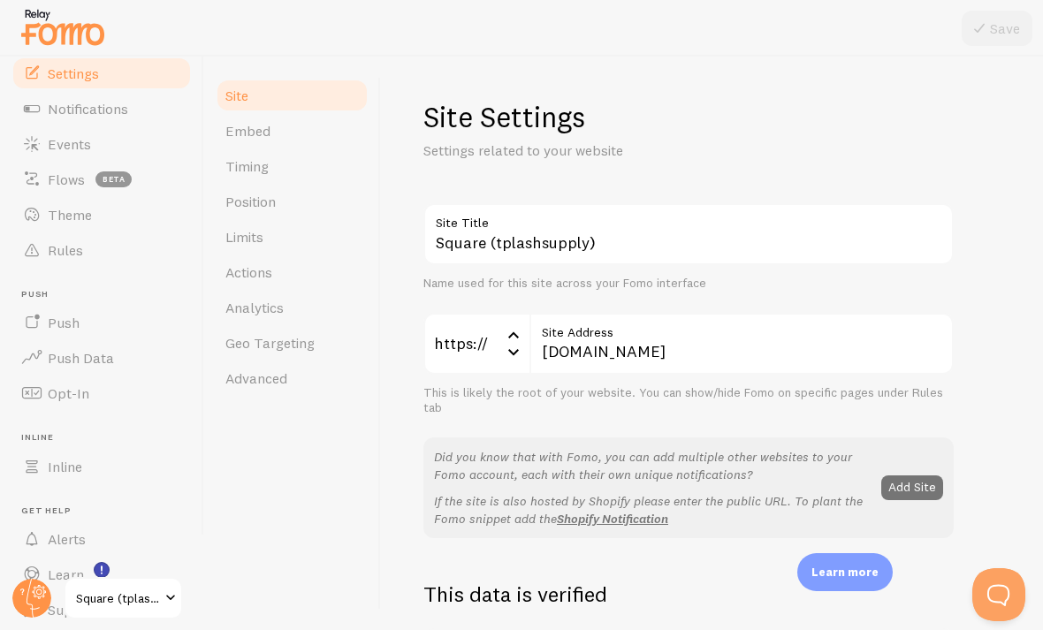
click at [519, 335] on icon at bounding box center [513, 334] width 21 height 21
click at [477, 427] on li "http://" at bounding box center [476, 430] width 102 height 31
click at [724, 87] on div "Site Settings Settings related to your website Square (tplashsupply) Site Title…" at bounding box center [712, 343] width 662 height 573
click at [724, 77] on div "Site Settings Settings related to your website Square (tplashsupply) Site Title…" at bounding box center [712, 343] width 662 height 573
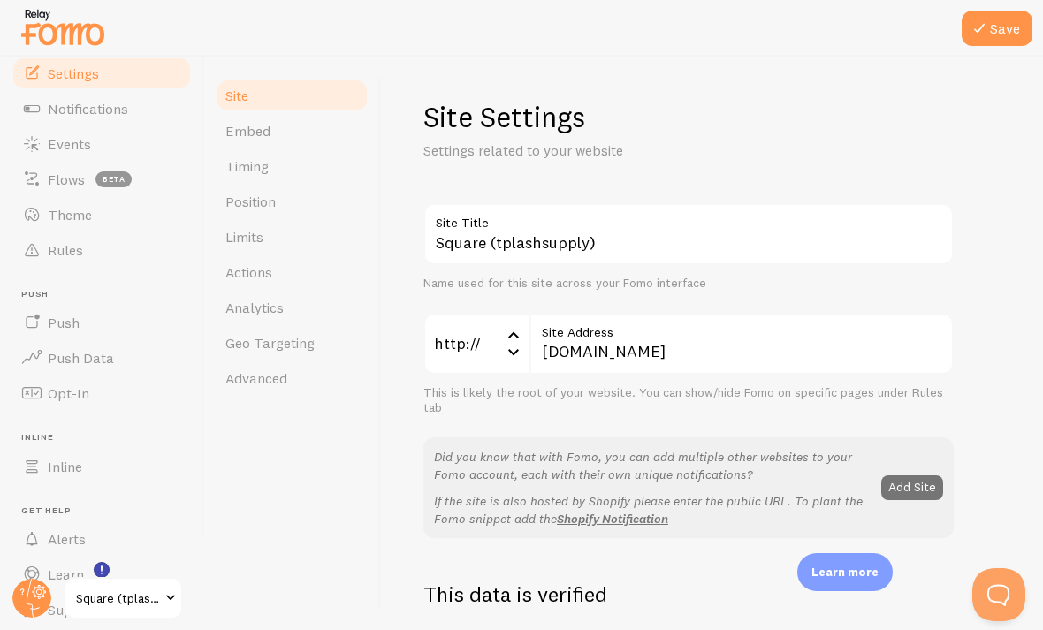
click at [724, 81] on div "Site Settings Settings related to your website Square (tplashsupply) Site Title…" at bounding box center [712, 343] width 662 height 573
click at [724, 82] on div "Site Settings Settings related to your website Square (tplashsupply) Site Title…" at bounding box center [712, 343] width 662 height 573
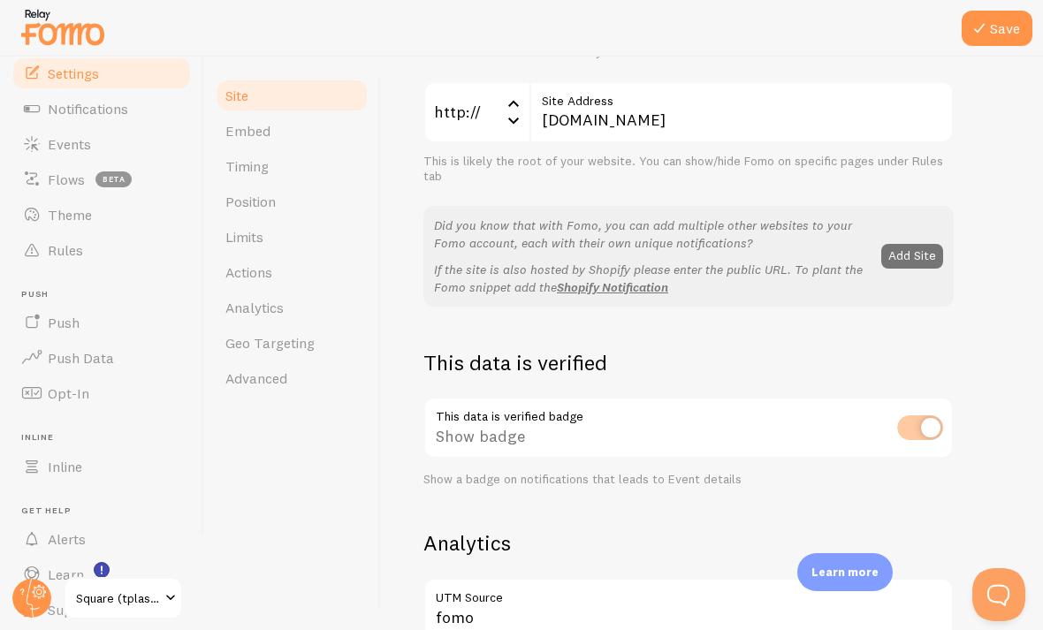
scroll to position [231, 0]
click at [724, 252] on button "Add Site" at bounding box center [912, 257] width 62 height 25
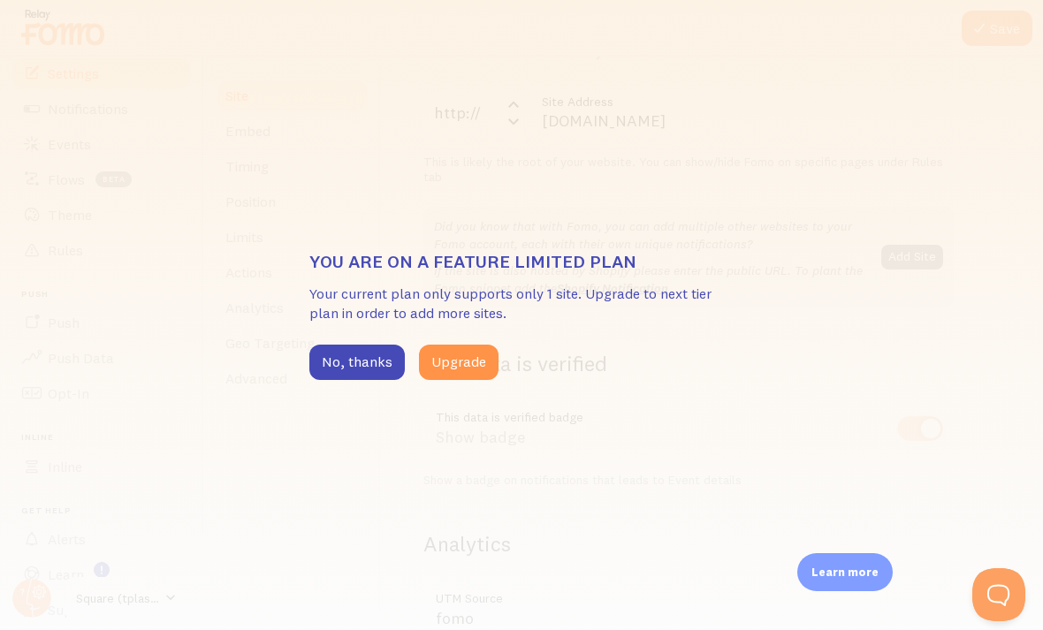
click at [348, 408] on div "You are on a feature limited plan Your current plan only supports only 1 site. …" at bounding box center [521, 315] width 1043 height 630
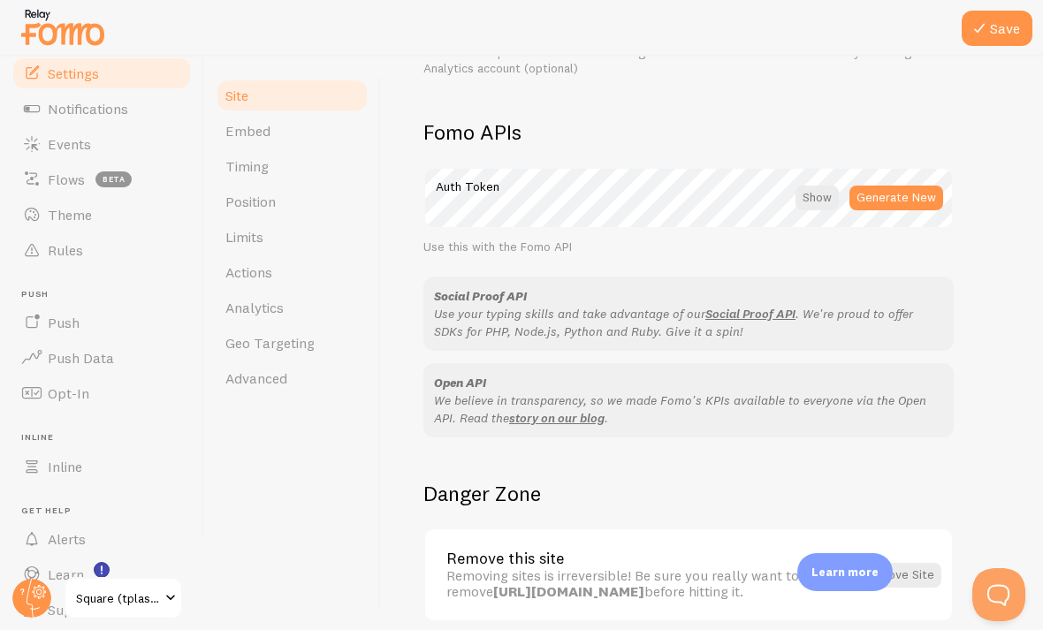
scroll to position [0, 0]
click at [724, 563] on button "Remove Site" at bounding box center [898, 575] width 85 height 25
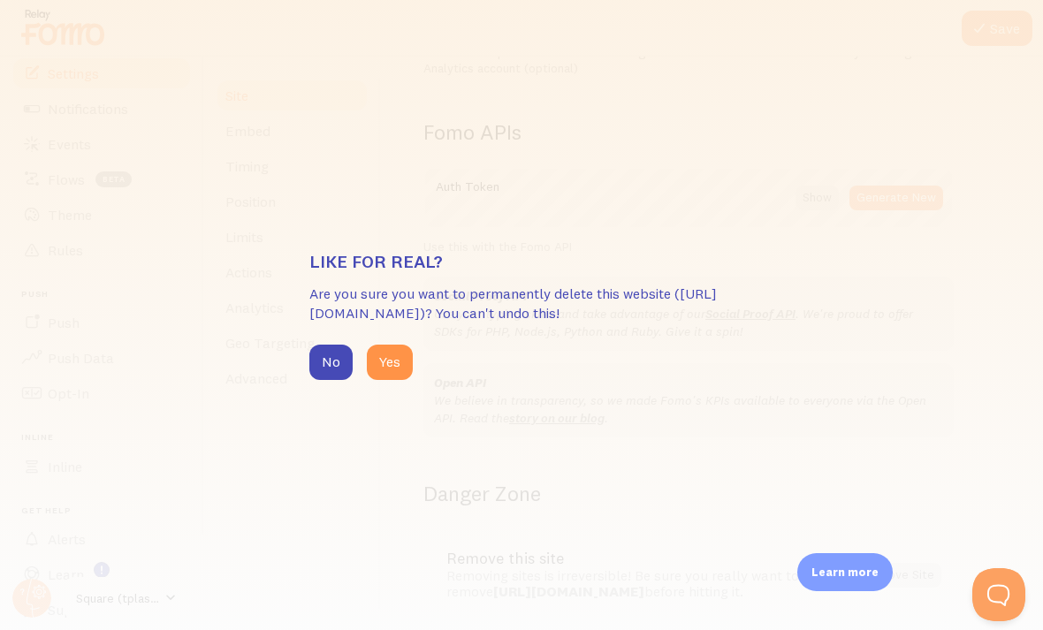
click at [325, 380] on button "No" at bounding box center [330, 362] width 43 height 35
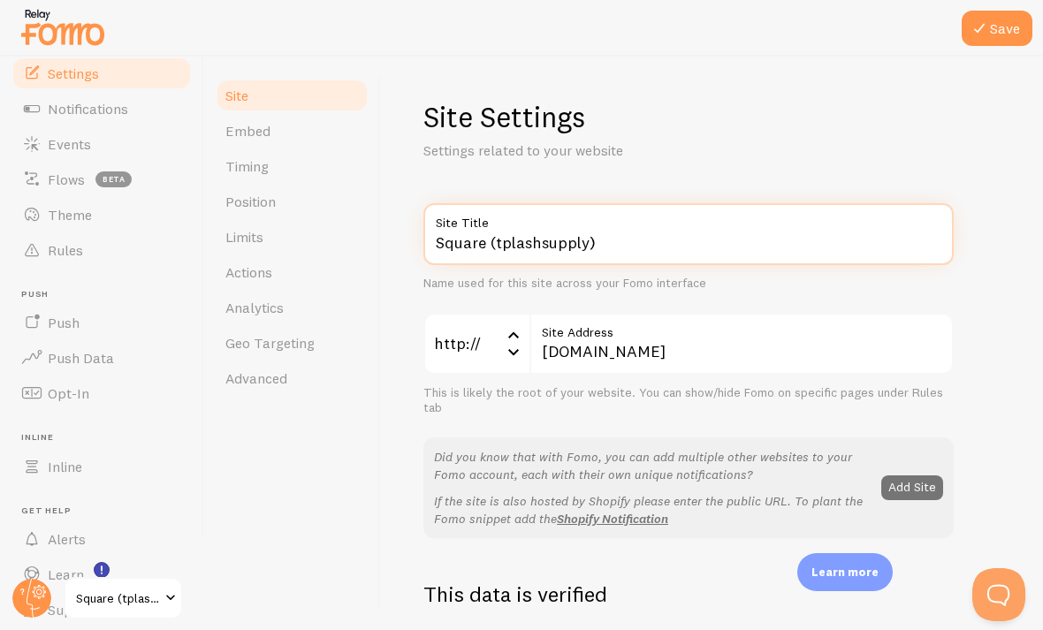
click at [687, 247] on input "Square (tplashsupply)" at bounding box center [688, 234] width 530 height 62
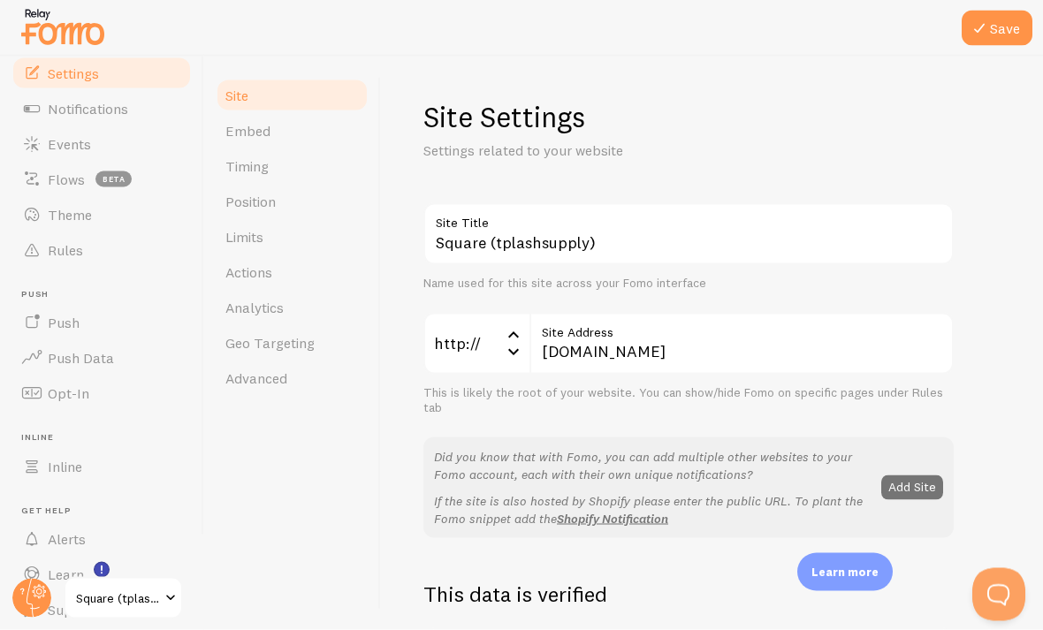
click at [724, 118] on h1 "Site Settings" at bounding box center [688, 117] width 530 height 36
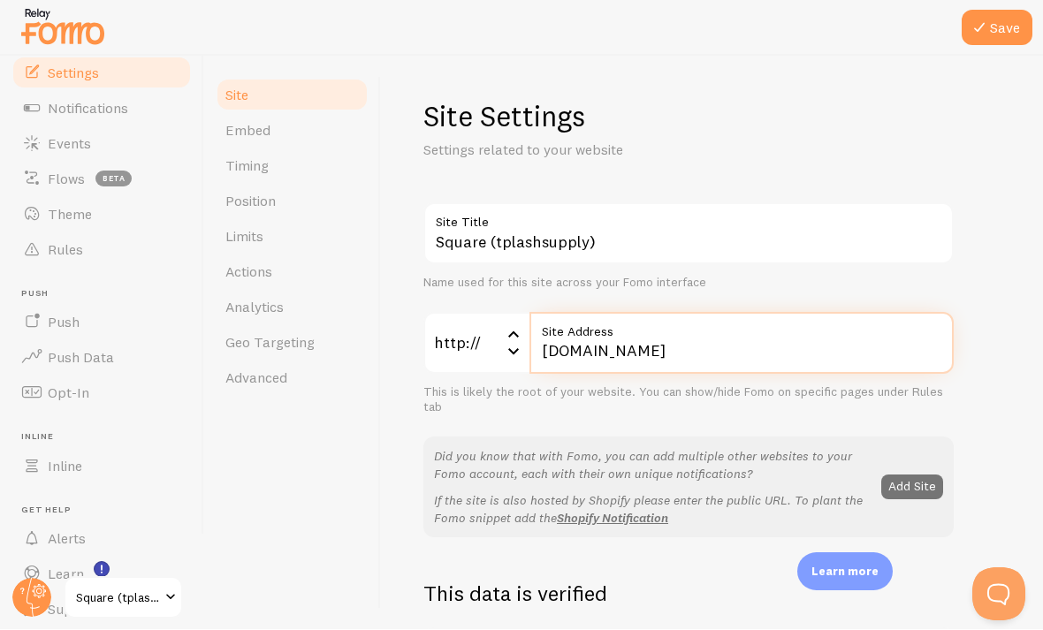
click at [724, 350] on input "tplashsupply.square.site" at bounding box center [741, 344] width 424 height 62
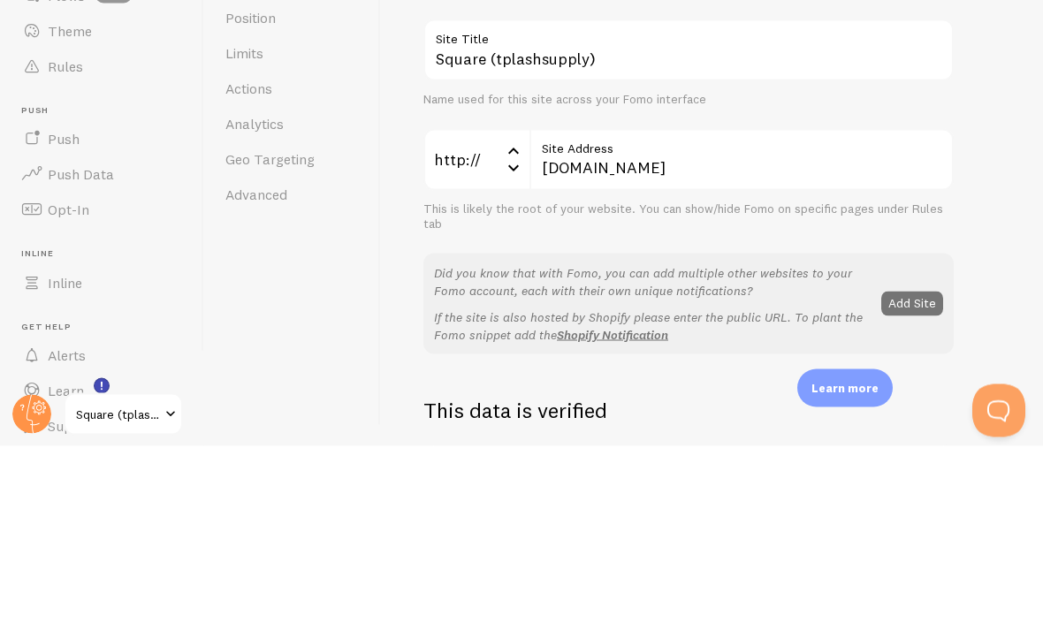
click at [724, 203] on input "Square (tplashsupply)" at bounding box center [688, 234] width 530 height 62
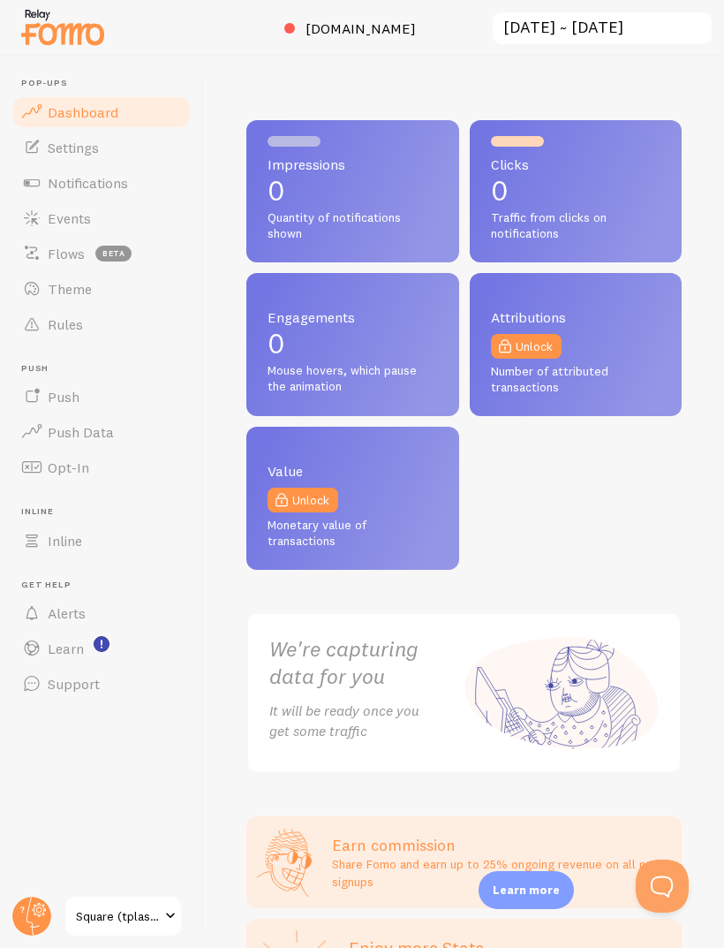
click at [392, 36] on span "tplashsupply.square.site" at bounding box center [361, 28] width 110 height 18
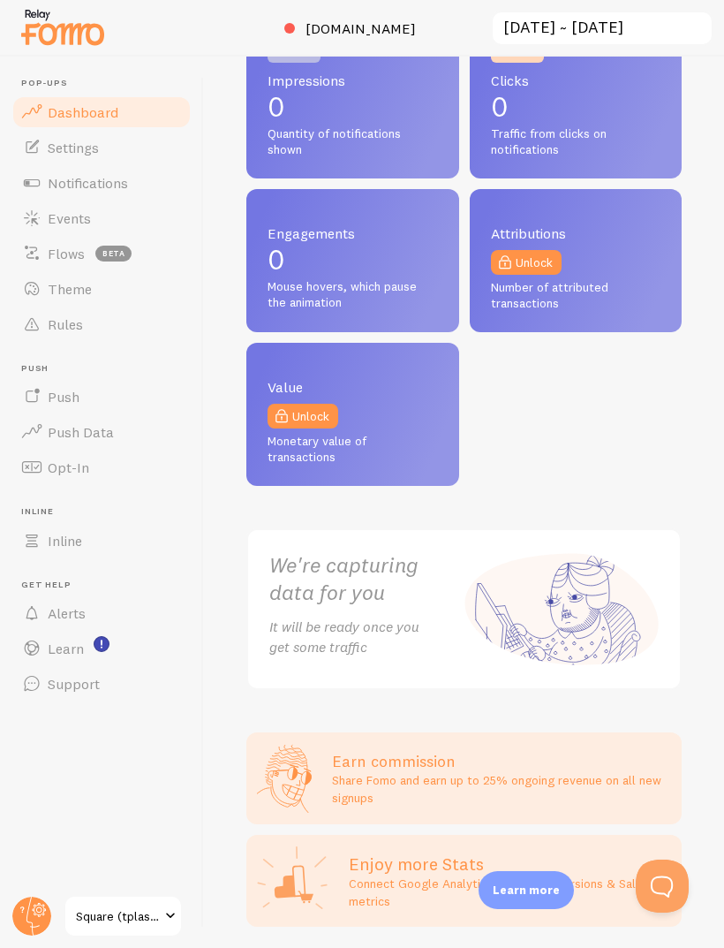
click at [161, 891] on header "Pop-ups Dashboard Settings Notifications Events Flows beta Theme Rules Push Pus…" at bounding box center [101, 502] width 203 height 891
click at [165, 923] on span at bounding box center [170, 916] width 21 height 21
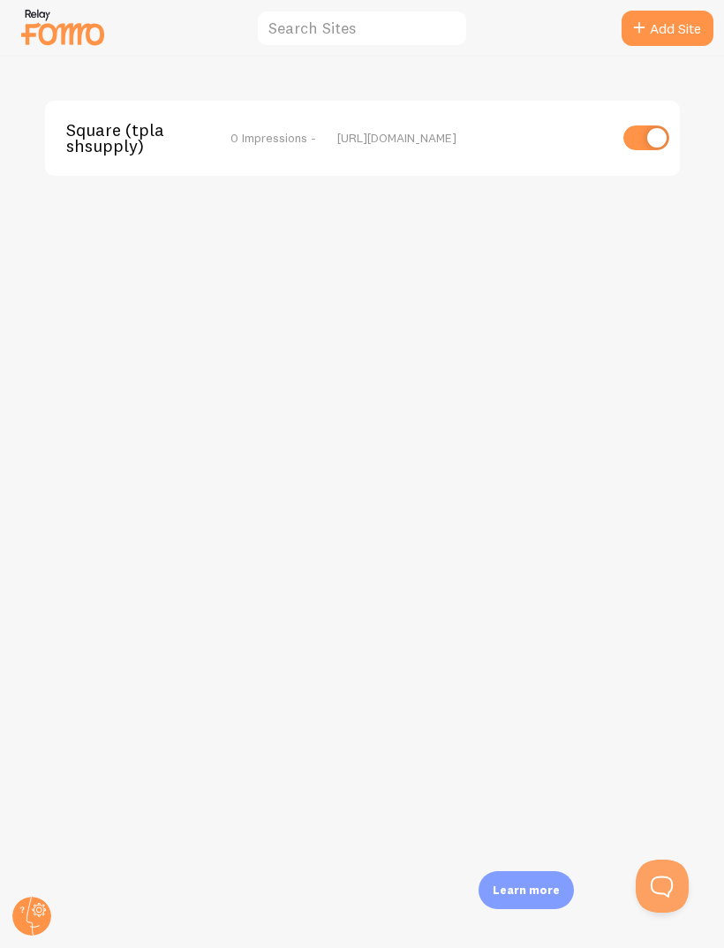
click at [651, 140] on input "checkbox" at bounding box center [647, 137] width 46 height 25
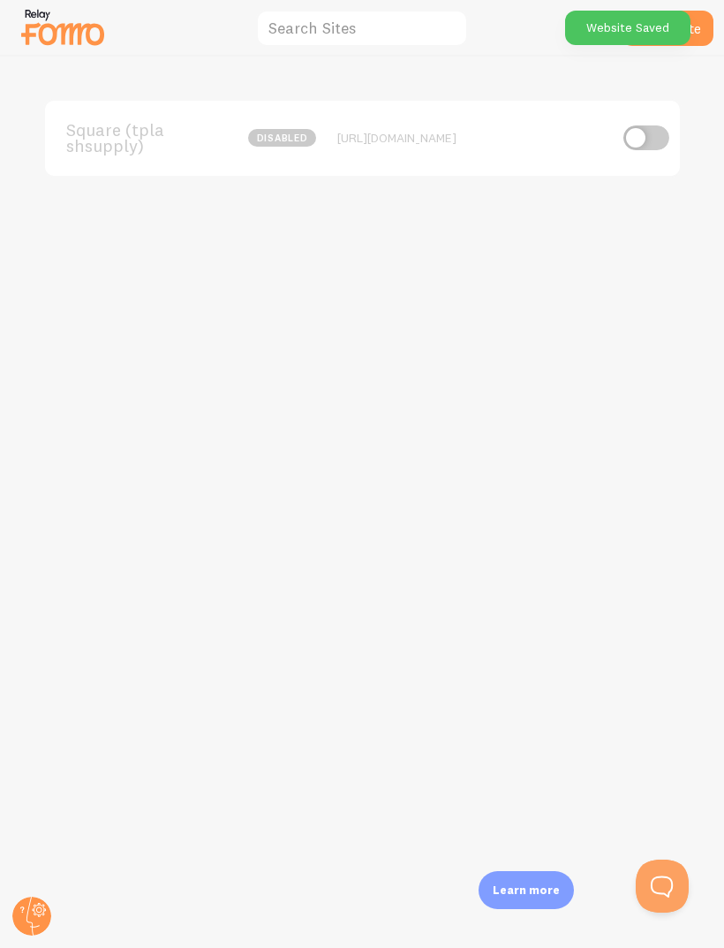
click at [651, 149] on input "checkbox" at bounding box center [647, 137] width 46 height 25
checkbox input "true"
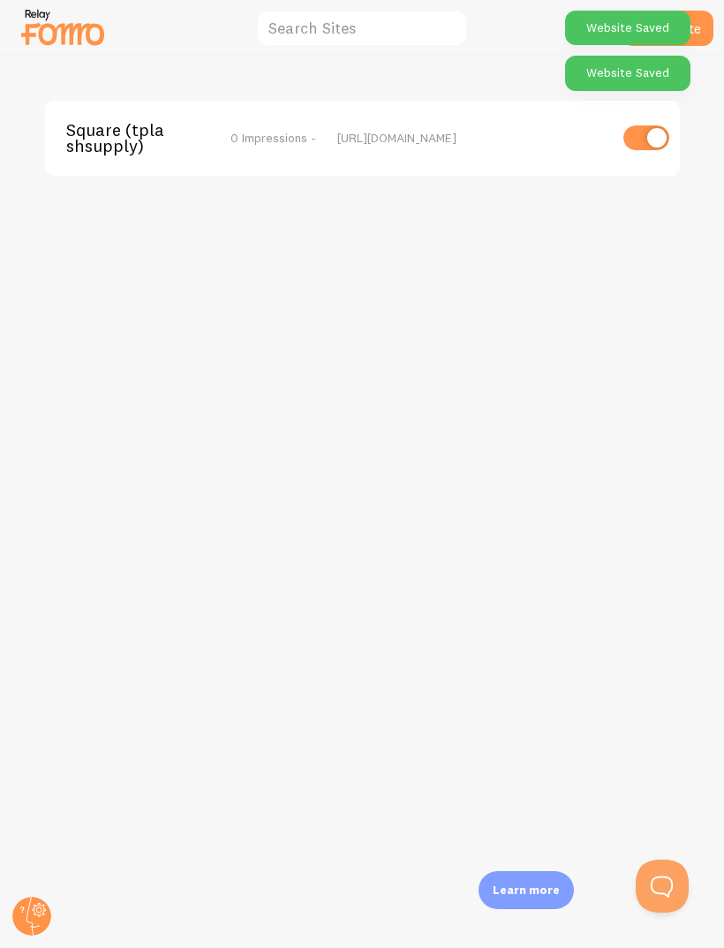
click at [295, 144] on span "0 Impressions -" at bounding box center [274, 138] width 86 height 16
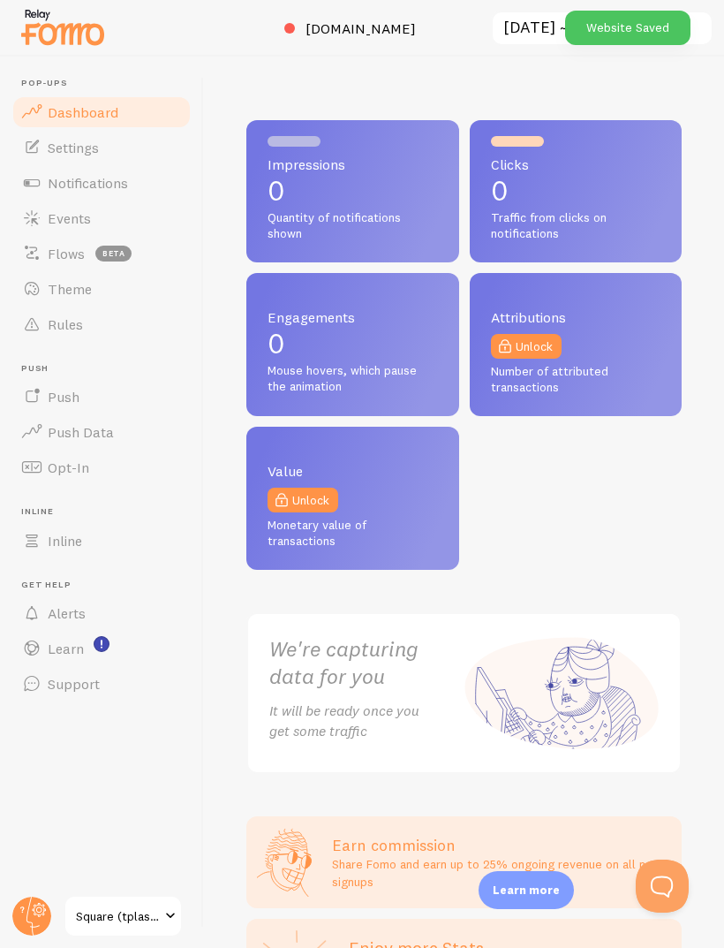
click at [399, 183] on p "0" at bounding box center [353, 191] width 171 height 28
click at [399, 155] on div "Impressions 0 Quantity of notifications shown" at bounding box center [352, 191] width 213 height 142
click at [137, 223] on link "Events" at bounding box center [102, 218] width 182 height 35
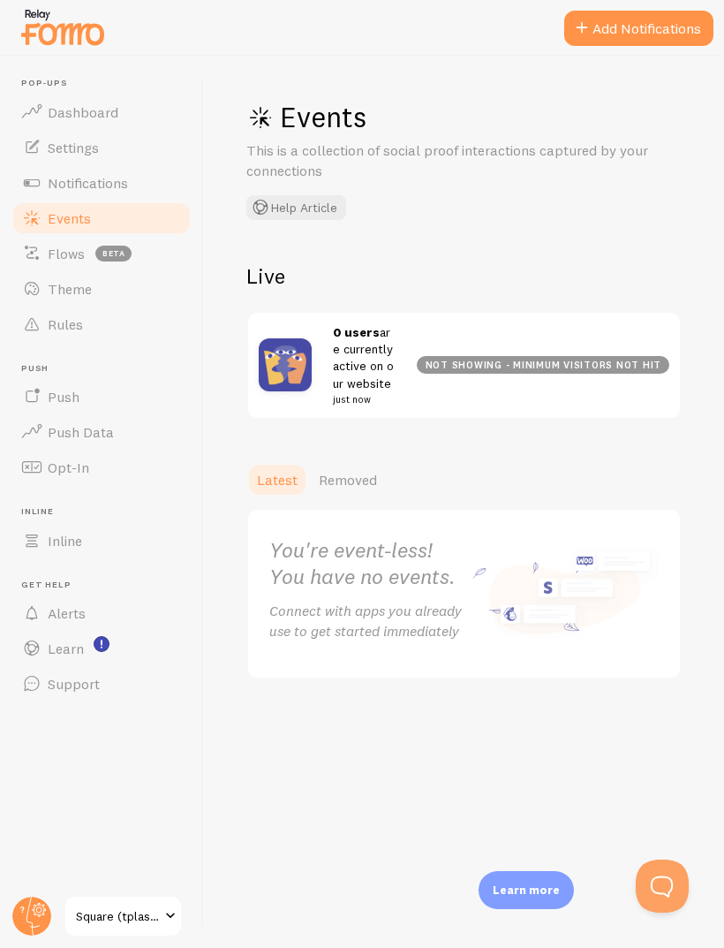
click at [457, 588] on div "You're event-less! You have no events. Connect with apps you already use to get…" at bounding box center [366, 594] width 195 height 116
click at [481, 474] on div "Latest Removed" at bounding box center [464, 479] width 436 height 35
click at [614, 34] on button "Add Notifications" at bounding box center [639, 28] width 149 height 35
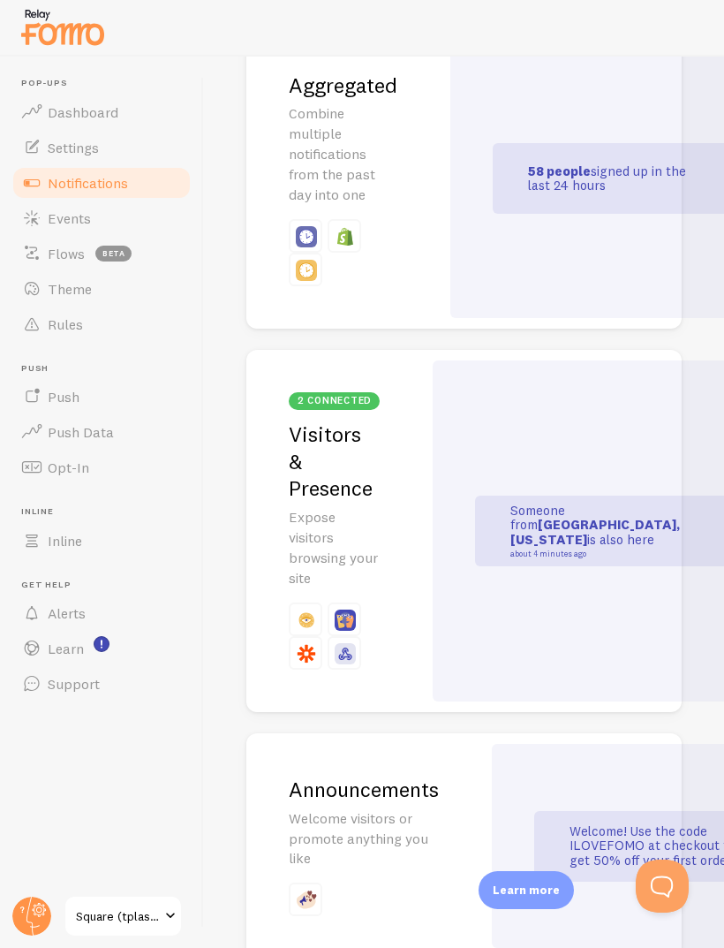
scroll to position [1241, 0]
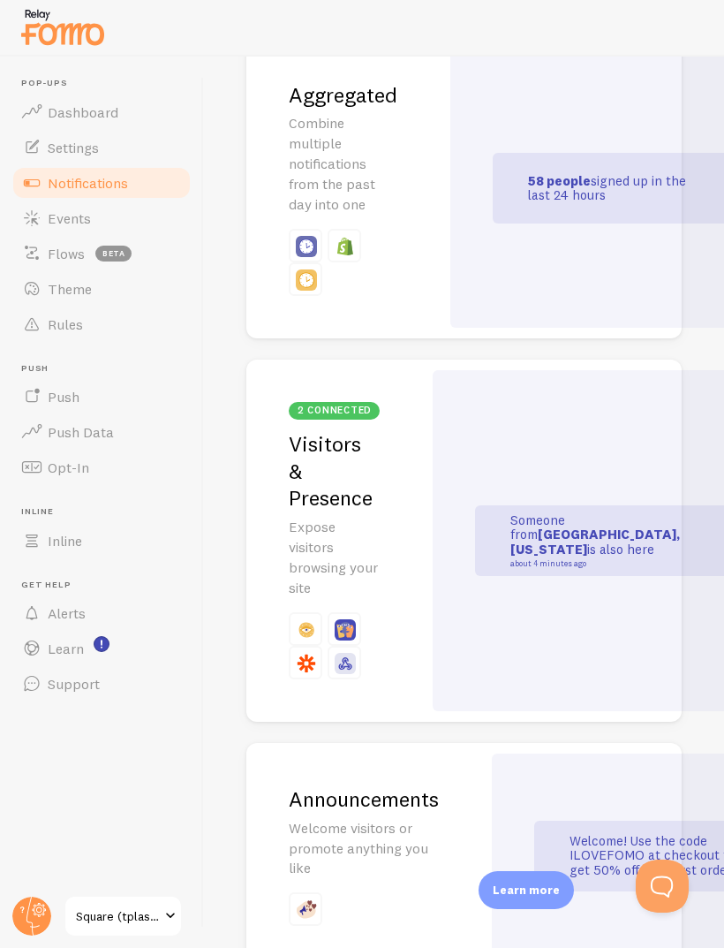
click at [525, 419] on div "Someone from Manhattan, New York is also here about 4 minutes ago" at bounding box center [617, 540] width 368 height 341
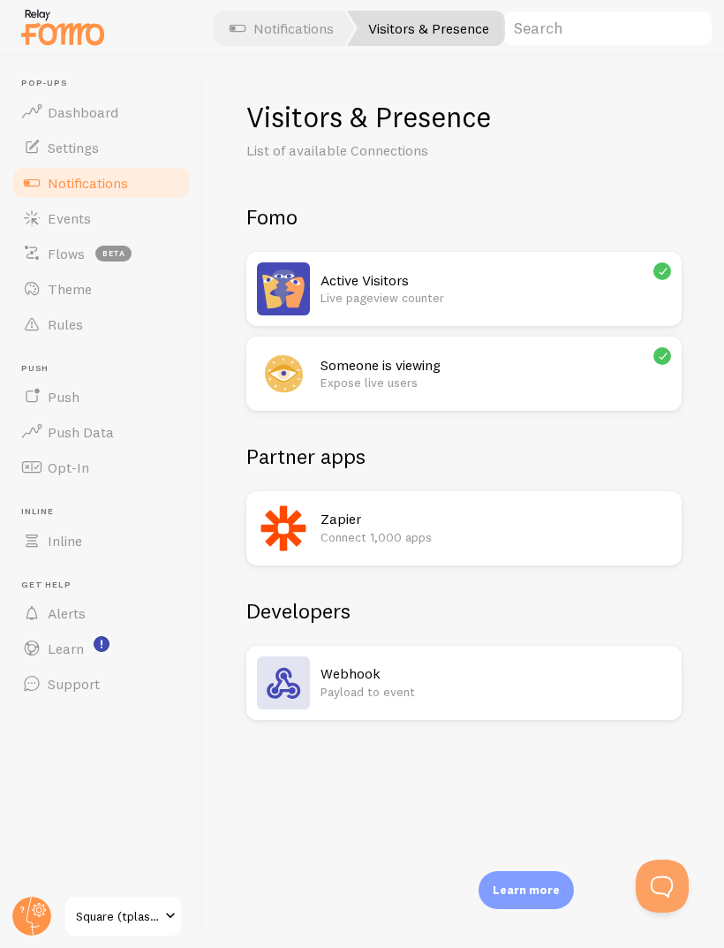
click at [532, 374] on p "Expose live users" at bounding box center [496, 383] width 351 height 18
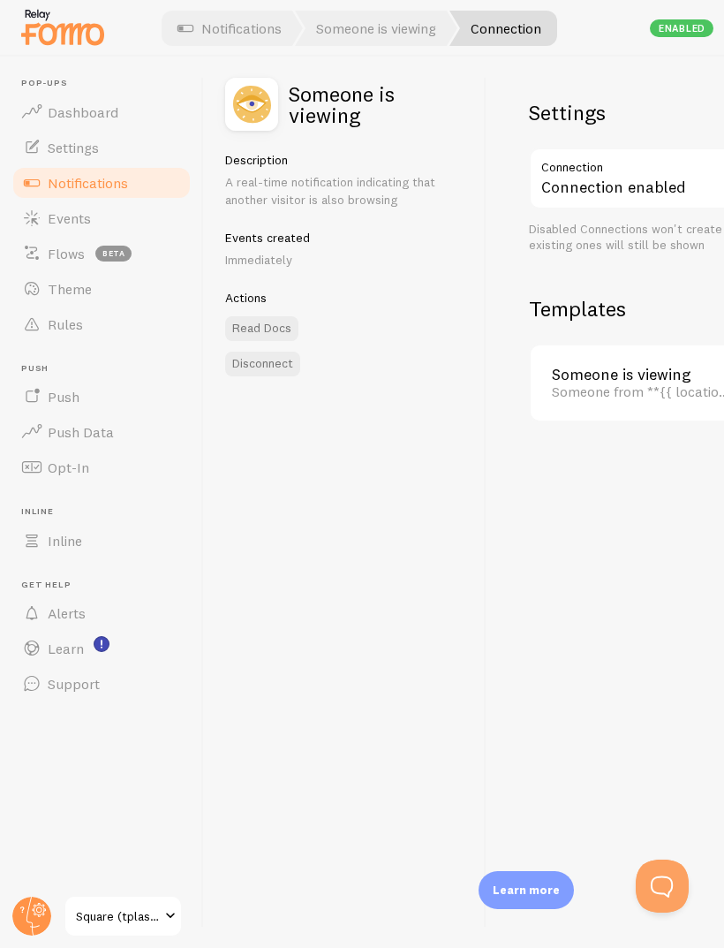
click at [666, 18] on div at bounding box center [362, 28] width 724 height 57
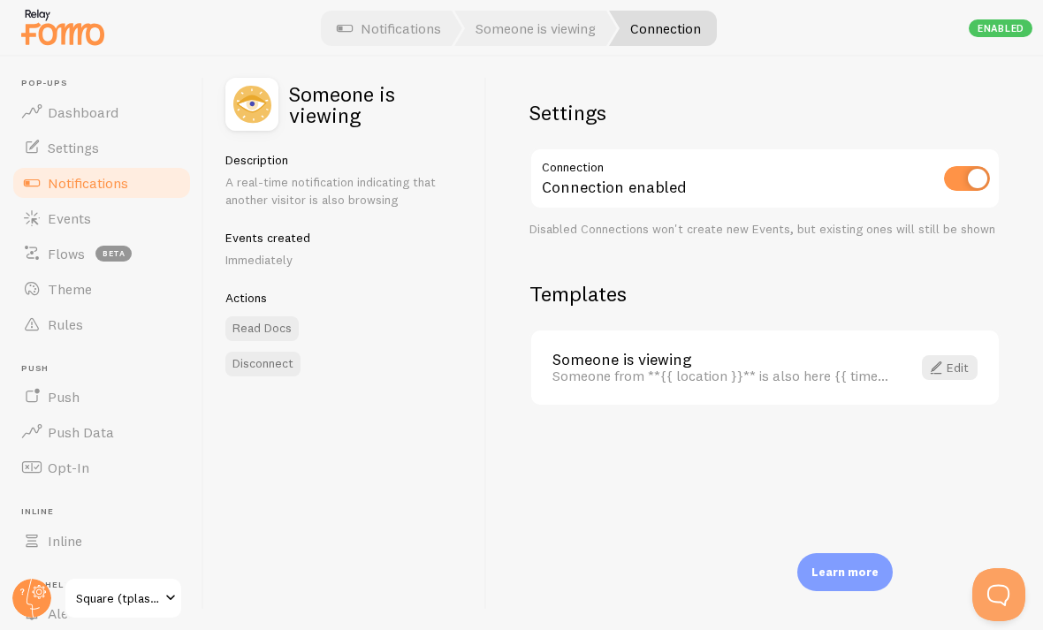
click at [724, 361] on span at bounding box center [935, 367] width 21 height 21
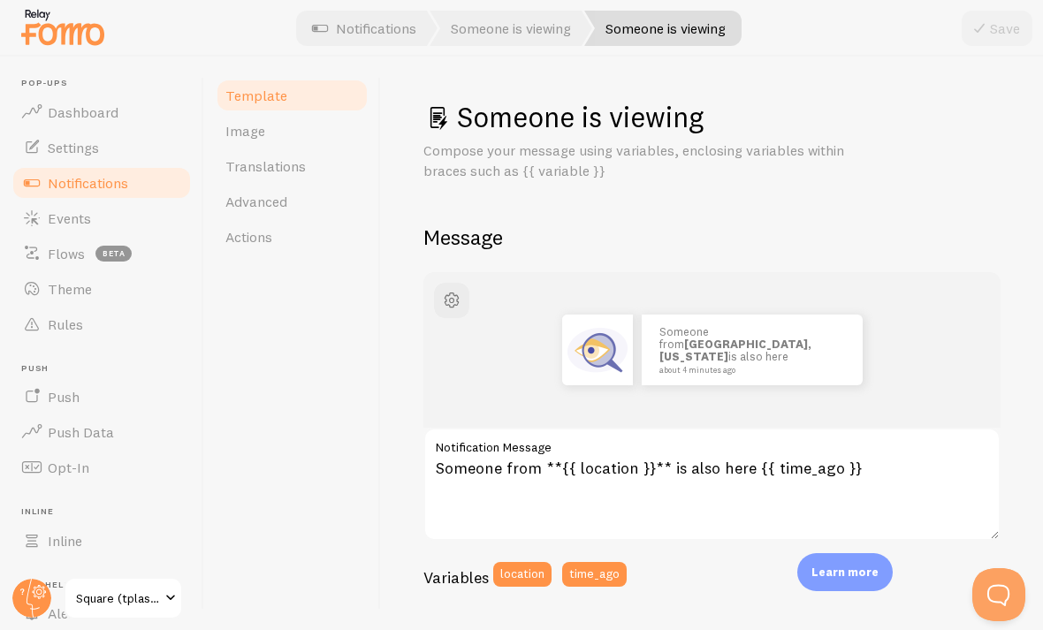
click at [299, 142] on link "Image" at bounding box center [292, 130] width 155 height 35
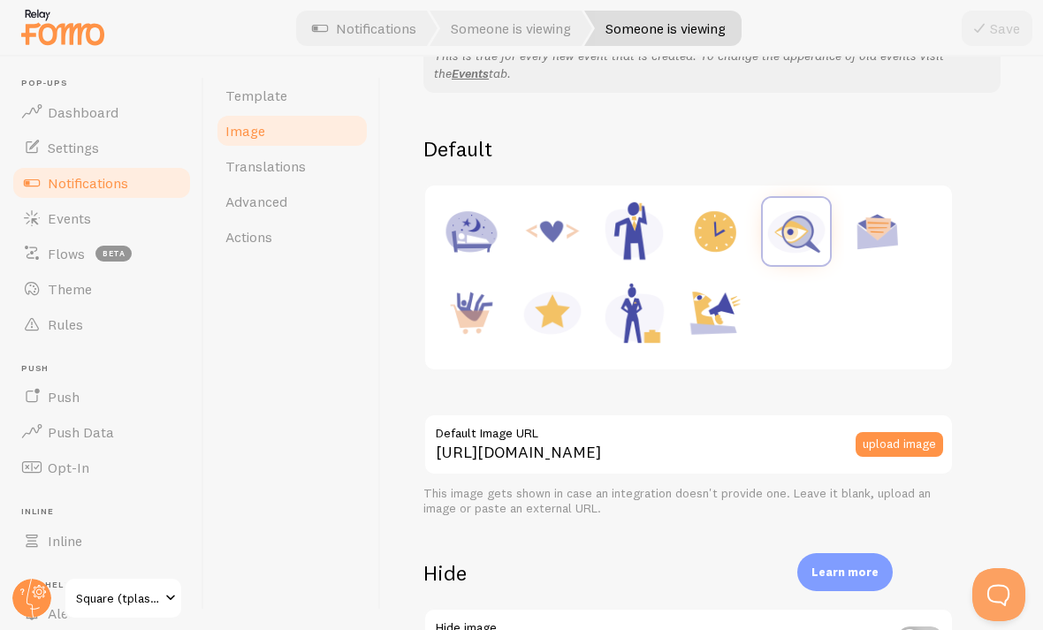
scroll to position [186, 0]
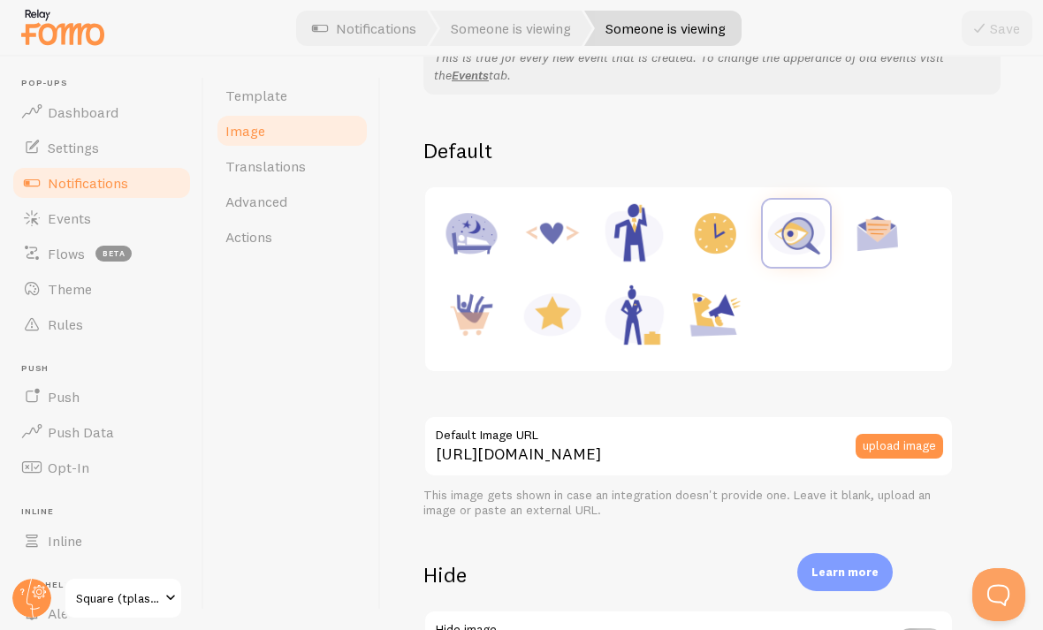
click at [108, 147] on link "Settings" at bounding box center [102, 147] width 182 height 35
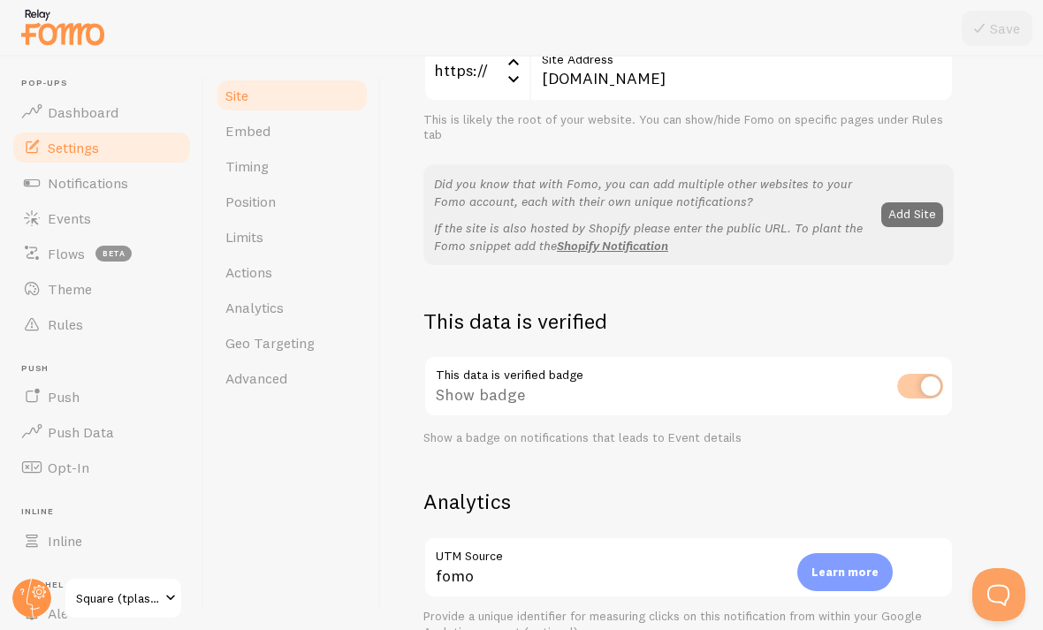
click at [724, 226] on div "Site Settings Settings related to your website Square (tplashsupply) Site Title…" at bounding box center [712, 343] width 662 height 573
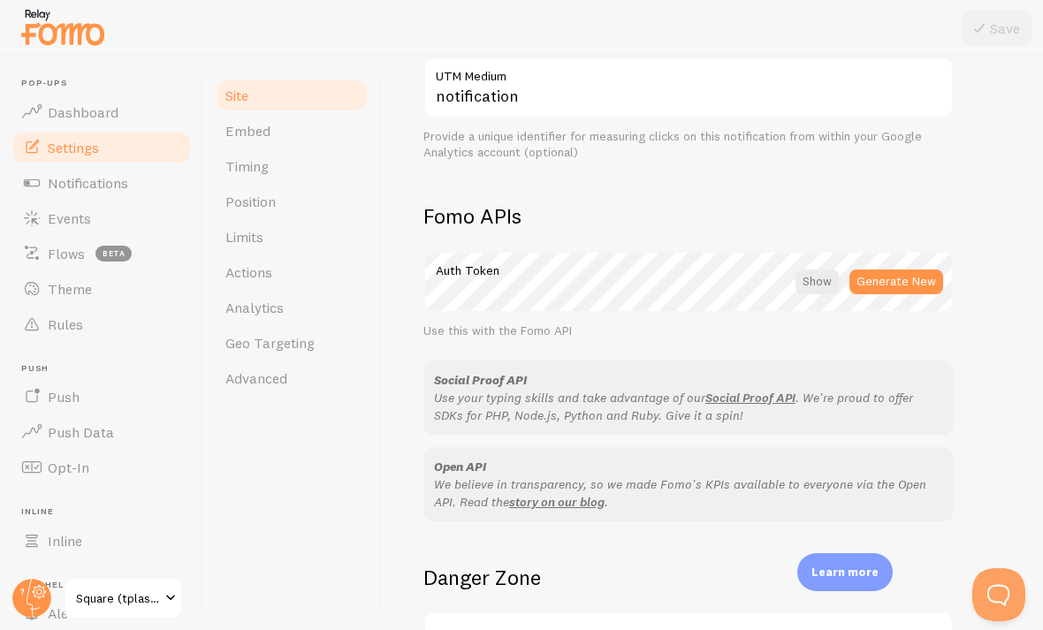
scroll to position [886, 0]
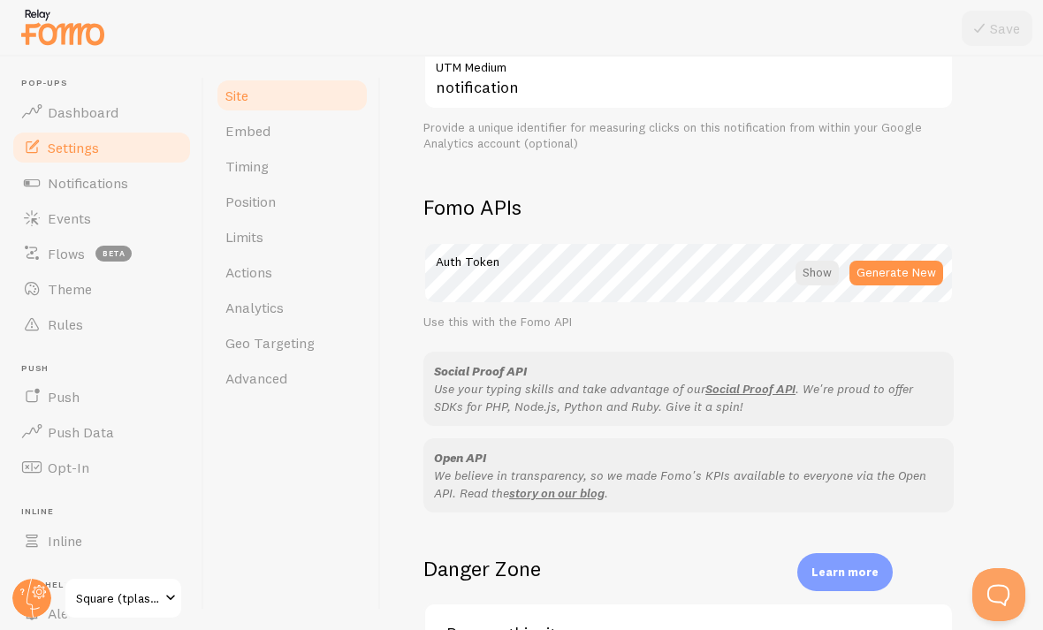
click at [118, 532] on link "Inline" at bounding box center [102, 540] width 182 height 35
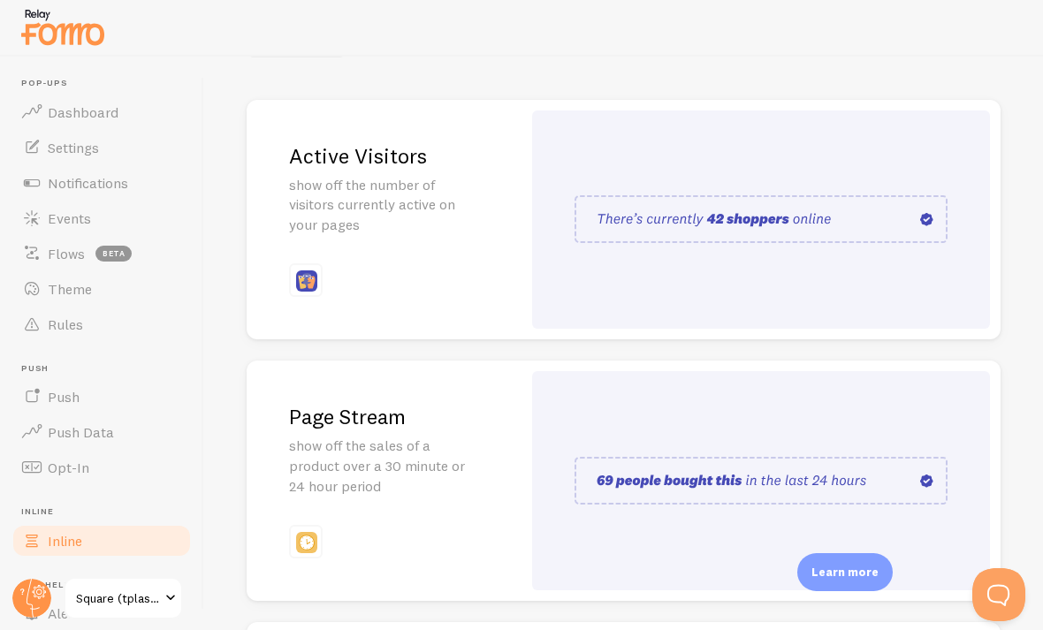
scroll to position [179, 0]
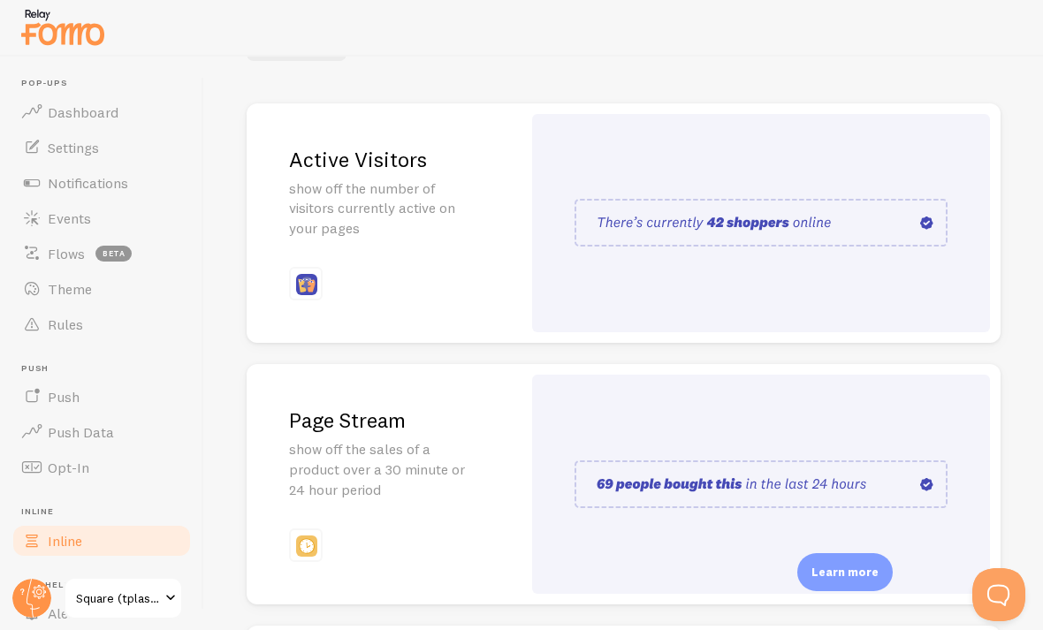
click at [724, 164] on div at bounding box center [761, 223] width 458 height 218
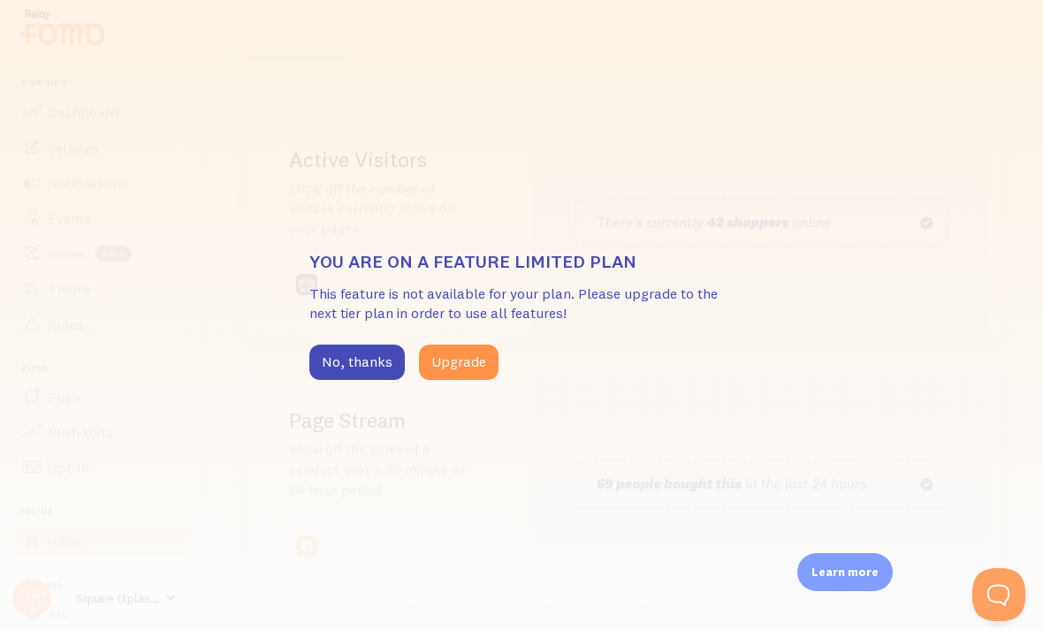
click at [345, 356] on button "No, thanks" at bounding box center [356, 362] width 95 height 35
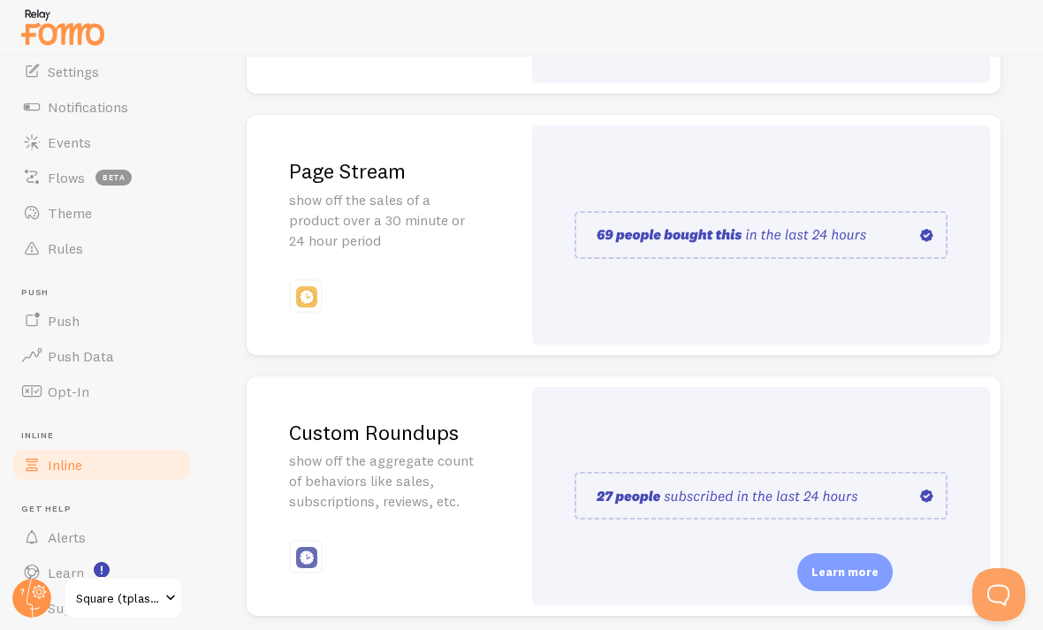
scroll to position [74, 0]
click at [102, 527] on link "Alerts" at bounding box center [102, 538] width 182 height 35
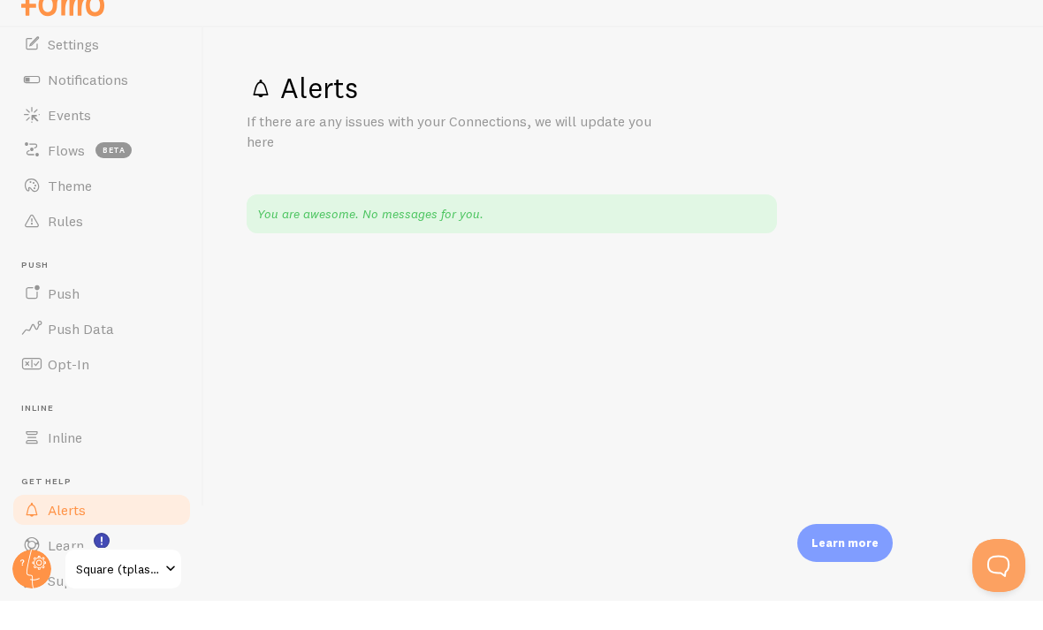
scroll to position [45, 0]
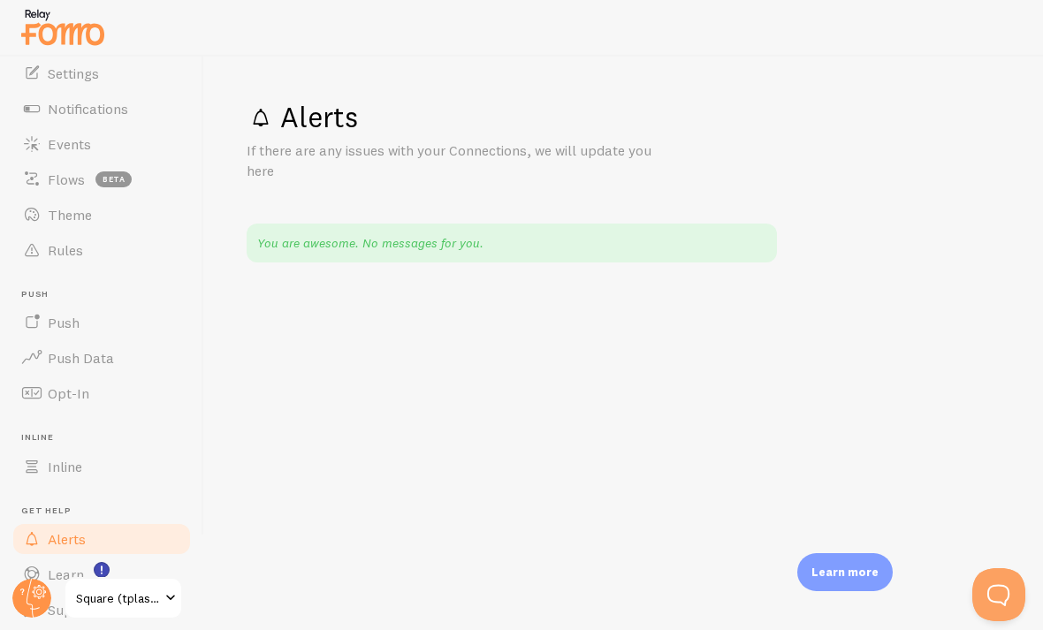
click at [713, 568] on div "Alerts If there are any issues with your Connections, we will update you here Y…" at bounding box center [623, 343] width 838 height 573
click at [133, 375] on link "Opt-In" at bounding box center [102, 392] width 182 height 35
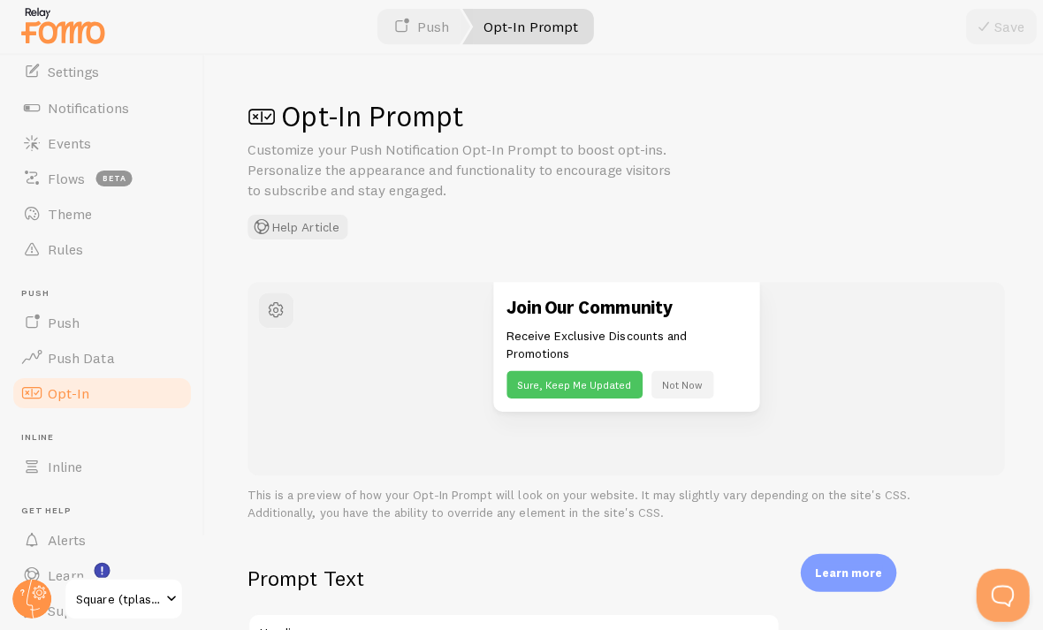
click at [90, 349] on span "Push Data" at bounding box center [81, 358] width 66 height 18
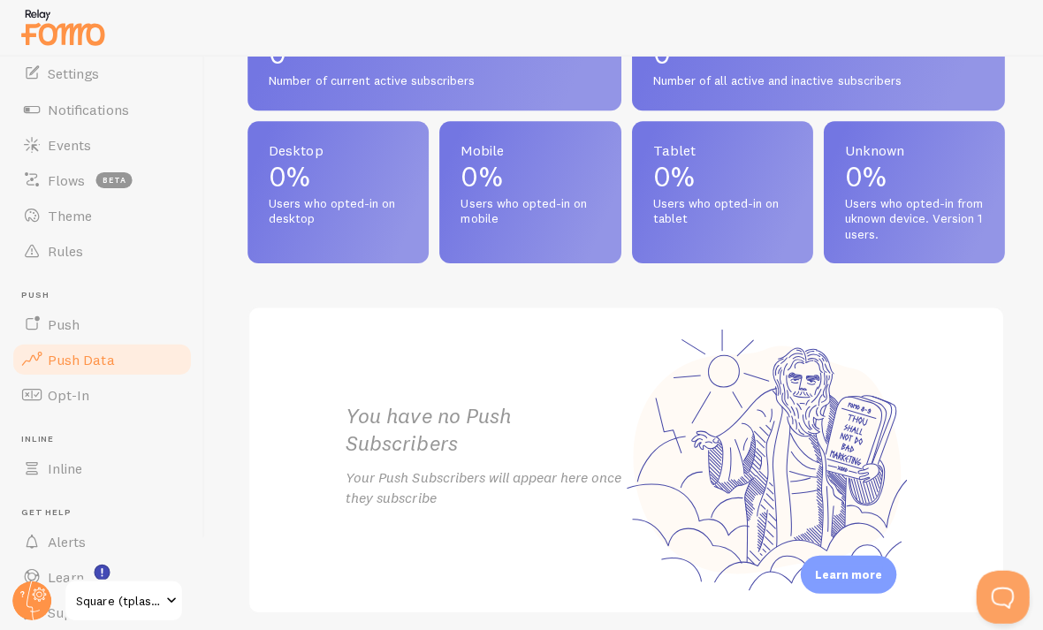
scroll to position [842, 0]
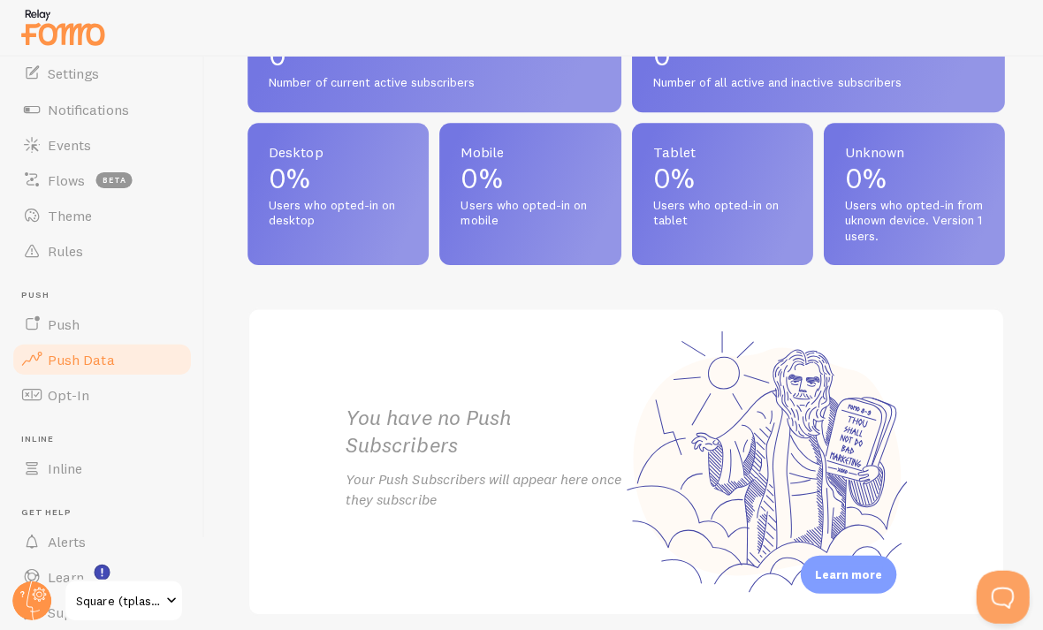
click at [102, 322] on link "Push" at bounding box center [102, 322] width 182 height 35
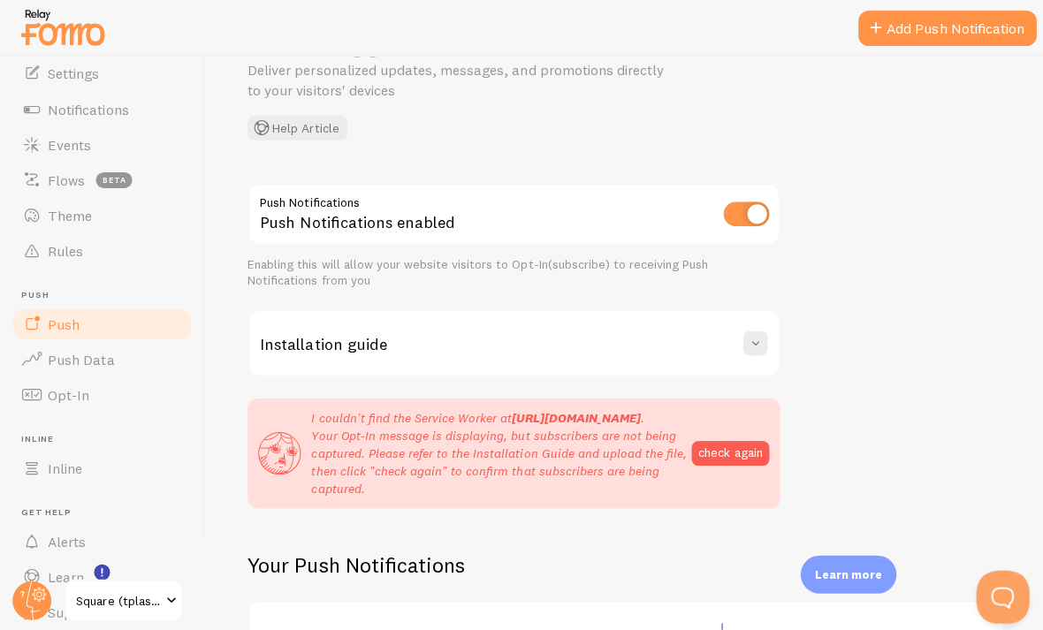
scroll to position [103, 0]
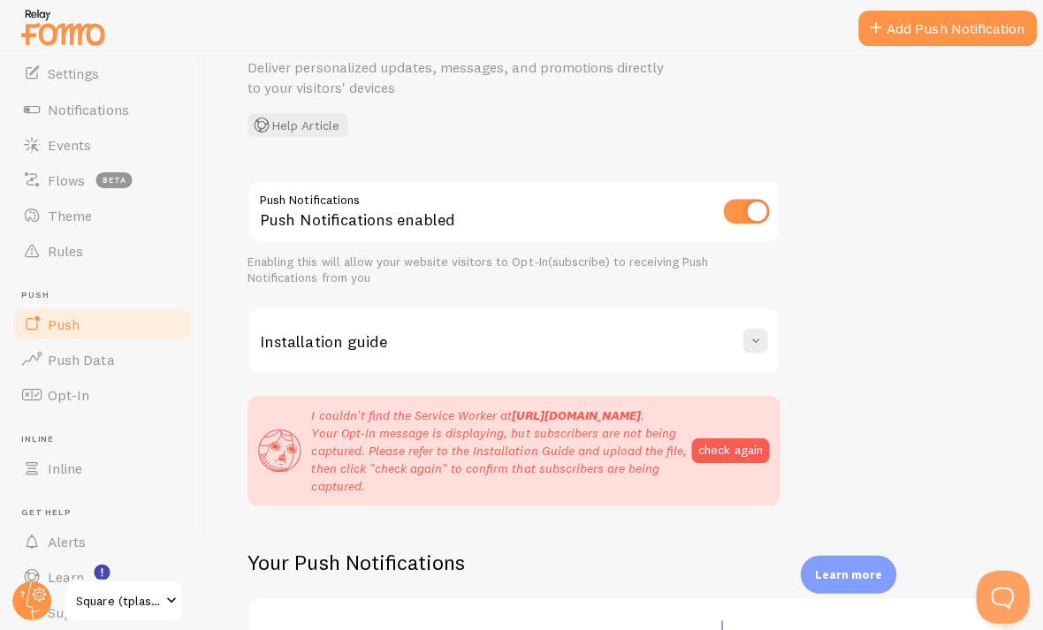
click at [724, 441] on button "check again" at bounding box center [727, 448] width 78 height 25
click at [724, 448] on button "check again" at bounding box center [727, 448] width 78 height 25
click at [724, 437] on button "check again" at bounding box center [727, 448] width 78 height 25
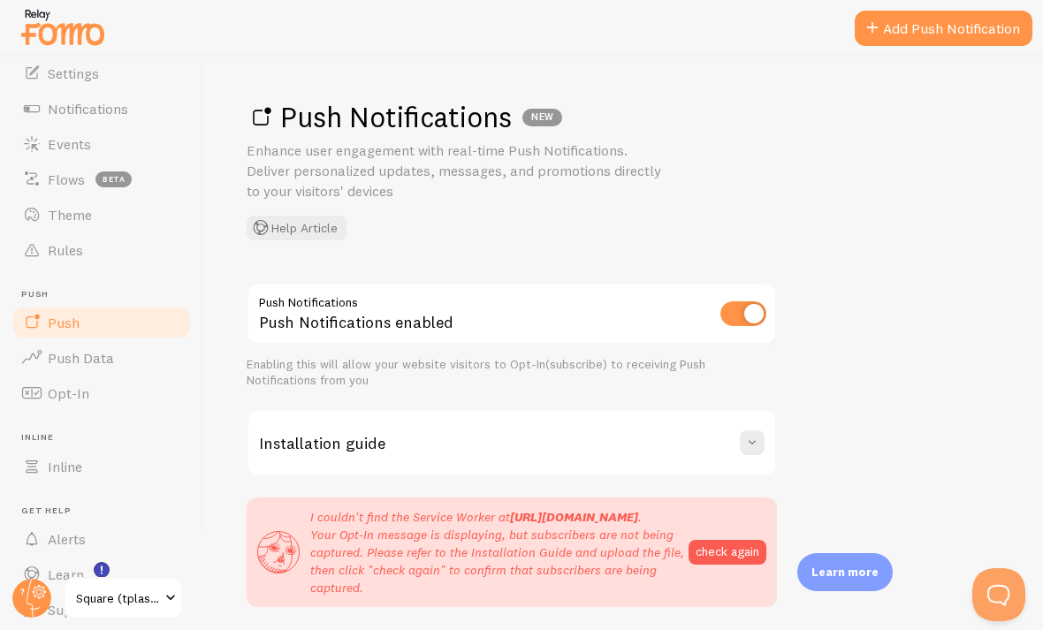
scroll to position [-1, 0]
click at [724, 430] on button at bounding box center [751, 442] width 25 height 25
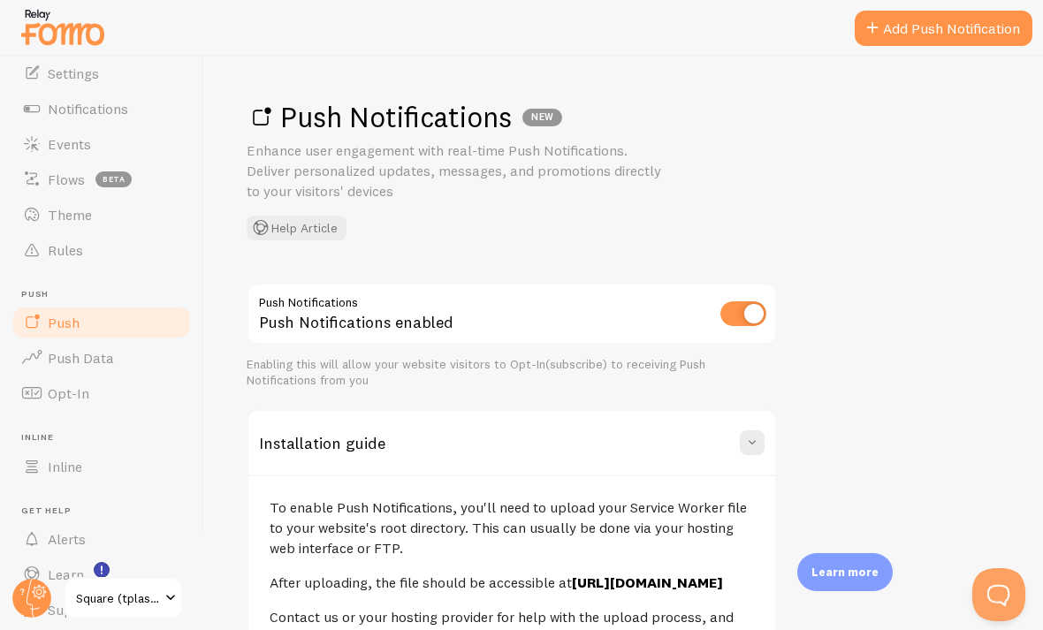
scroll to position [0, 0]
click at [724, 34] on link "Add Push Notification" at bounding box center [943, 28] width 178 height 35
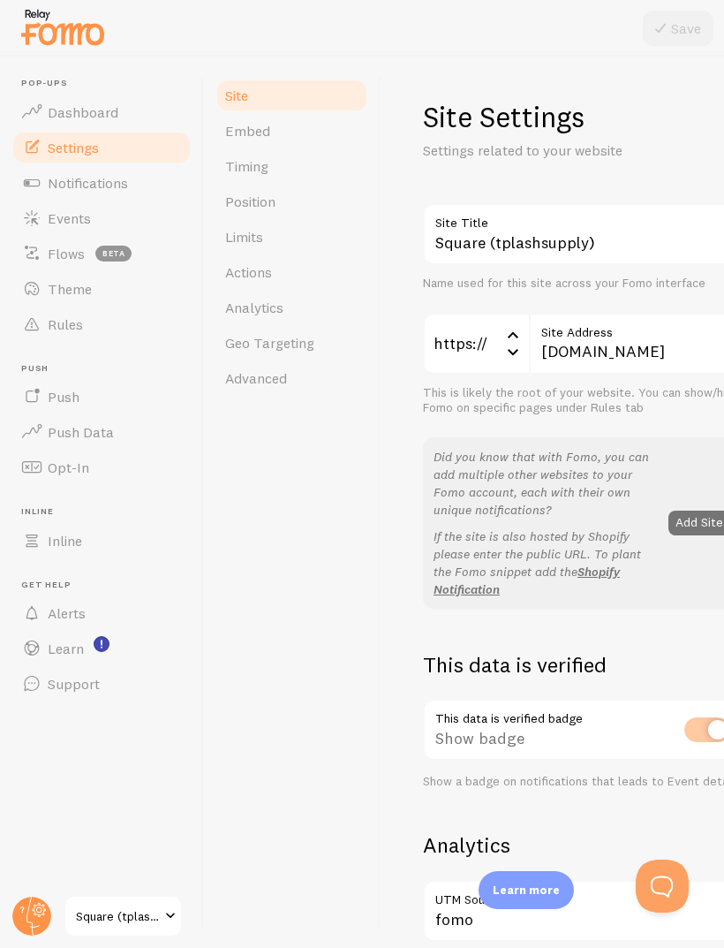
click at [489, 344] on div "https://" at bounding box center [476, 344] width 106 height 62
click at [469, 429] on li "http://" at bounding box center [476, 430] width 102 height 31
click at [656, 19] on icon at bounding box center [660, 28] width 21 height 21
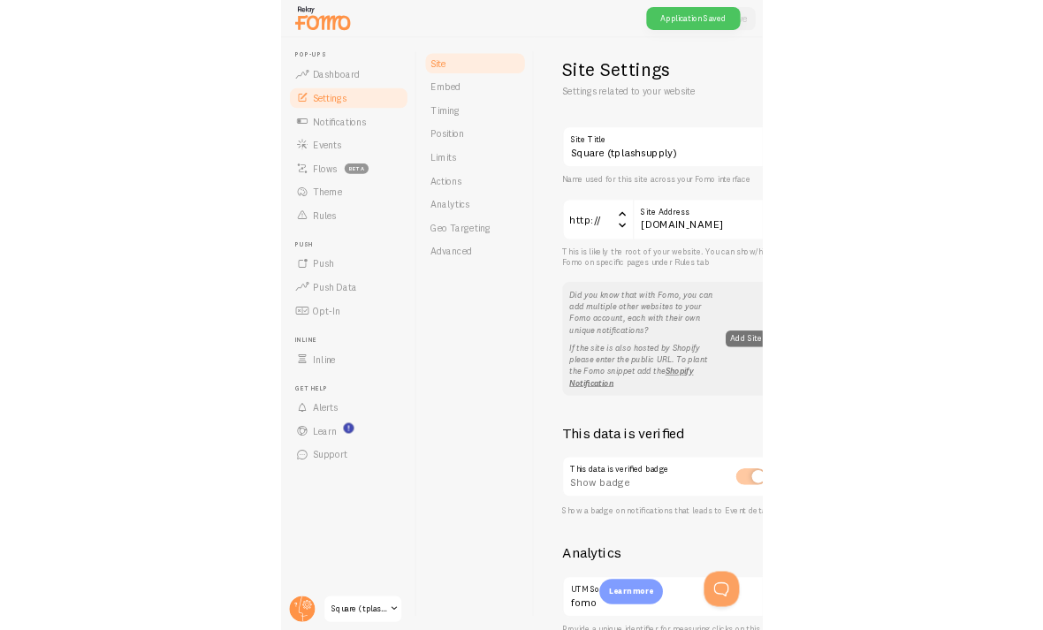
scroll to position [11, 0]
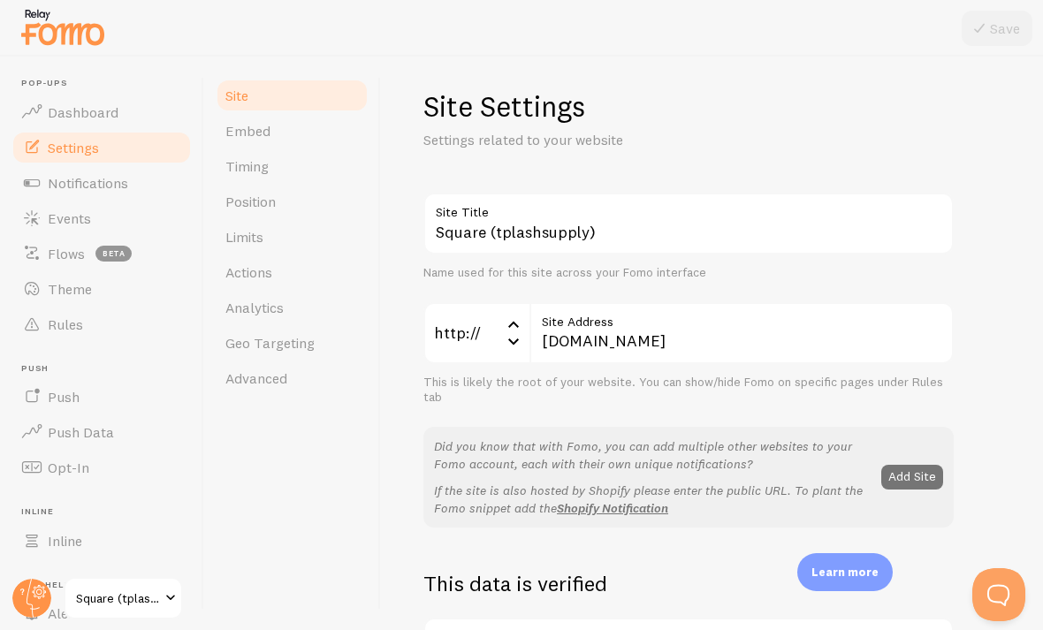
click at [69, 187] on span "Notifications" at bounding box center [88, 183] width 80 height 18
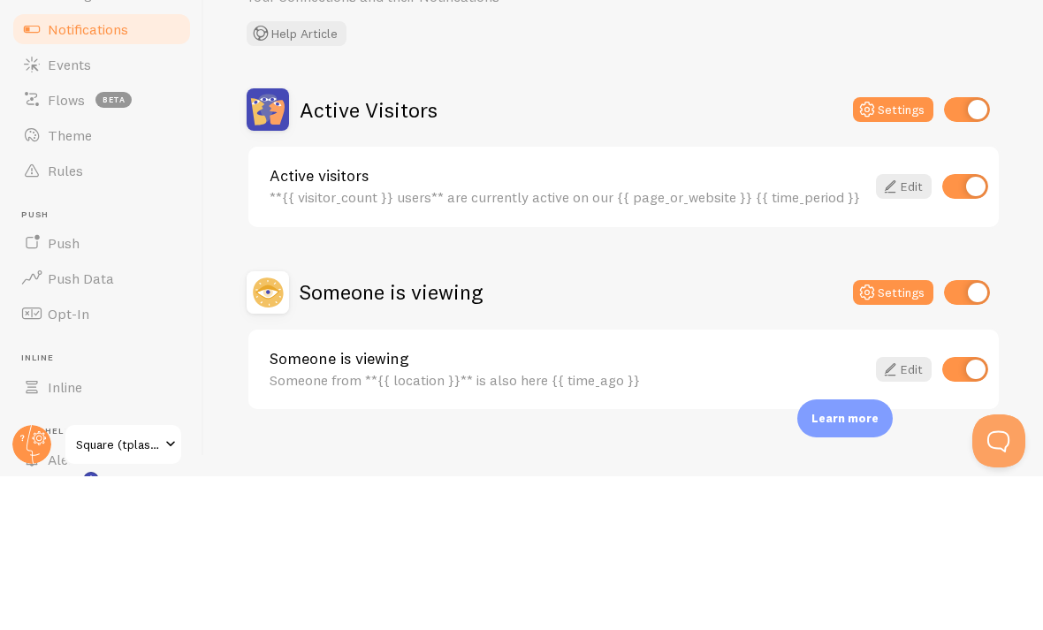
scroll to position [59, 0]
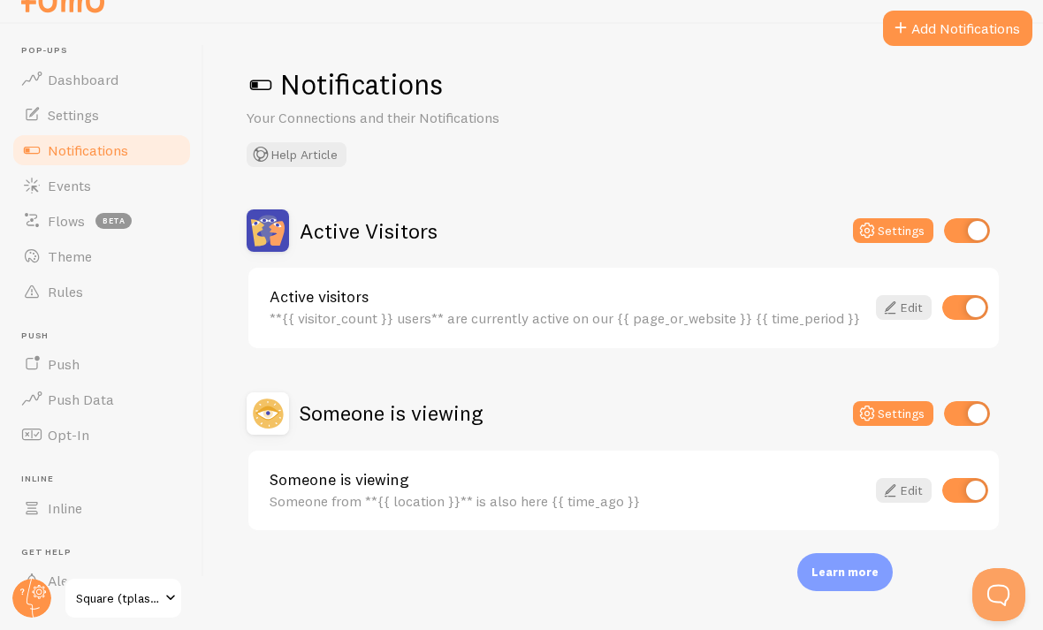
click at [21, 585] on circle at bounding box center [31, 598] width 39 height 39
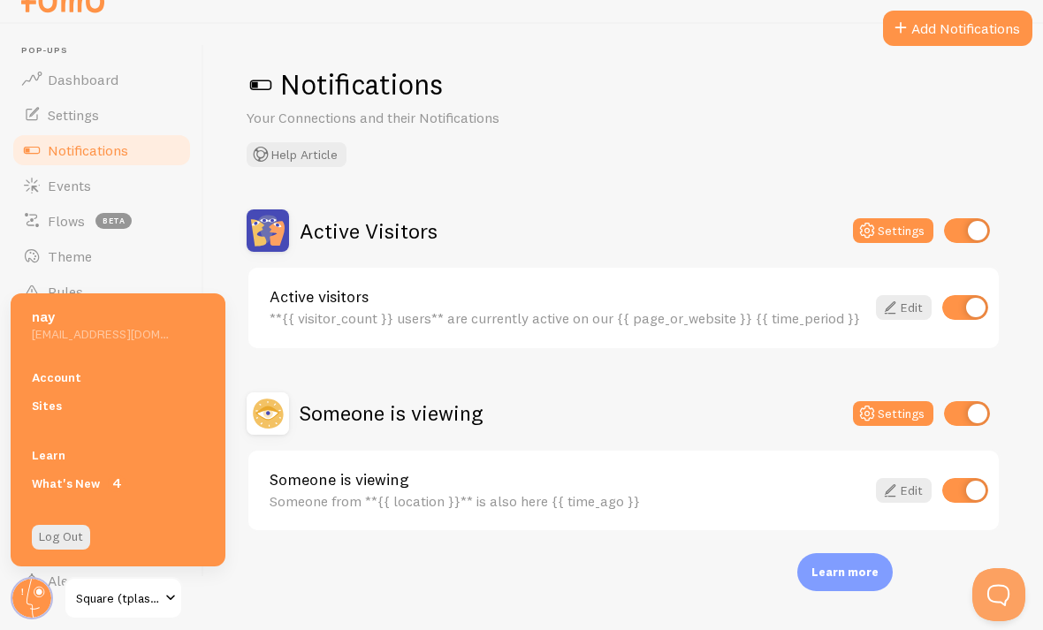
click at [40, 402] on link "Sites" at bounding box center [118, 405] width 215 height 28
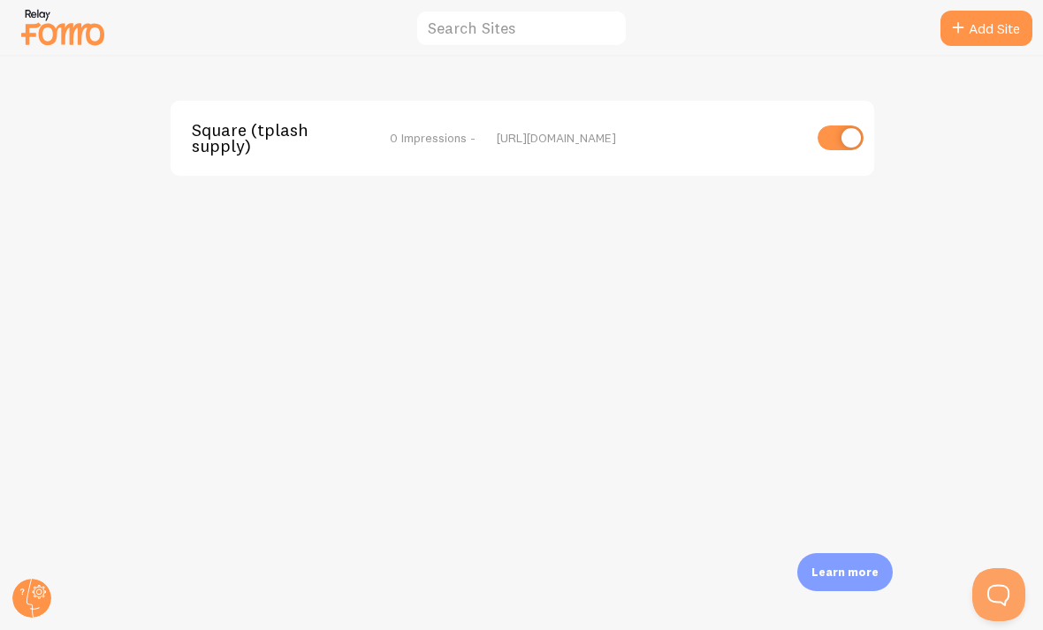
click at [724, 85] on div "Square (tplashsupply) 0 Impressions - http://tplashsupply.square.site" at bounding box center [522, 343] width 1042 height 573
click at [724, 101] on div "Square (tplashsupply) 0 Impressions - http://tplashsupply.square.site" at bounding box center [522, 343] width 1042 height 573
click at [724, 96] on div "Square (tplashsupply) 0 Impressions - http://tplashsupply.square.site" at bounding box center [522, 343] width 1042 height 573
click at [724, 95] on div "Square (tplashsupply) 0 Impressions - http://tplashsupply.square.site" at bounding box center [522, 343] width 1042 height 573
click at [724, 88] on div "Square (tplashsupply) 0 Impressions - http://tplashsupply.square.site" at bounding box center [522, 343] width 1042 height 573
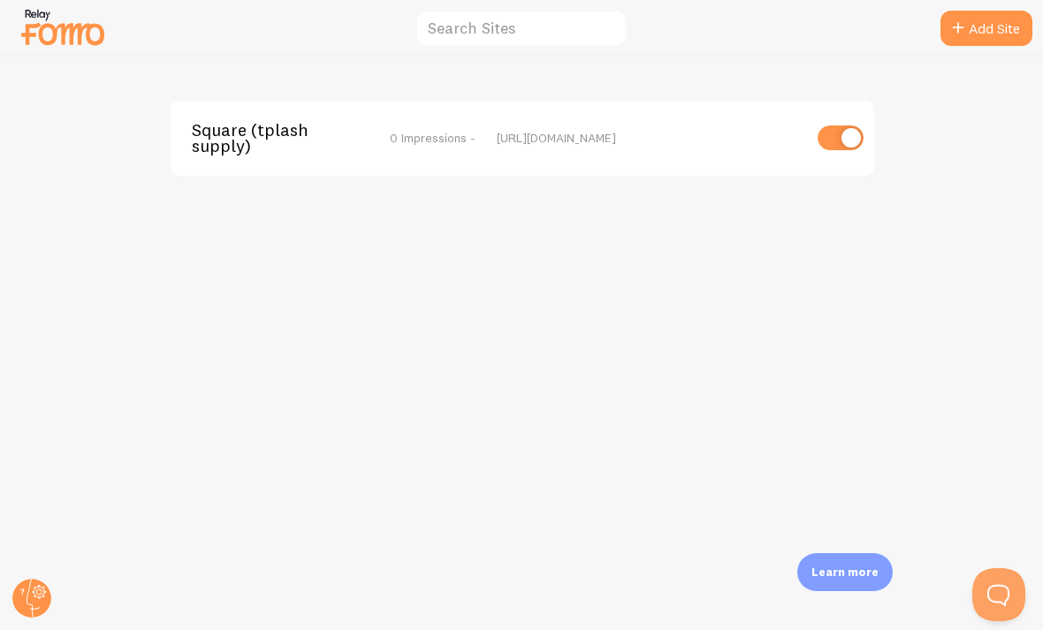
click at [26, 630] on html "Add Site Square (tplashsupply) 0 Impressions - http://tplashsupply.square.site …" at bounding box center [521, 315] width 1043 height 630
click at [34, 590] on icon at bounding box center [39, 592] width 10 height 10
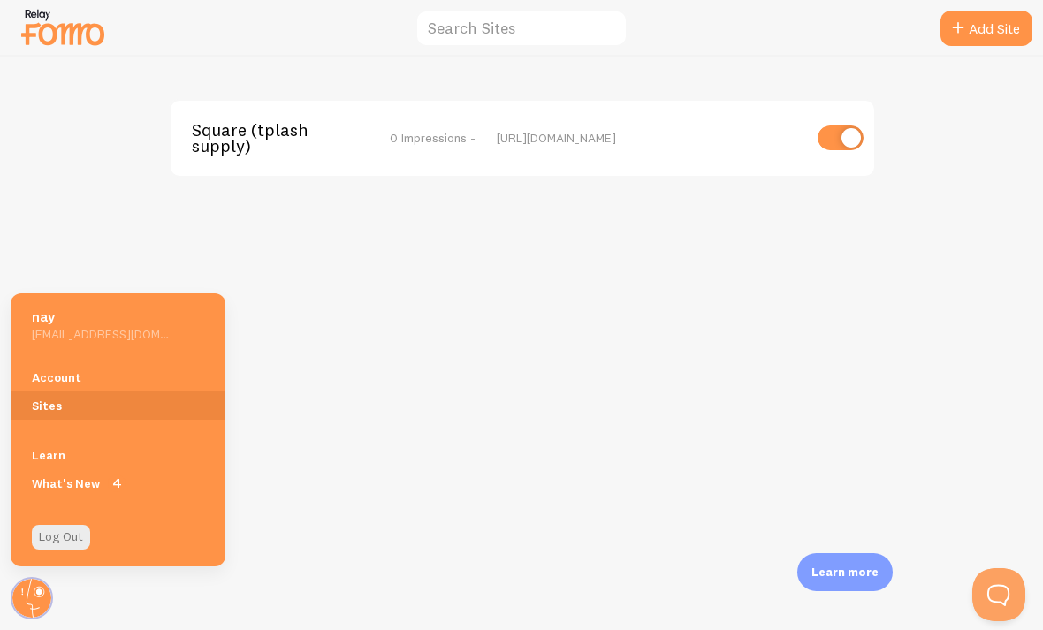
click at [44, 430] on div "Learn What's New 4" at bounding box center [118, 469] width 215 height 78
click at [64, 437] on div "Learn What's New 4" at bounding box center [118, 469] width 215 height 78
click at [56, 429] on div "Account Sites" at bounding box center [118, 392] width 215 height 78
click at [64, 441] on link "Learn" at bounding box center [118, 455] width 215 height 28
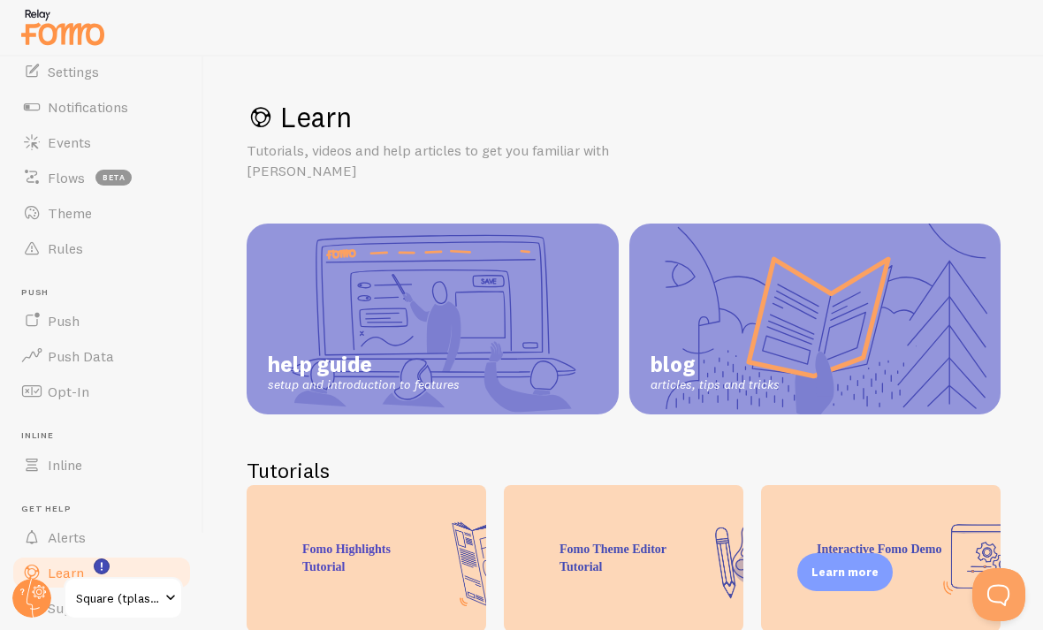
scroll to position [74, 0]
click at [11, 630] on html "Pop-ups Dashboard Settings Notifications Events Flows beta Theme Rules Push Pus…" at bounding box center [521, 315] width 1043 height 630
click at [23, 630] on html "Pop-ups Dashboard Settings Notifications Events Flows beta Theme Rules Push Pus…" at bounding box center [521, 315] width 1043 height 630
click at [15, 630] on html "Pop-ups Dashboard Settings Notifications Events Flows beta Theme Rules Push Pus…" at bounding box center [521, 315] width 1043 height 630
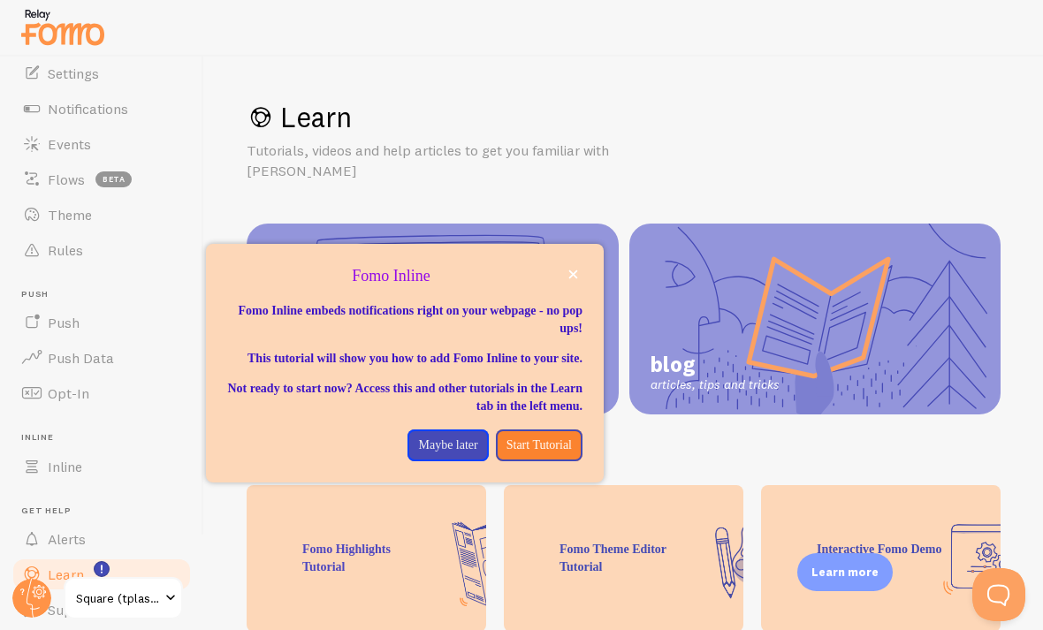
click at [65, 471] on span "Inline" at bounding box center [65, 467] width 34 height 18
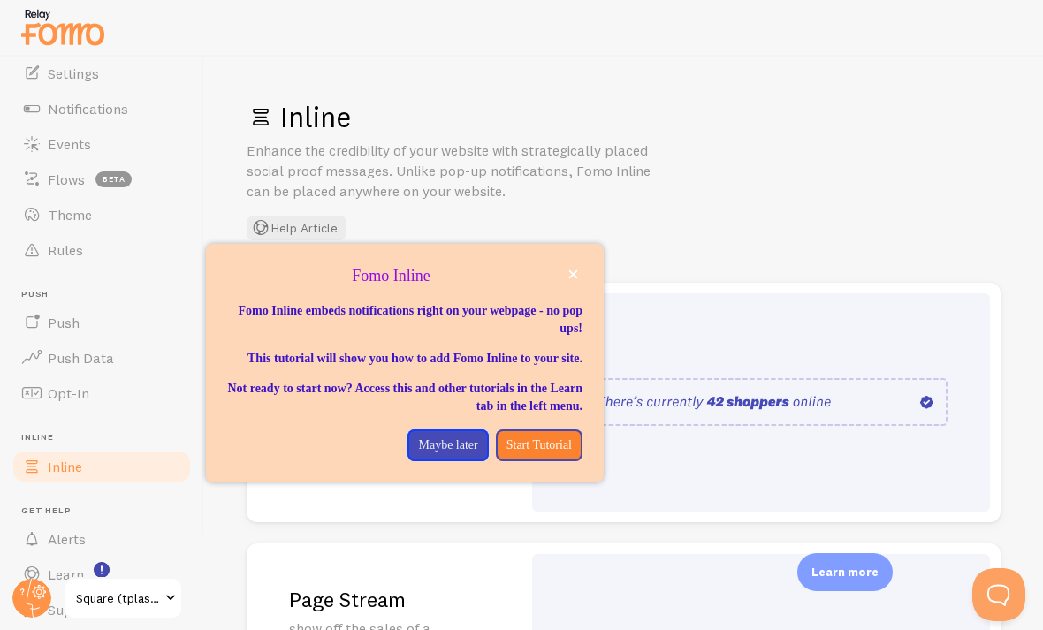
click at [580, 265] on button "close," at bounding box center [573, 274] width 19 height 19
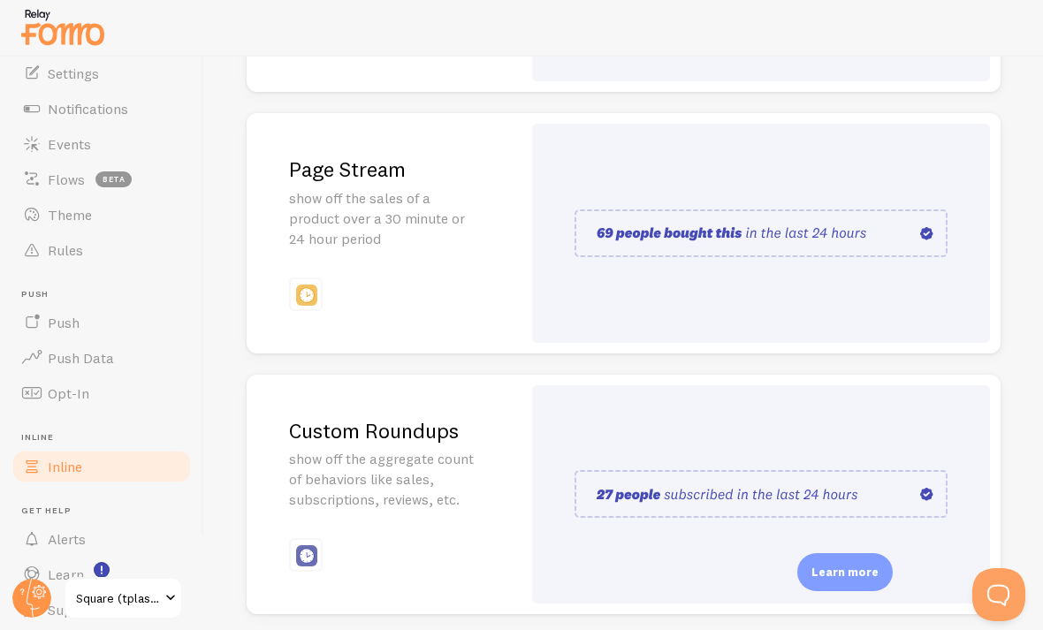
scroll to position [428, 0]
click at [58, 384] on span "Opt-In" at bounding box center [69, 393] width 42 height 18
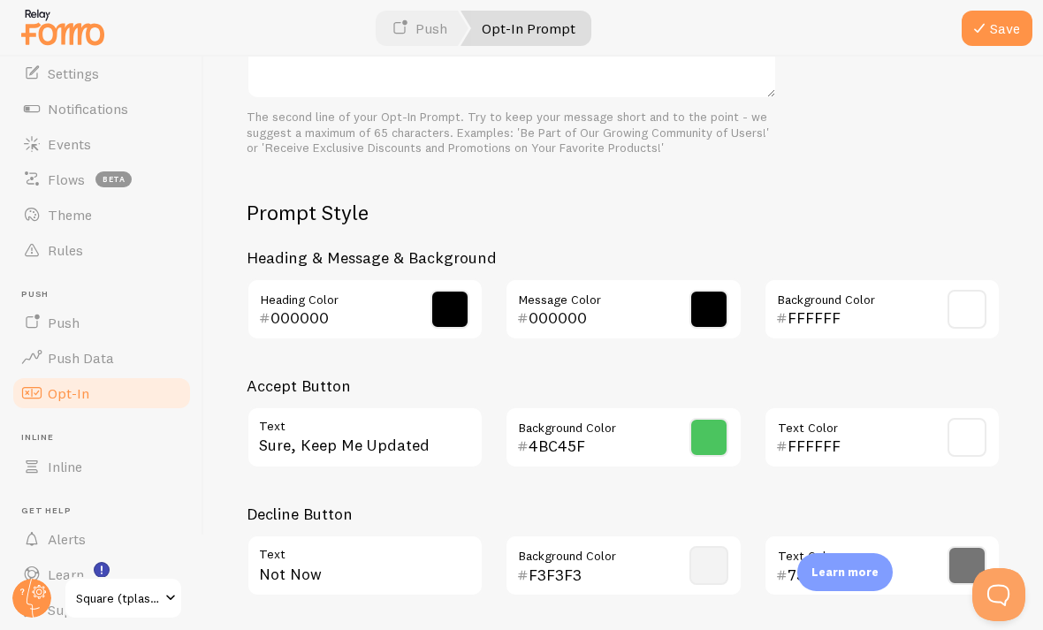
scroll to position [747, 0]
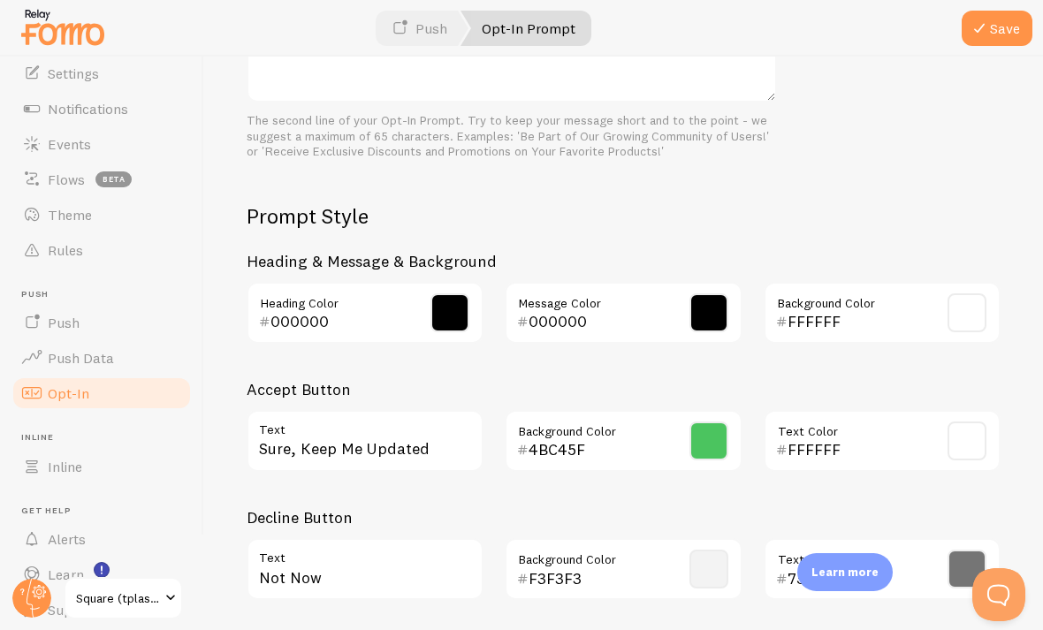
click at [52, 360] on span "Push Data" at bounding box center [81, 358] width 66 height 18
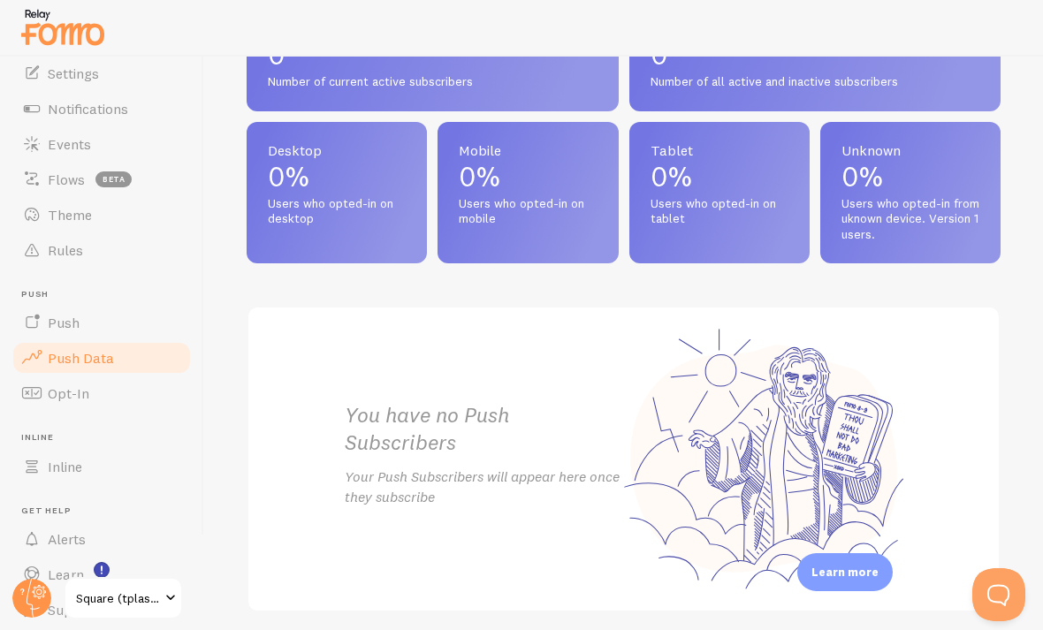
scroll to position [842, 0]
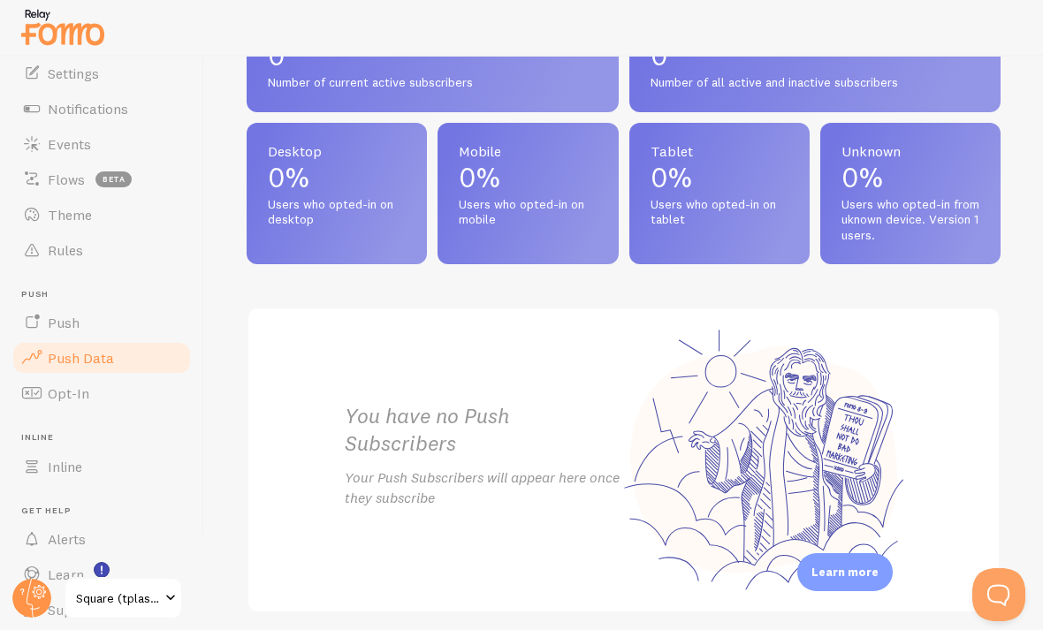
click at [49, 325] on span "Push" at bounding box center [64, 323] width 32 height 18
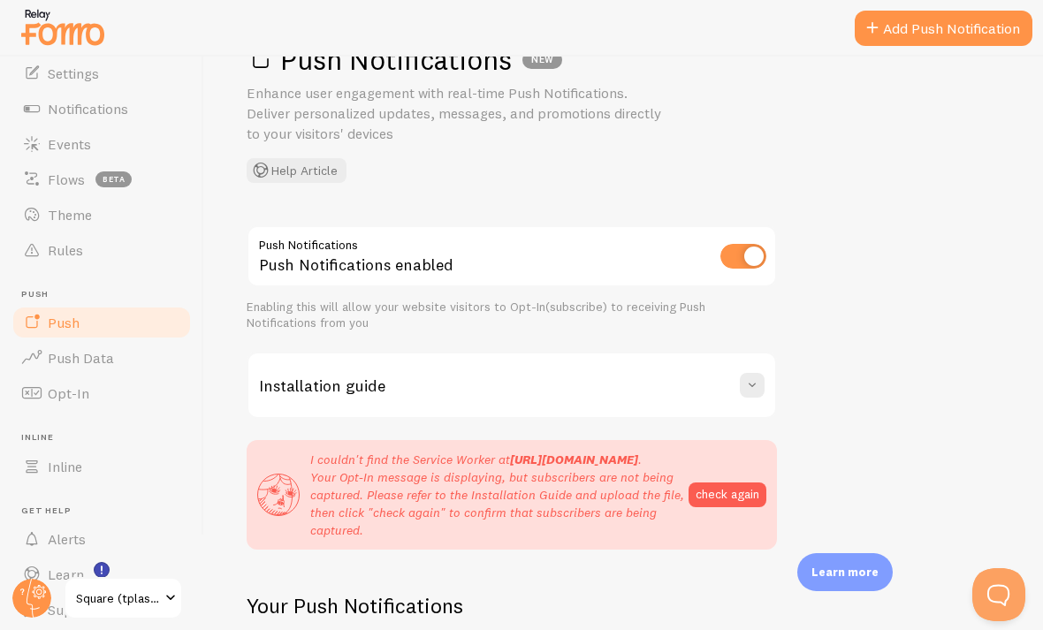
scroll to position [58, 0]
click at [724, 491] on button "check again" at bounding box center [727, 494] width 78 height 25
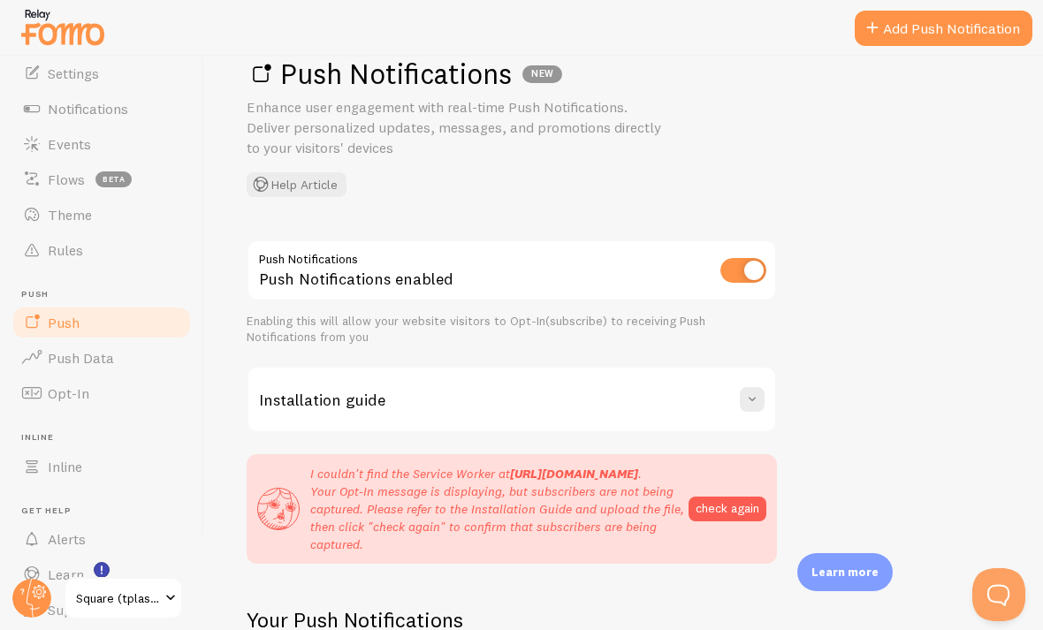
scroll to position [40, 0]
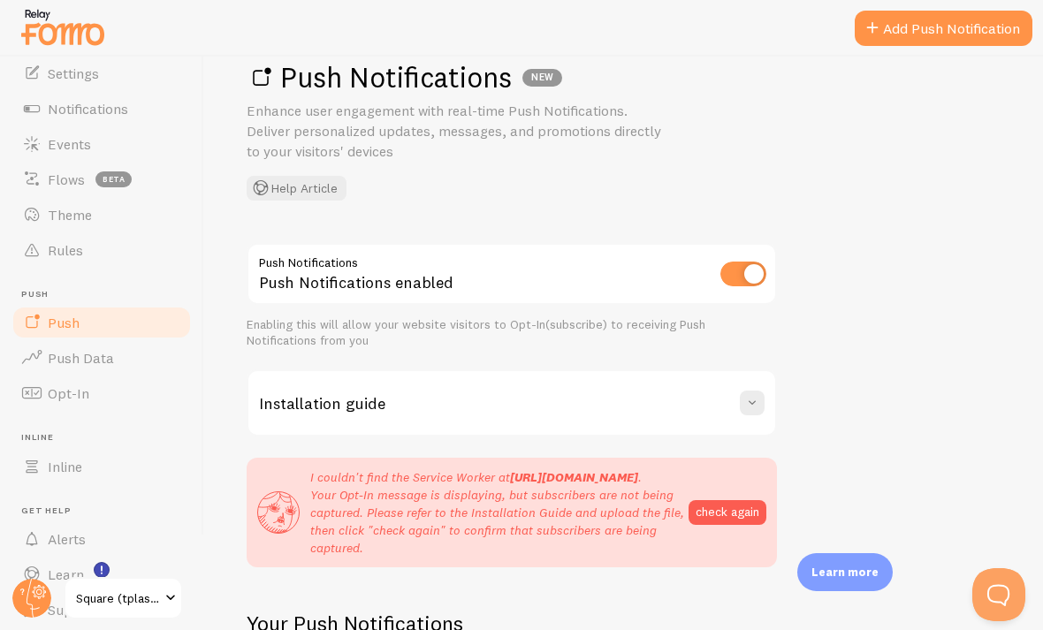
click at [724, 516] on button "check again" at bounding box center [727, 512] width 78 height 25
click at [57, 265] on link "Rules" at bounding box center [102, 249] width 182 height 35
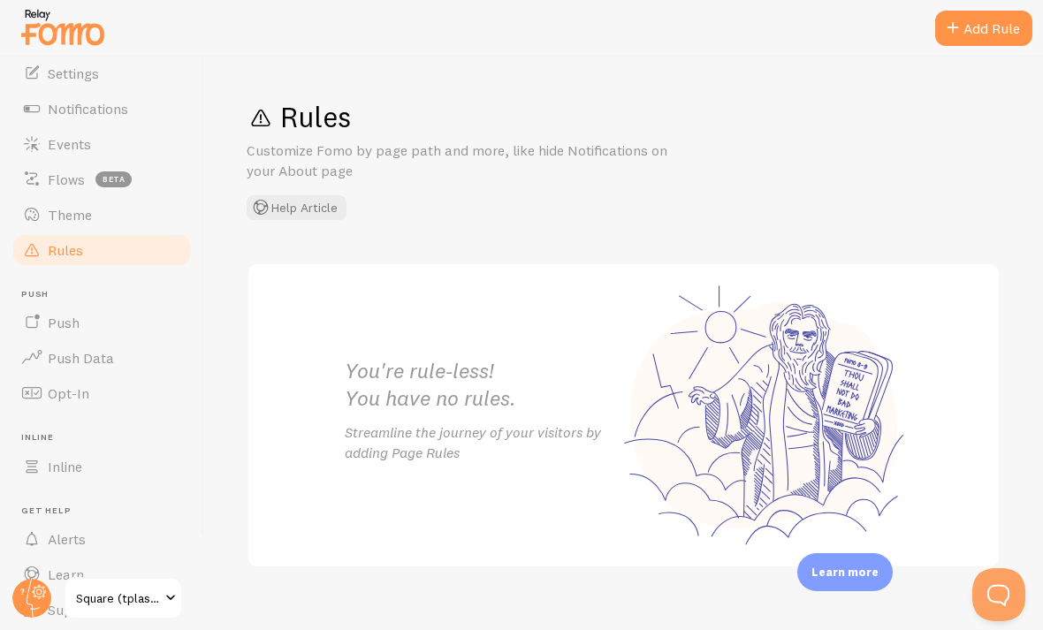
click at [36, 220] on span at bounding box center [31, 214] width 21 height 21
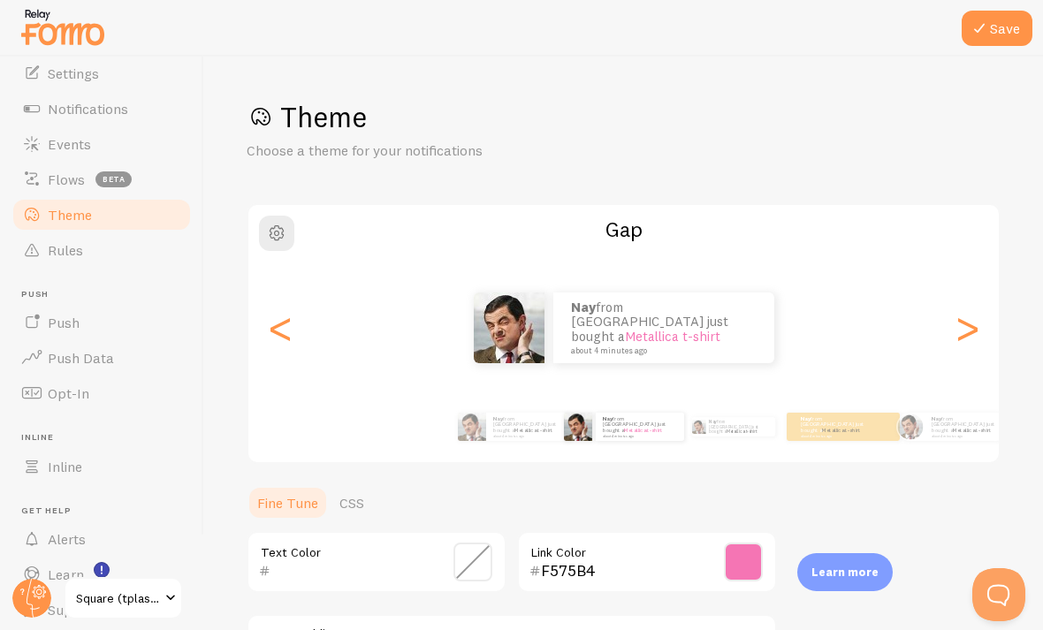
click at [67, 143] on span "Events" at bounding box center [69, 144] width 43 height 18
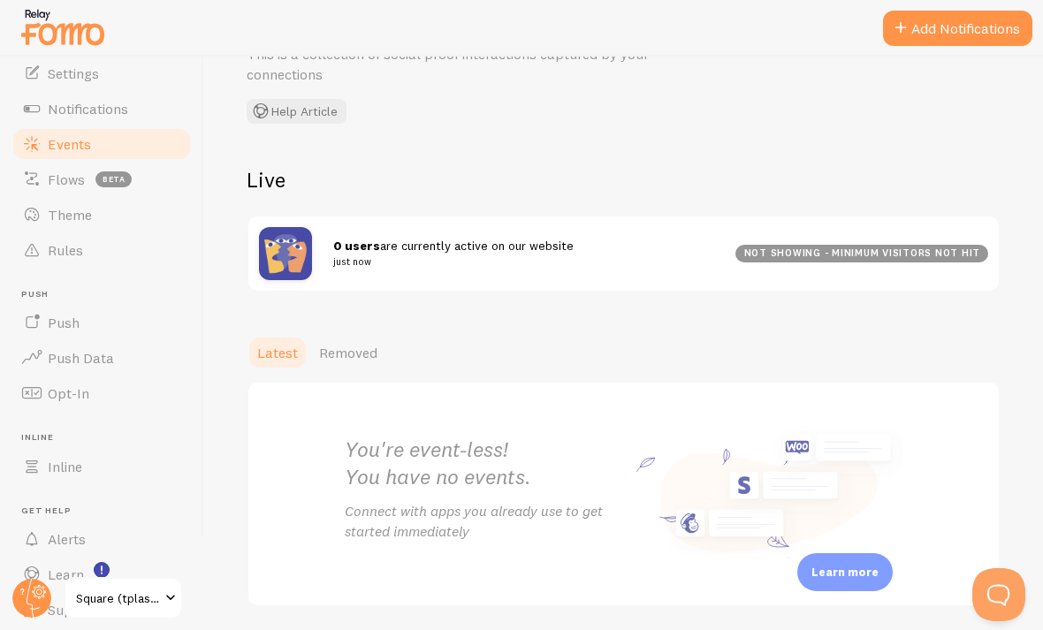
scroll to position [95, 0]
click at [350, 346] on span "Removed" at bounding box center [348, 354] width 58 height 18
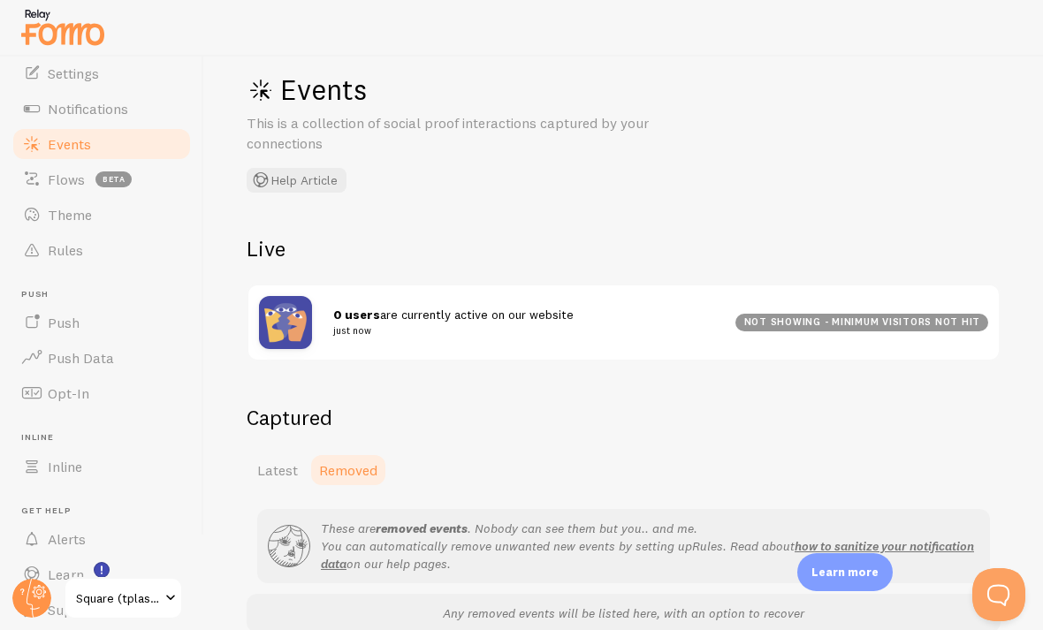
scroll to position [25, 0]
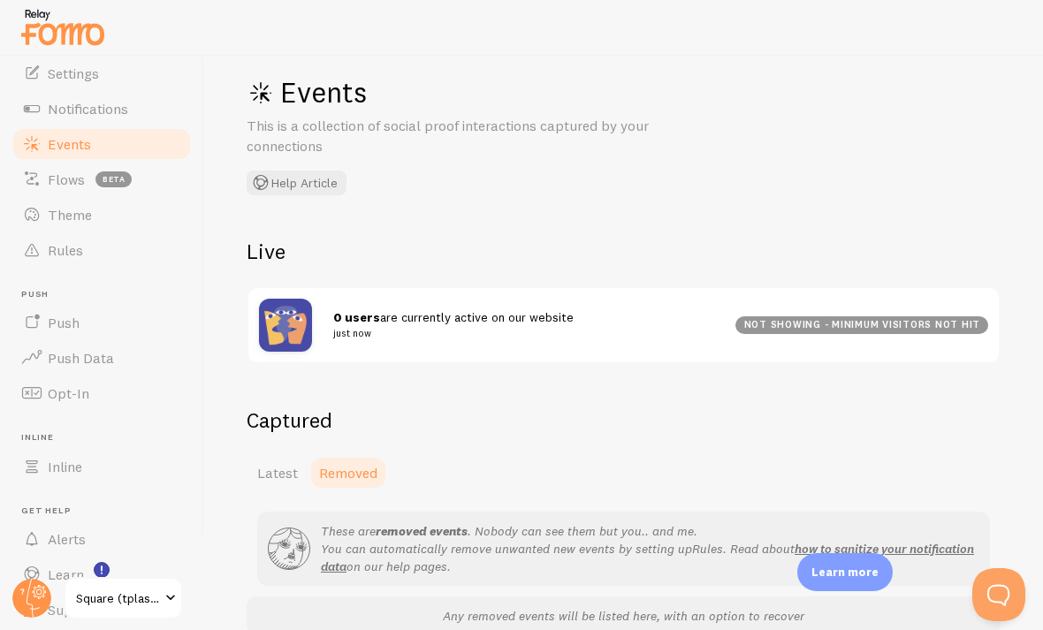
click at [68, 120] on link "Notifications" at bounding box center [102, 108] width 182 height 35
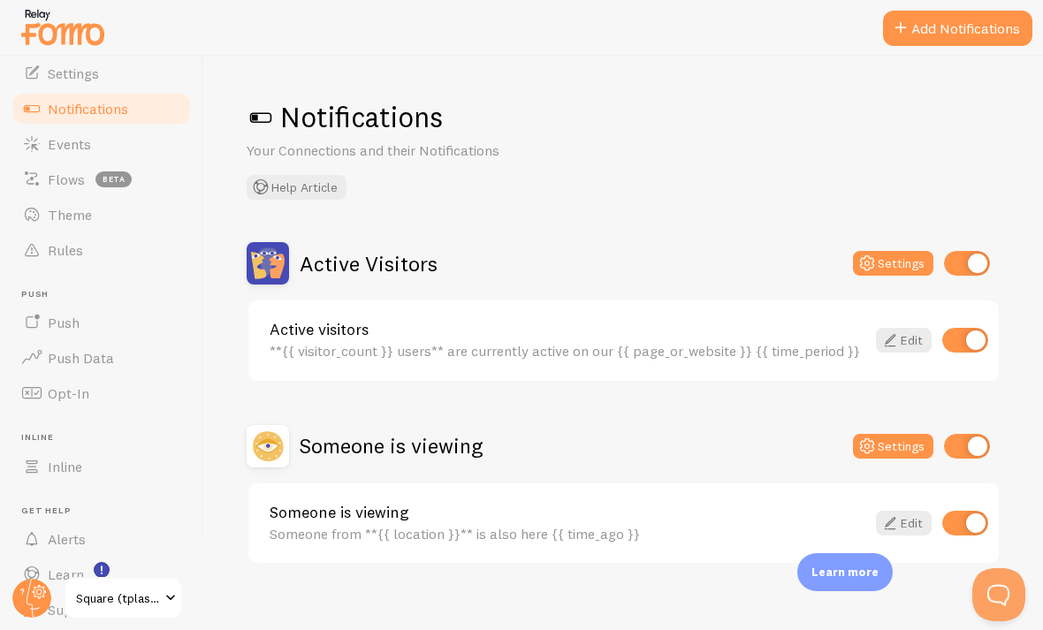
click at [76, 151] on span "Events" at bounding box center [69, 144] width 43 height 18
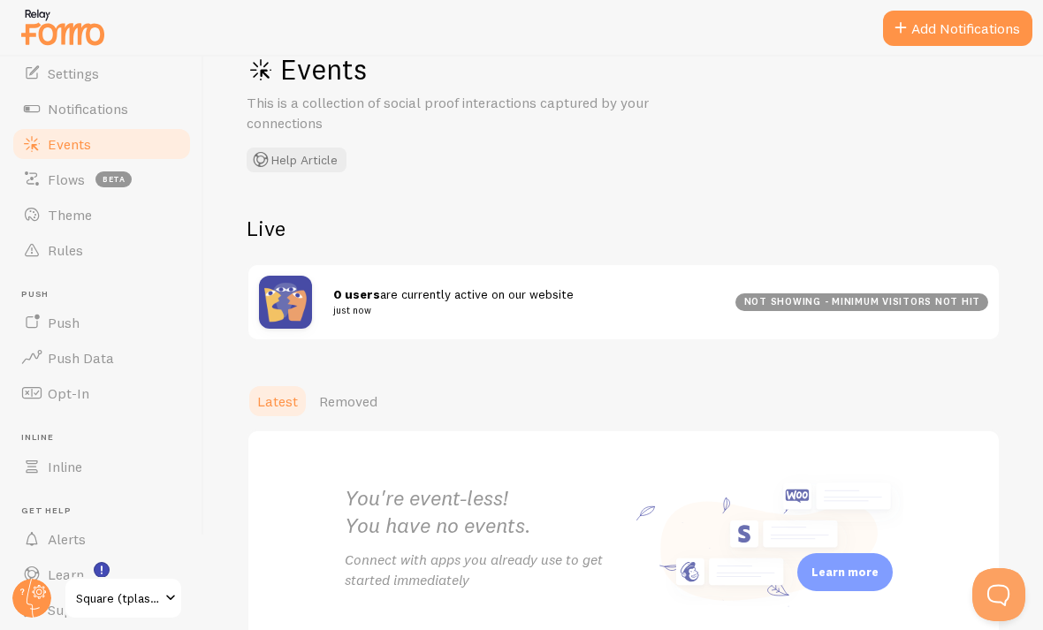
scroll to position [59, 0]
click at [146, 592] on link "Support" at bounding box center [102, 609] width 182 height 35
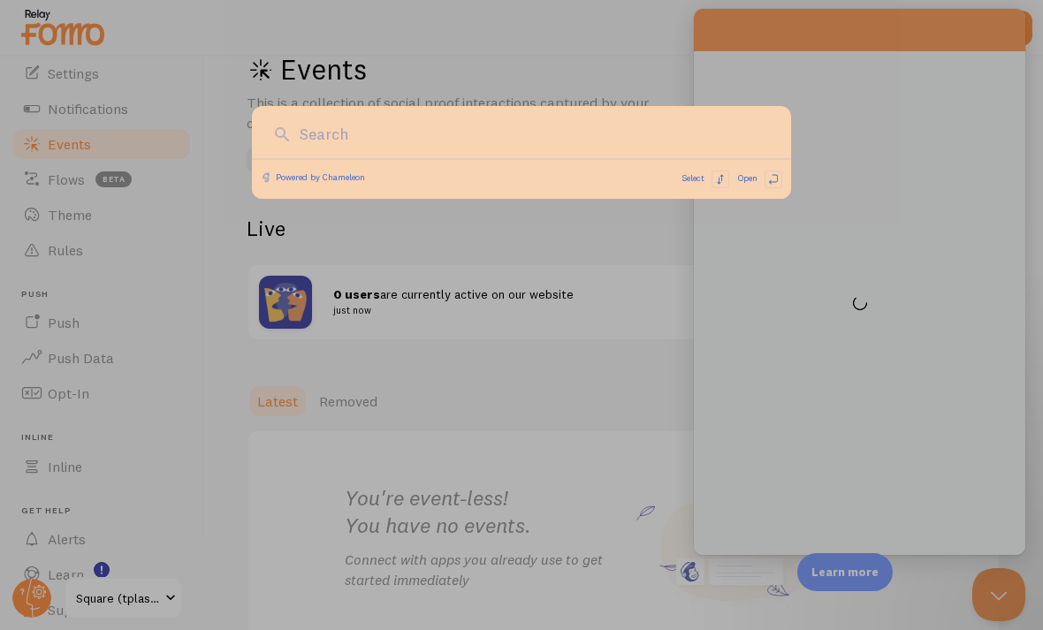
scroll to position [0, 0]
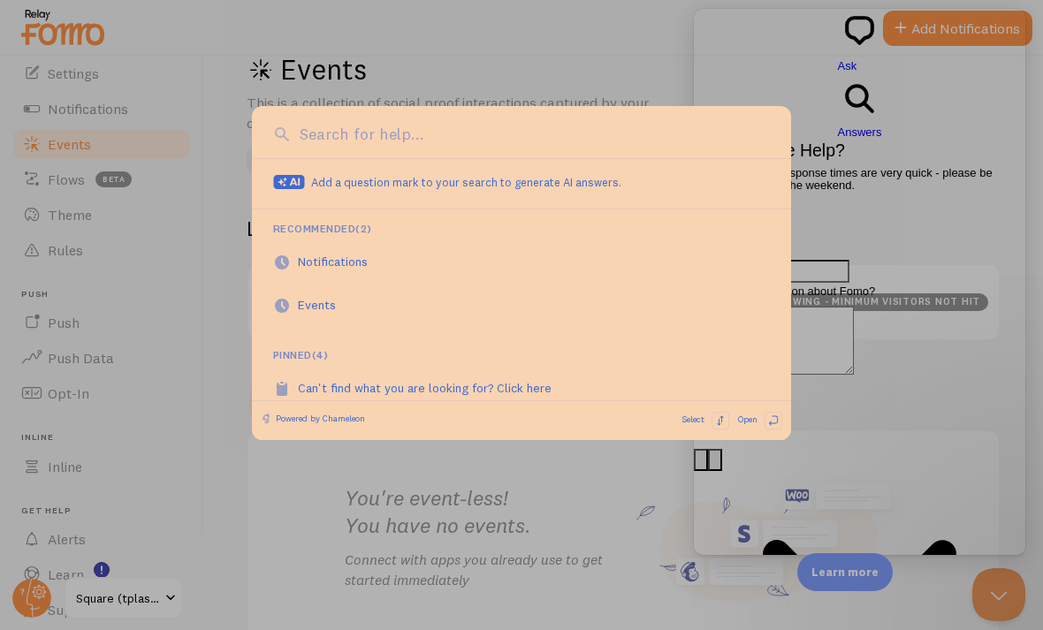
click at [124, 499] on div at bounding box center [521, 315] width 1043 height 630
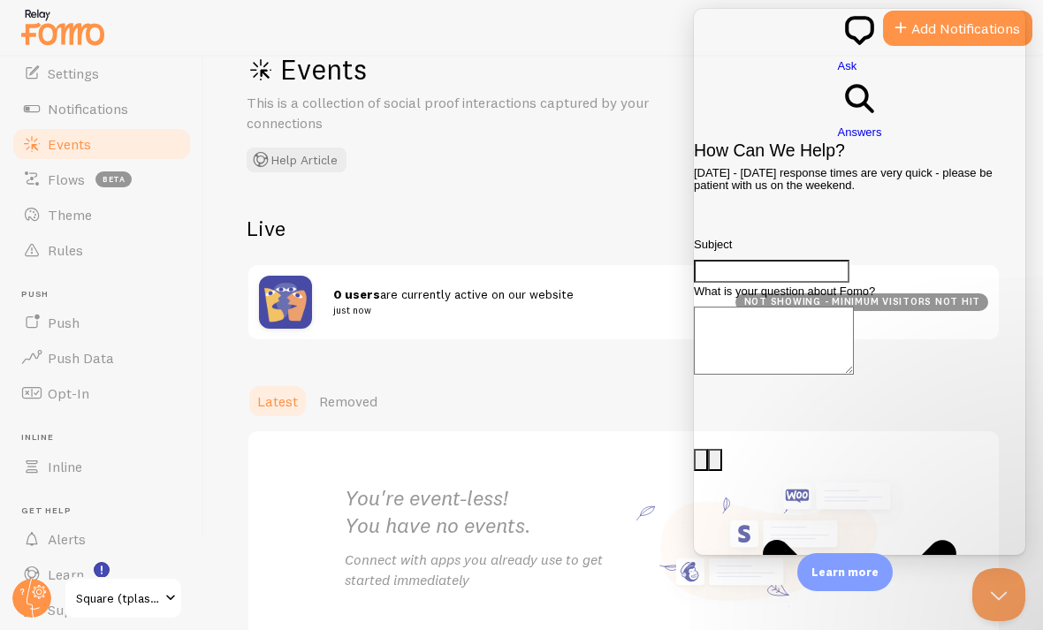
click at [155, 521] on link "Alerts" at bounding box center [102, 538] width 182 height 35
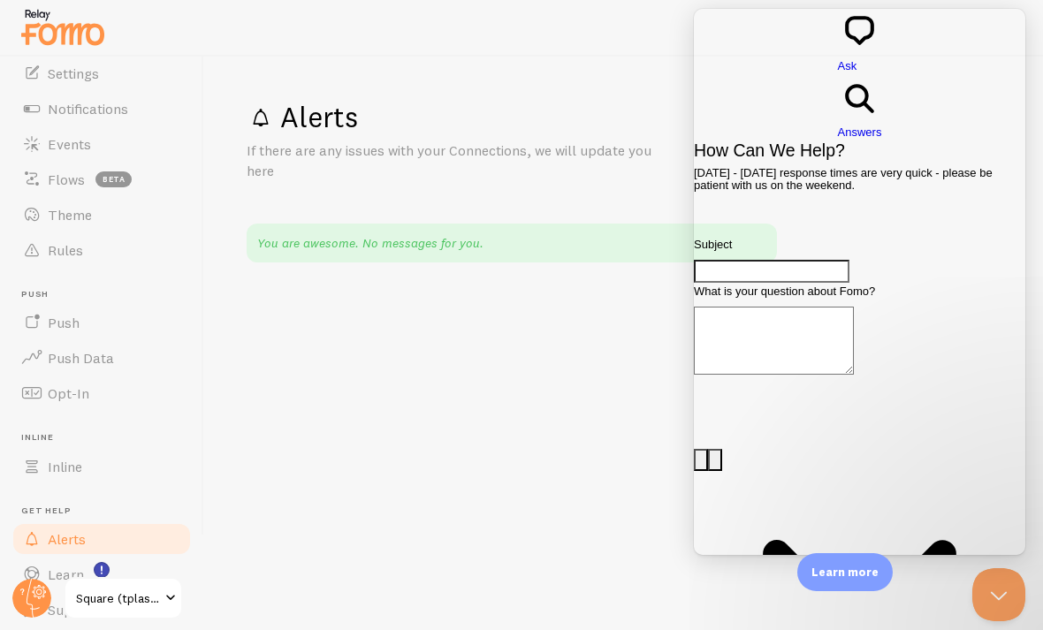
click at [72, 458] on span "Inline" at bounding box center [65, 467] width 34 height 18
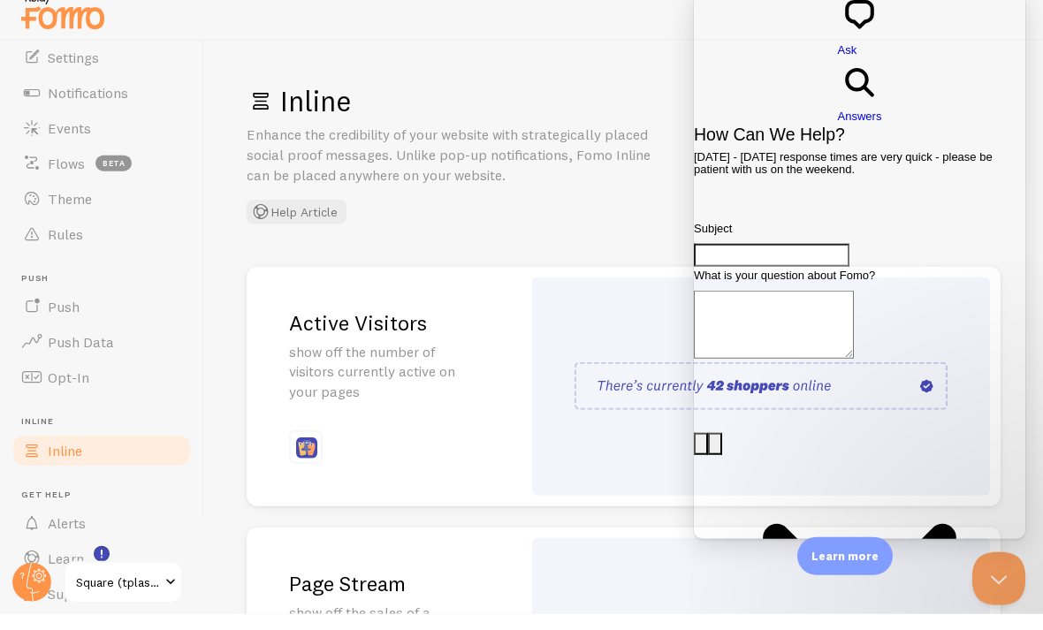
scroll to position [36, 0]
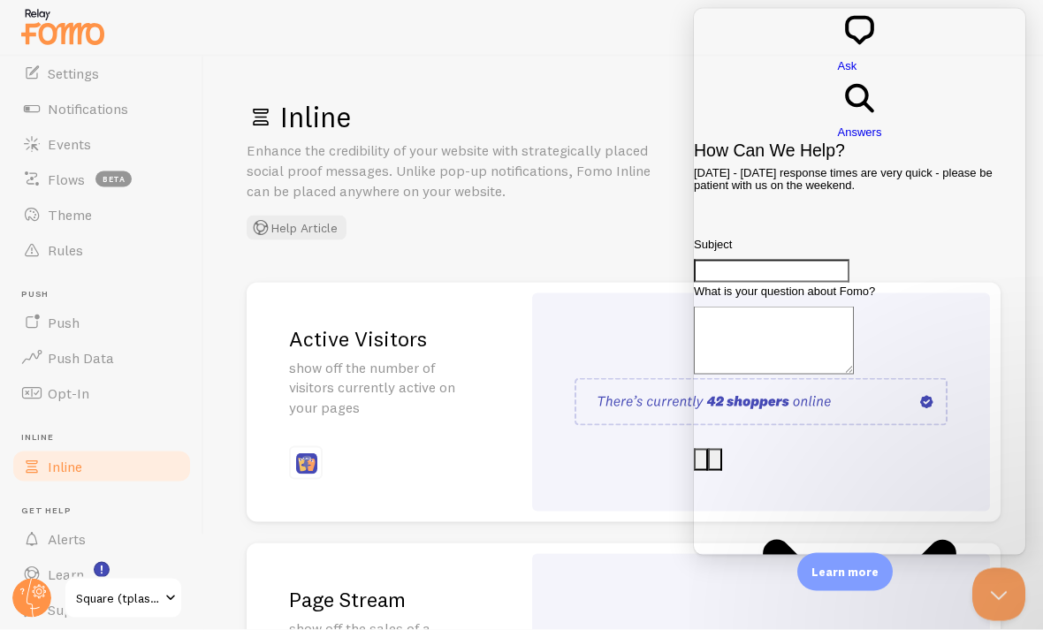
click at [132, 609] on span "Square (tplashsupply)" at bounding box center [118, 598] width 84 height 21
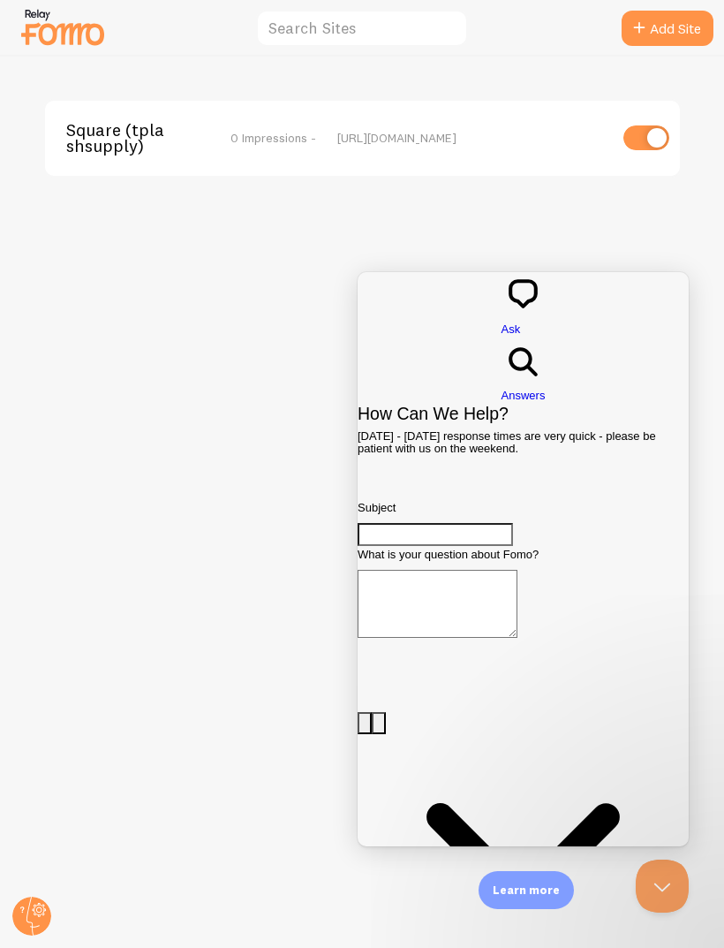
click at [660, 873] on button "Close Beacon popover" at bounding box center [662, 886] width 53 height 53
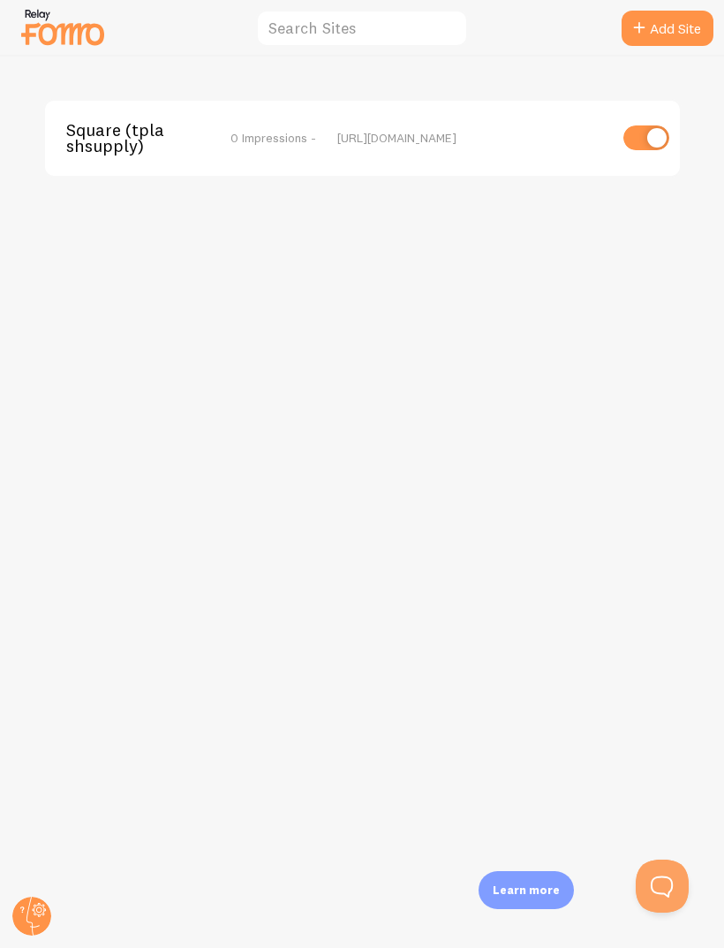
click at [39, 914] on icon at bounding box center [39, 910] width 10 height 10
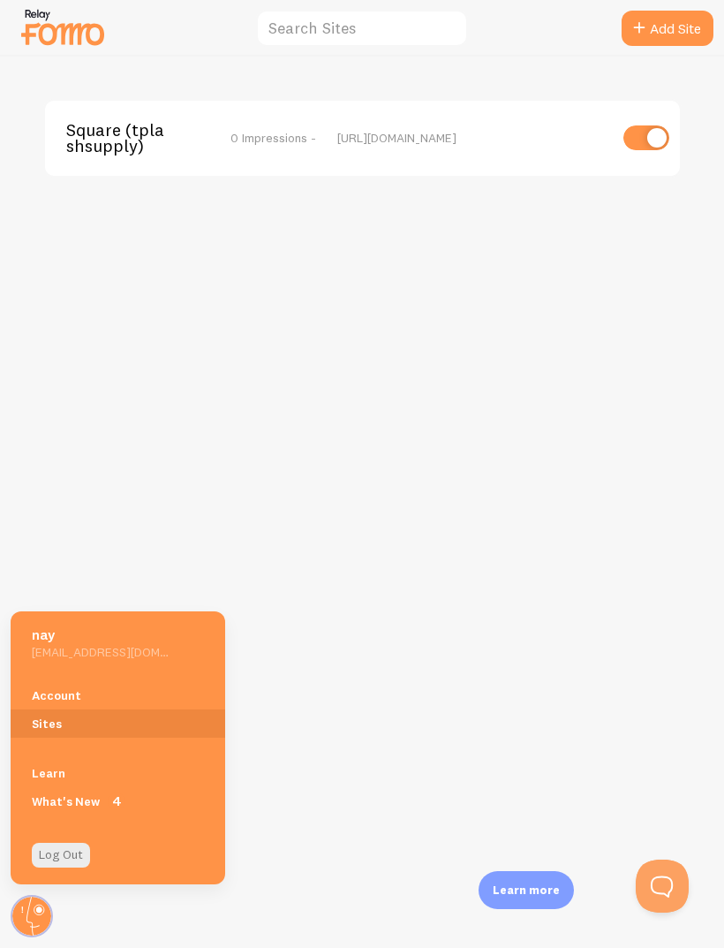
click at [57, 859] on link "Log Out" at bounding box center [61, 855] width 58 height 25
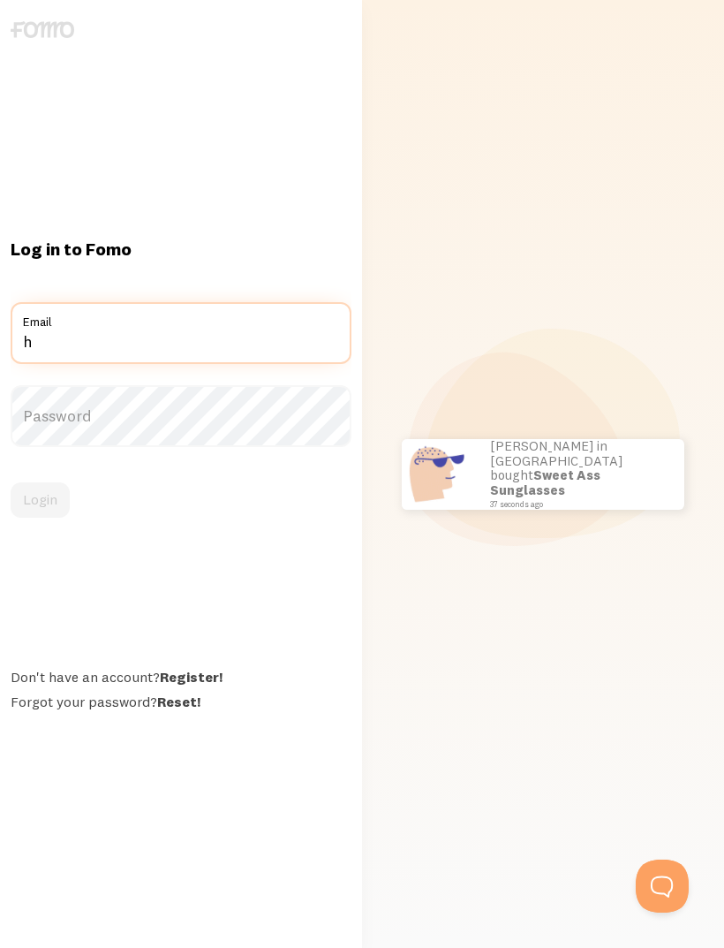
type input "[EMAIL_ADDRESS][DOMAIN_NAME]"
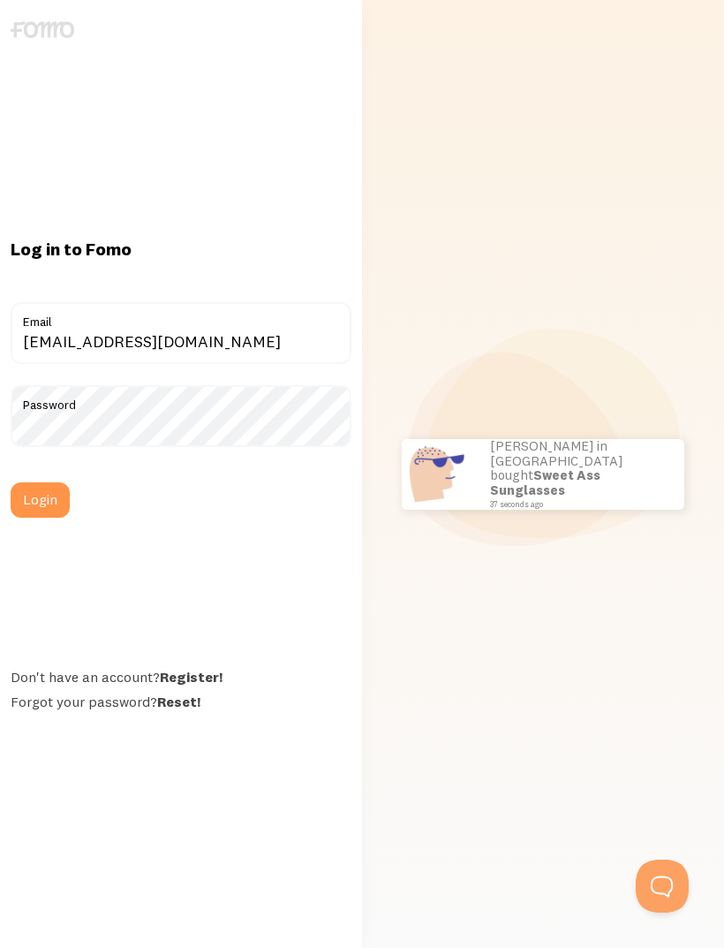
click at [35, 518] on button "Login" at bounding box center [40, 499] width 59 height 35
